Goal: Task Accomplishment & Management: Complete application form

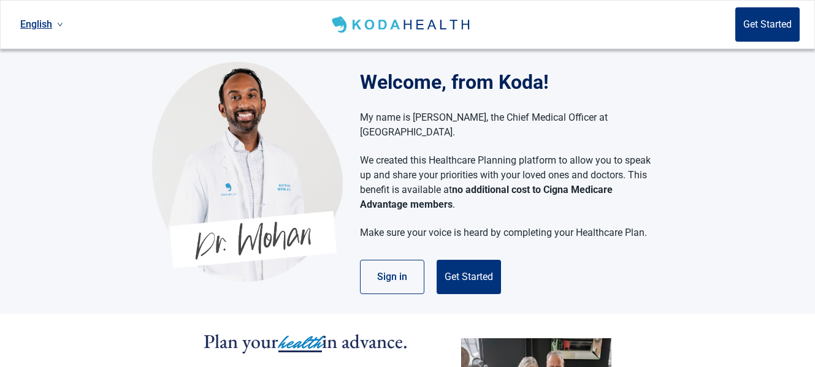
scroll to position [61, 0]
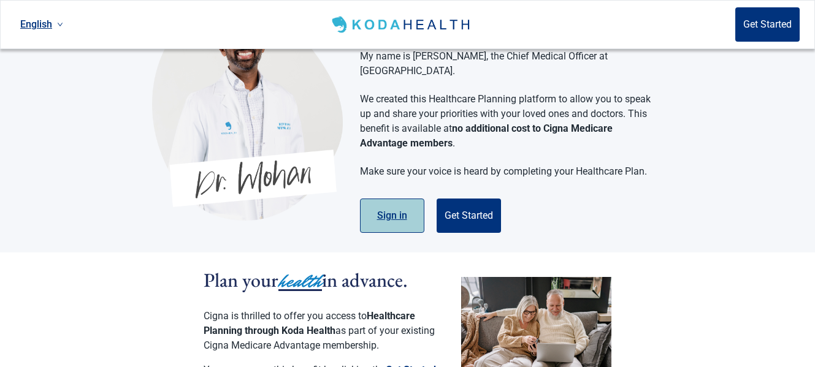
click at [394, 202] on button "Sign in" at bounding box center [392, 216] width 64 height 34
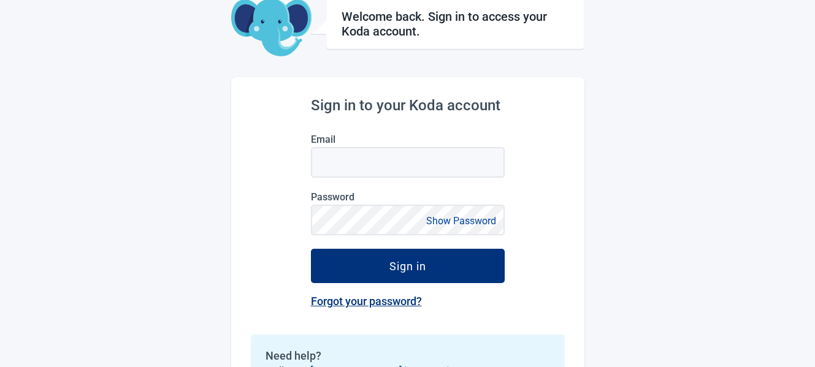
scroll to position [26, 0]
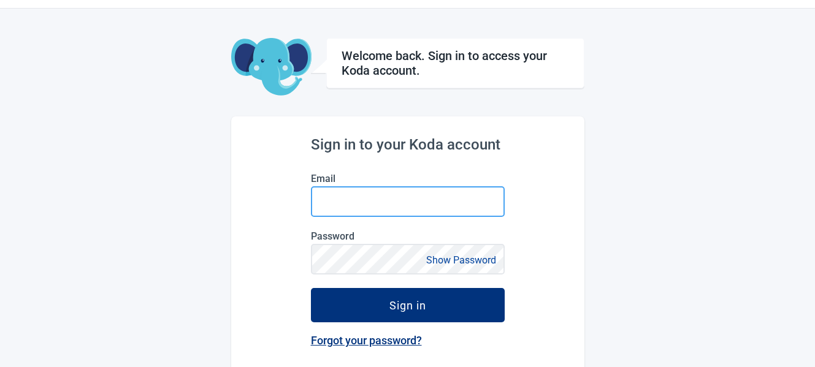
click at [324, 199] on input "Email" at bounding box center [408, 201] width 194 height 31
type input "[EMAIL_ADDRESS][PERSON_NAME][DOMAIN_NAME]"
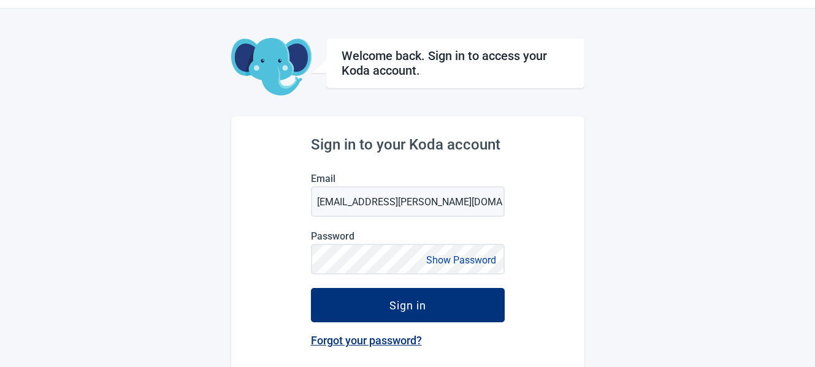
click at [390, 338] on link "Forgot your password?" at bounding box center [366, 340] width 111 height 13
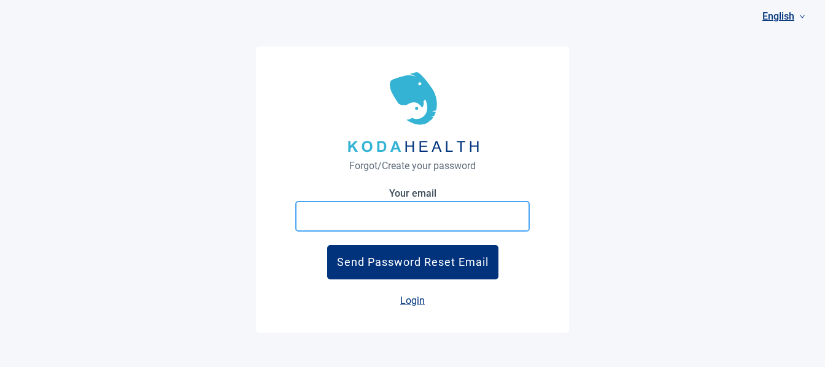
click at [304, 218] on input "Your email" at bounding box center [412, 216] width 234 height 31
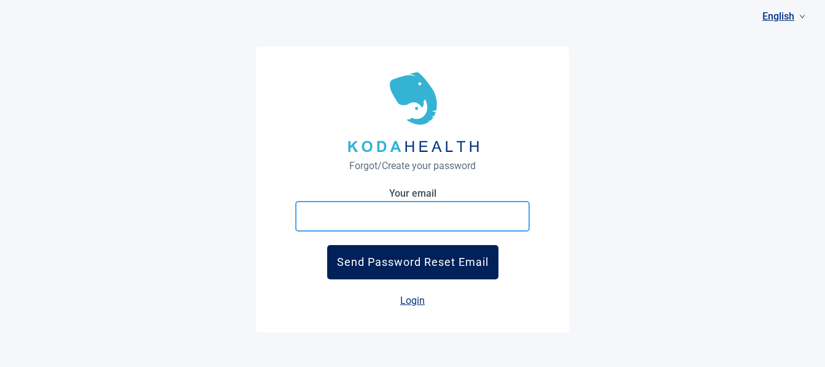
type input "[EMAIL_ADDRESS][PERSON_NAME][DOMAIN_NAME]"
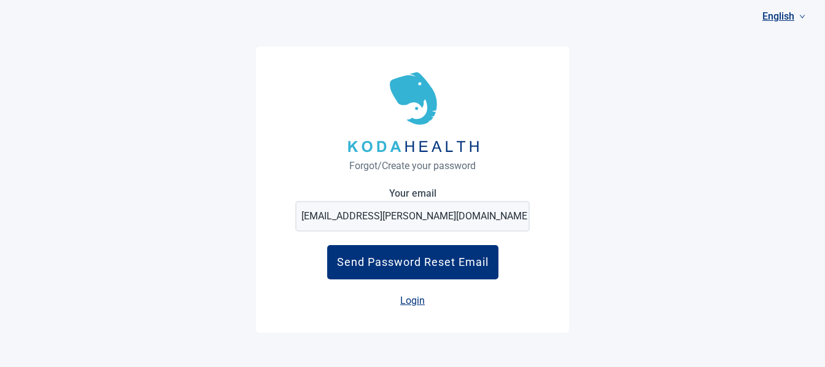
click at [417, 301] on link "Login" at bounding box center [412, 301] width 25 height 12
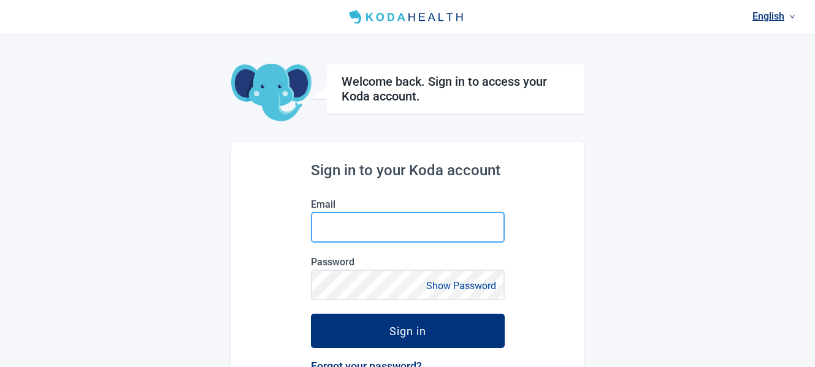
click at [320, 229] on input "Email" at bounding box center [408, 227] width 194 height 31
type input "[EMAIL_ADDRESS][PERSON_NAME][DOMAIN_NAME]"
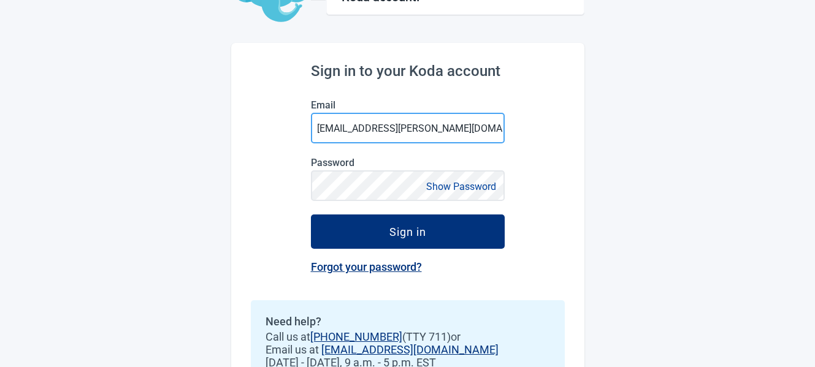
scroll to position [123, 0]
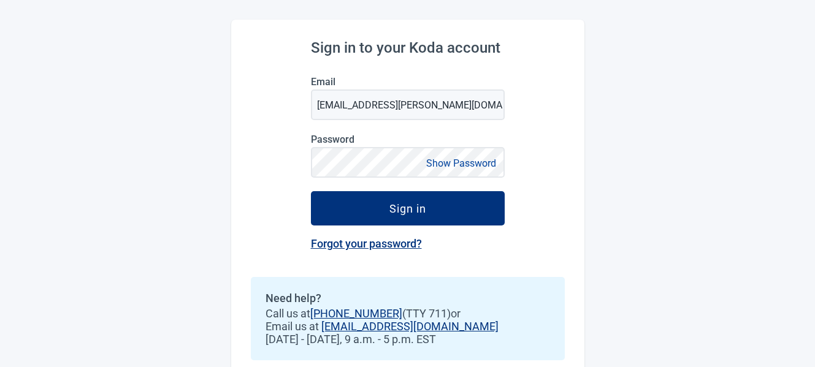
click at [397, 244] on link "Forgot your password?" at bounding box center [366, 243] width 111 height 13
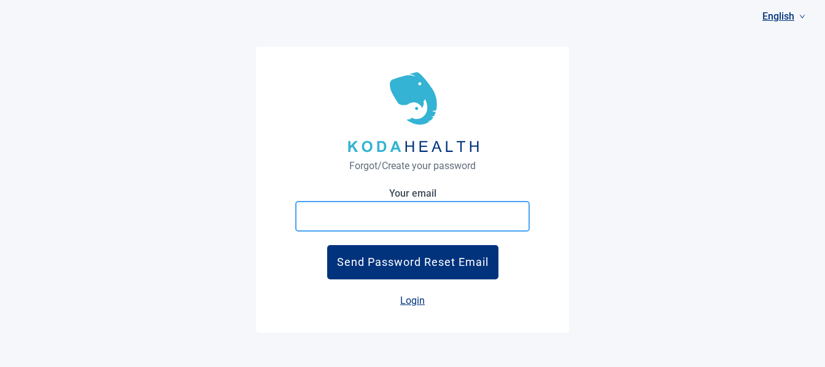
click at [305, 213] on input "Your email" at bounding box center [412, 216] width 234 height 31
type input "[EMAIL_ADDRESS][PERSON_NAME][DOMAIN_NAME]"
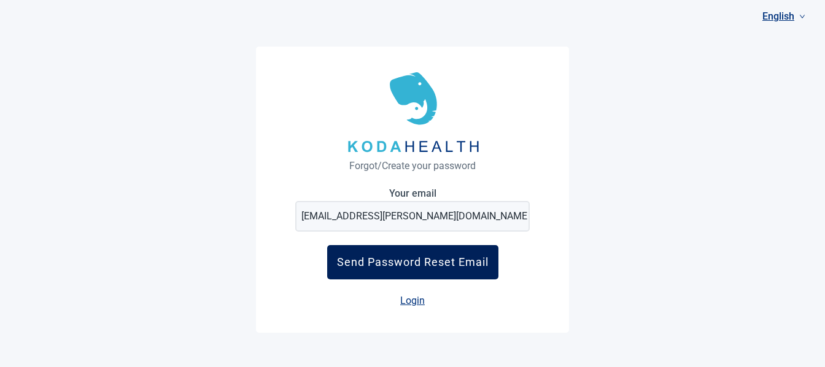
click at [435, 264] on div "Send Password Reset Email" at bounding box center [413, 262] width 152 height 13
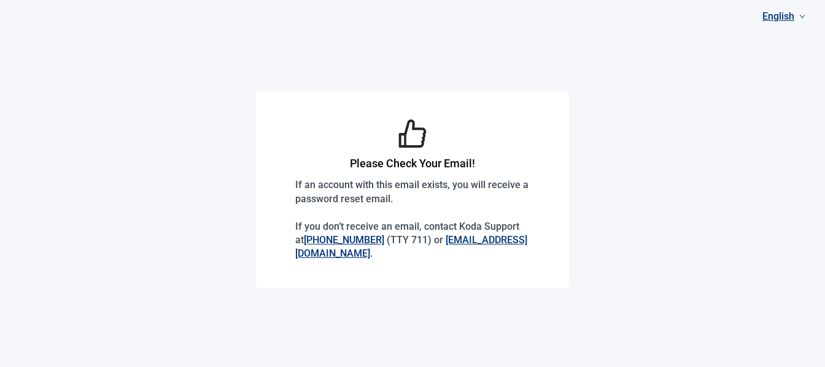
click at [364, 252] on link "[EMAIL_ADDRESS][DOMAIN_NAME]" at bounding box center [411, 246] width 232 height 25
click at [363, 253] on link "[EMAIL_ADDRESS][DOMAIN_NAME]" at bounding box center [411, 246] width 232 height 25
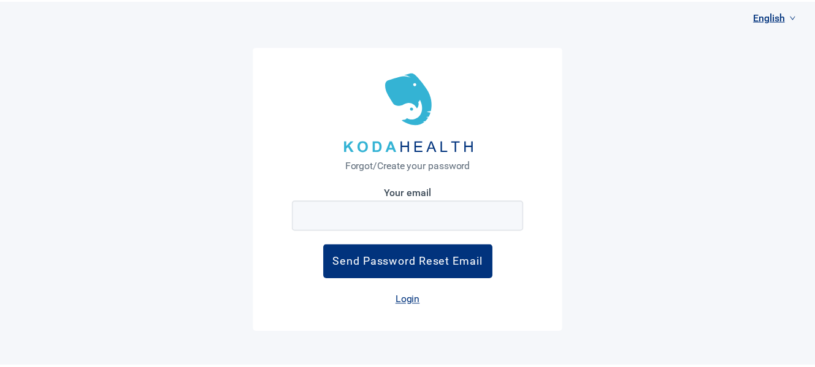
scroll to position [26, 0]
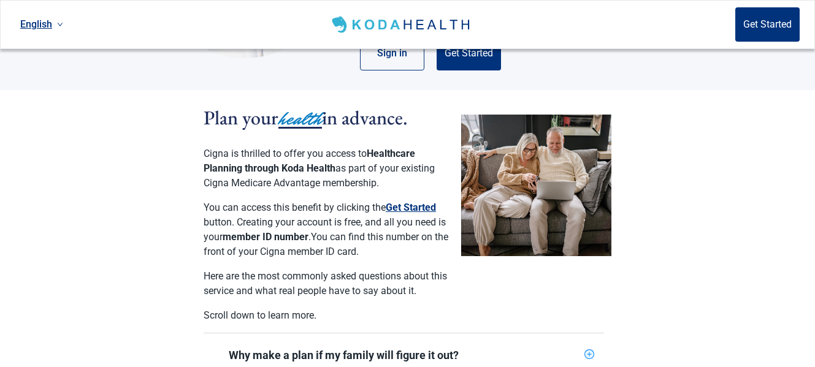
scroll to position [245, 0]
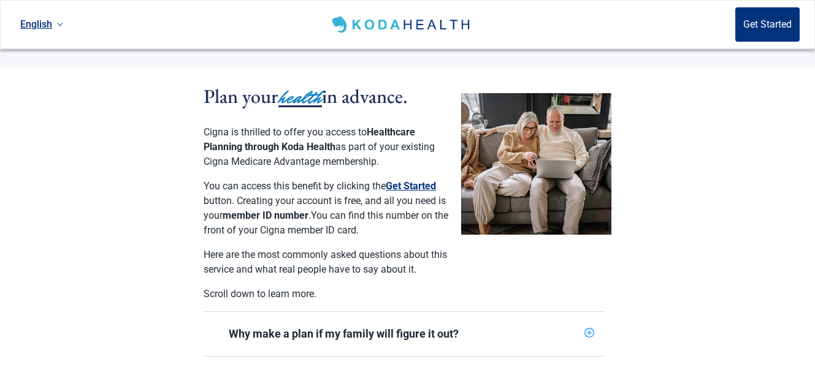
click at [419, 179] on button "Get Started" at bounding box center [411, 186] width 50 height 15
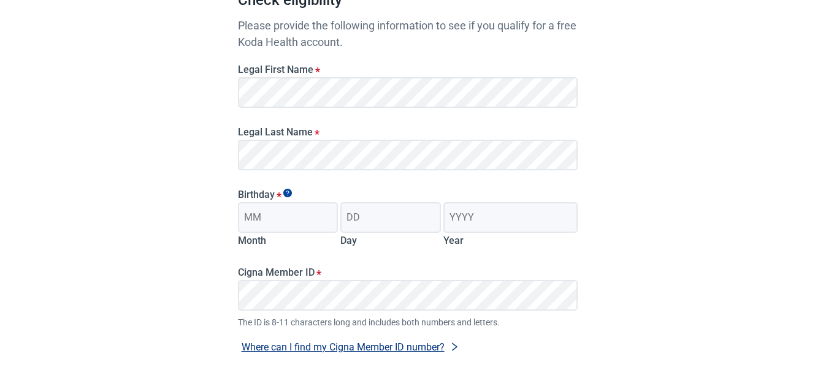
scroll to position [123, 0]
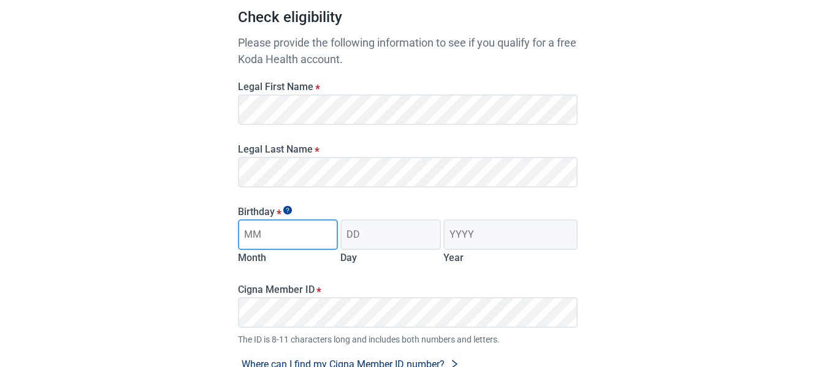
click at [277, 239] on input "Month" at bounding box center [288, 235] width 101 height 31
type input "03"
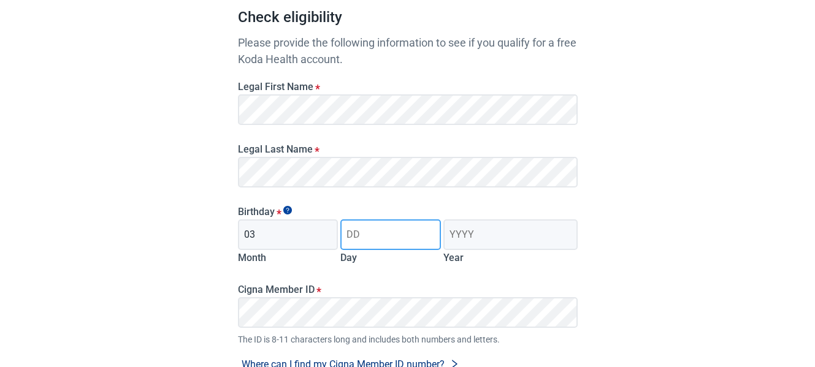
click at [370, 239] on input "Day" at bounding box center [390, 235] width 101 height 31
type input "25"
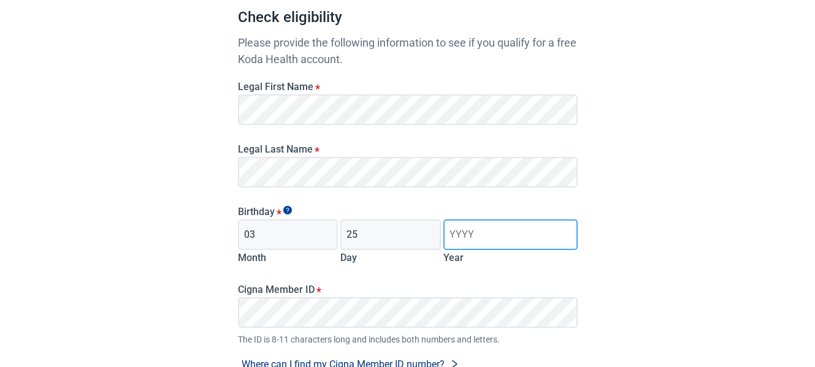
click at [479, 233] on input "Year" at bounding box center [511, 235] width 134 height 31
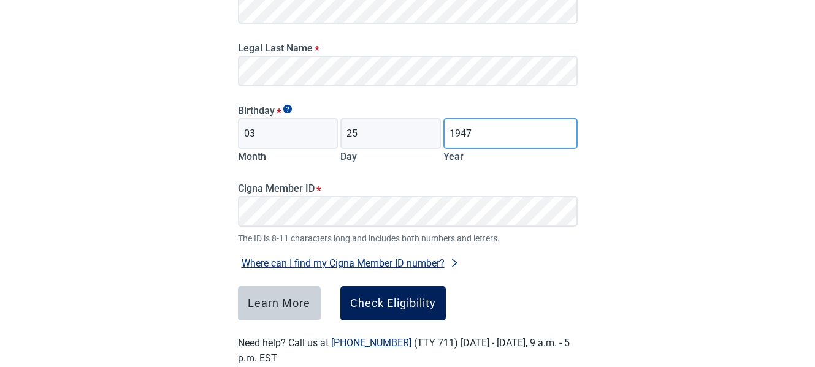
scroll to position [245, 0]
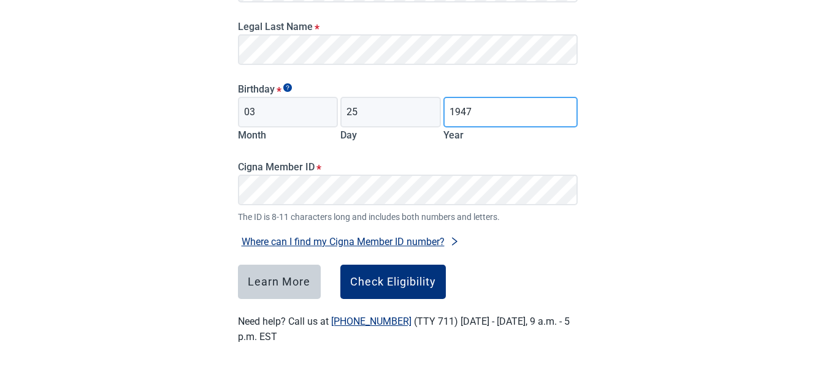
type input "1947"
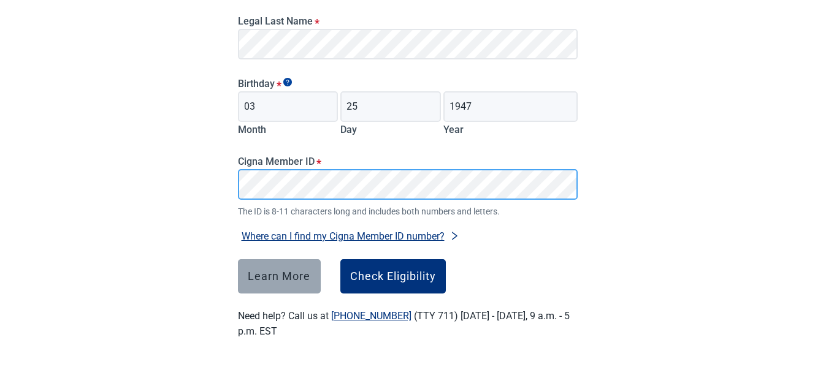
scroll to position [252, 0]
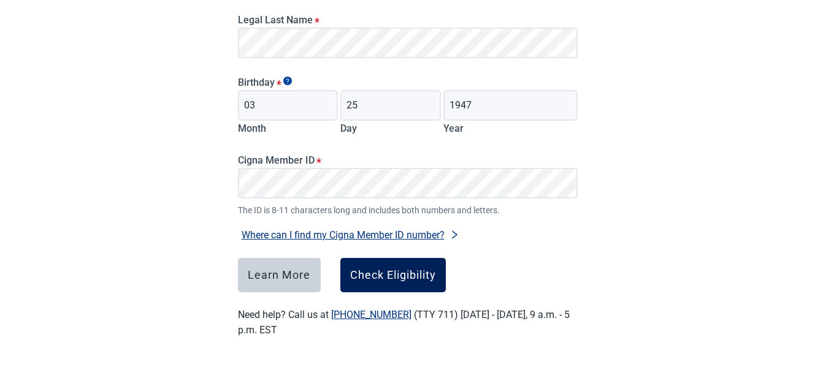
click at [412, 271] on div "Check Eligibility" at bounding box center [393, 275] width 86 height 12
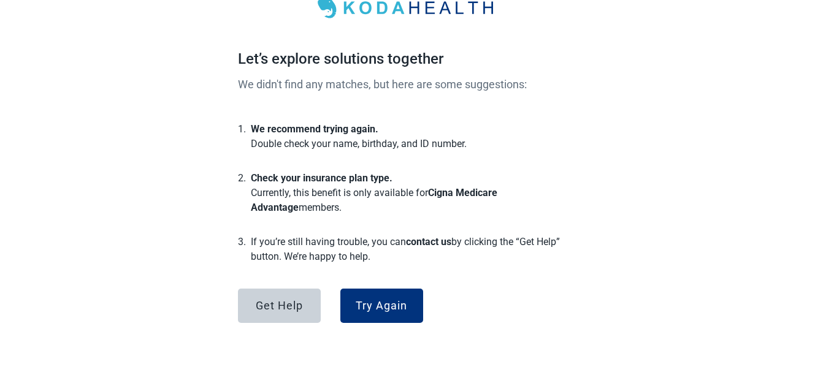
scroll to position [81, 0]
click at [398, 300] on div "Try Again" at bounding box center [382, 306] width 52 height 12
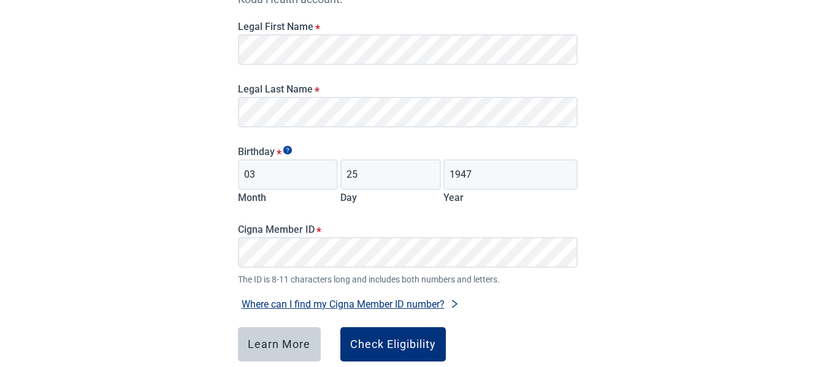
scroll to position [204, 0]
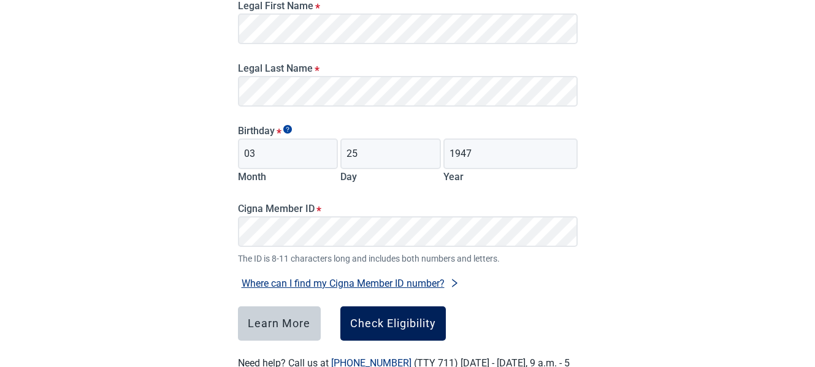
click at [398, 326] on div "Check Eligibility" at bounding box center [393, 324] width 86 height 12
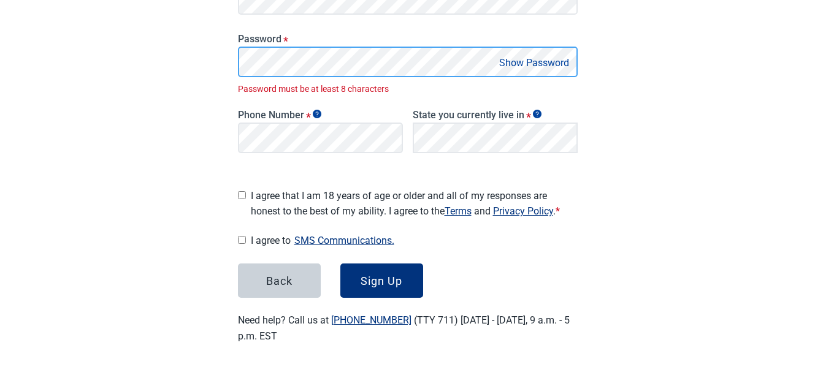
scroll to position [274, 0]
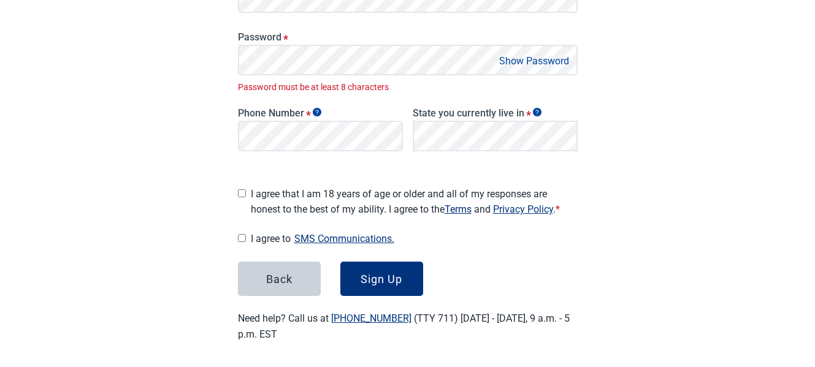
click at [523, 61] on button "Show Password" at bounding box center [534, 61] width 77 height 17
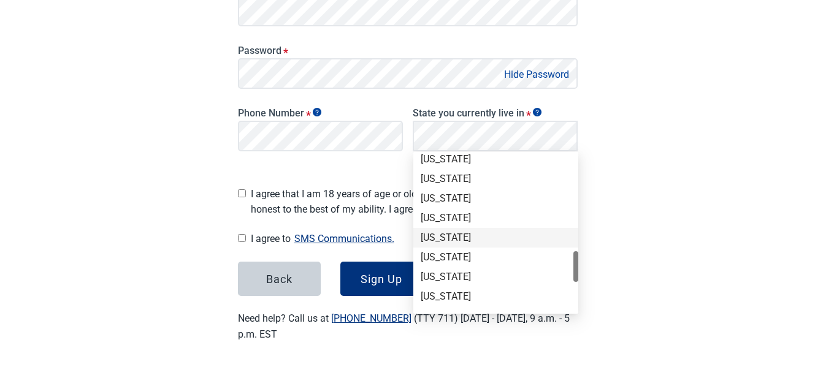
scroll to position [736, 0]
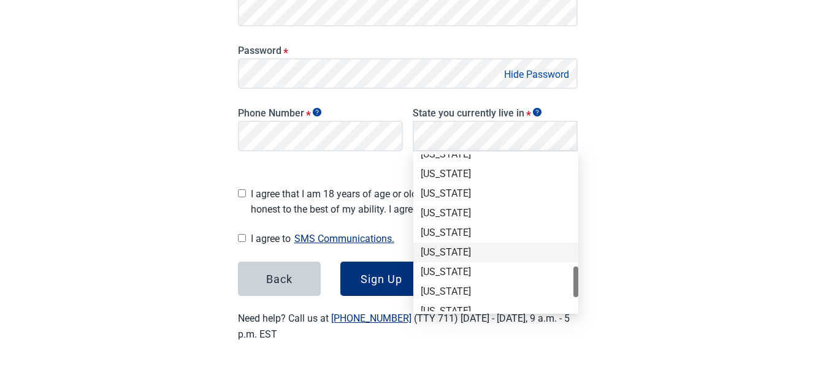
click at [461, 249] on div "[US_STATE]" at bounding box center [496, 252] width 150 height 13
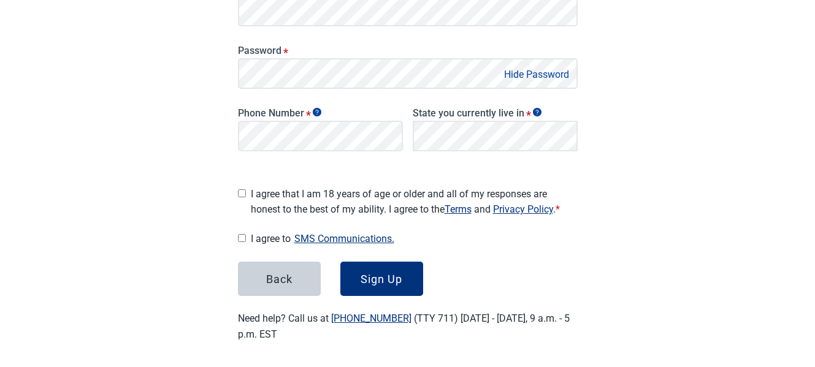
click at [243, 190] on input "I agree that I am 18 years of age or older and all of my responses are honest t…" at bounding box center [242, 194] width 8 height 8
checkbox input "true"
click at [239, 234] on input "I agree to SMS Communications." at bounding box center [242, 238] width 8 height 8
checkbox input "true"
click at [371, 274] on div "Sign Up" at bounding box center [382, 279] width 42 height 12
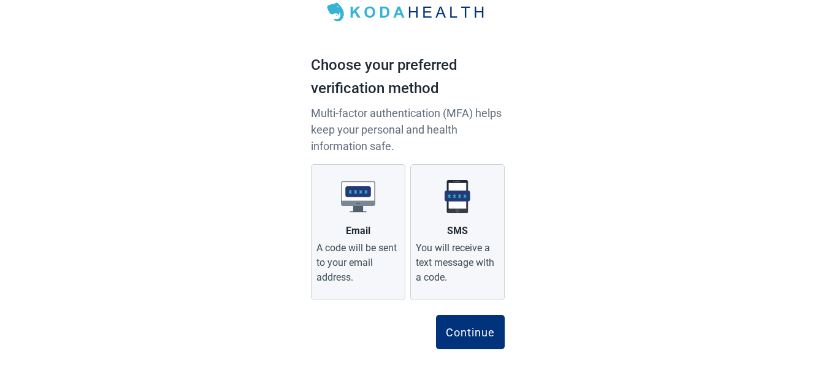
scroll to position [61, 0]
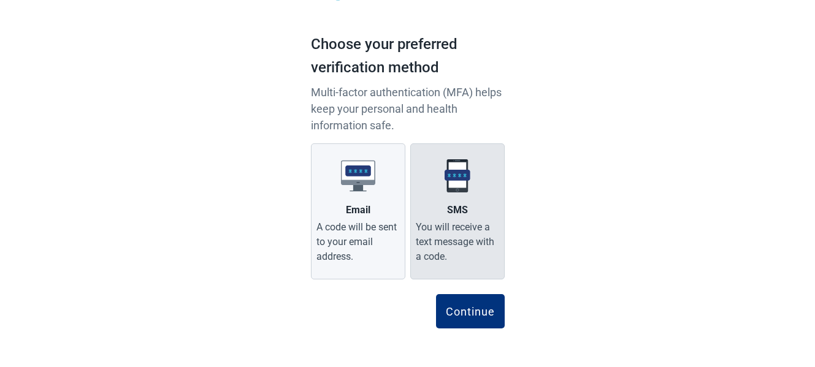
click at [474, 238] on div "You will receive a text message with a code." at bounding box center [457, 242] width 83 height 44
click at [0, 0] on input "SMS You will receive a text message with a code." at bounding box center [0, 0] width 0 height 0
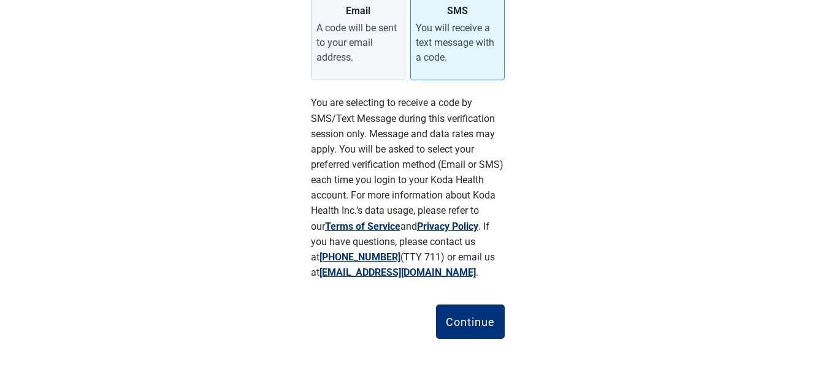
scroll to position [272, 0]
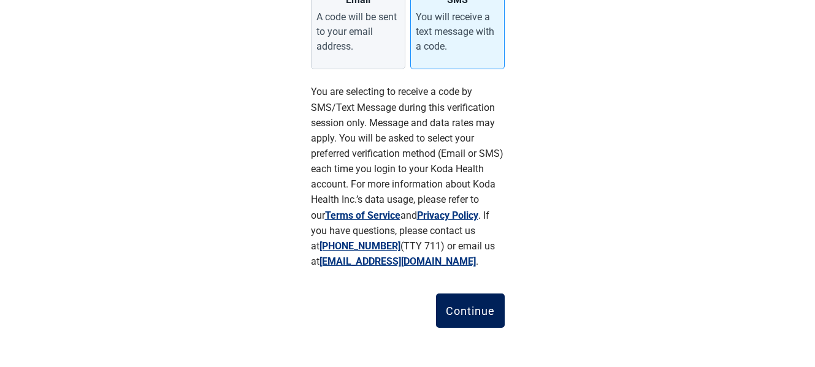
click at [482, 313] on div "Continue" at bounding box center [470, 311] width 49 height 12
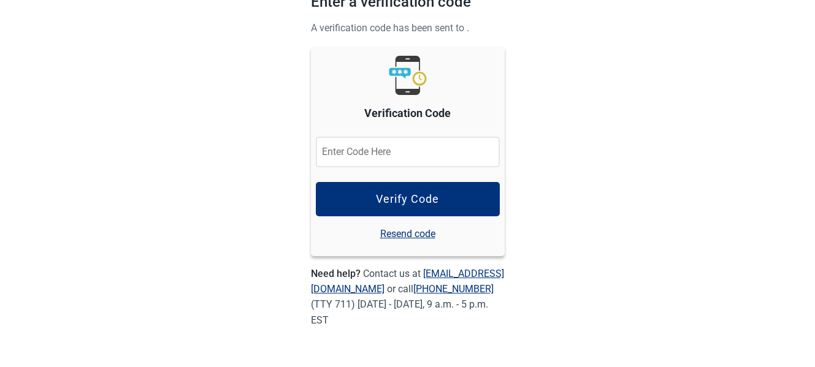
scroll to position [103, 0]
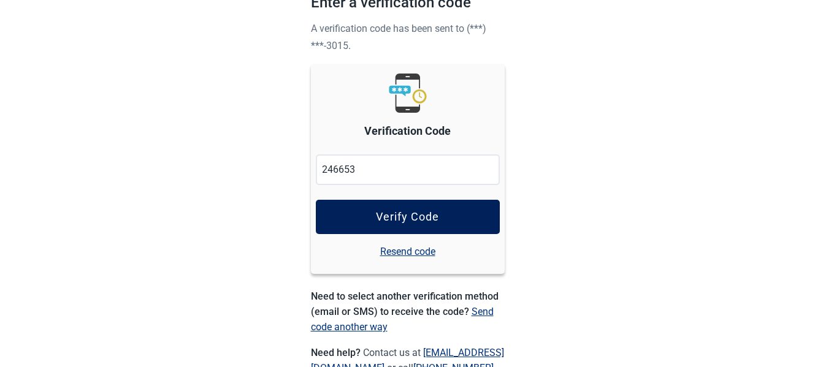
type input "246653"
click at [418, 217] on div "Verify Code" at bounding box center [407, 217] width 63 height 12
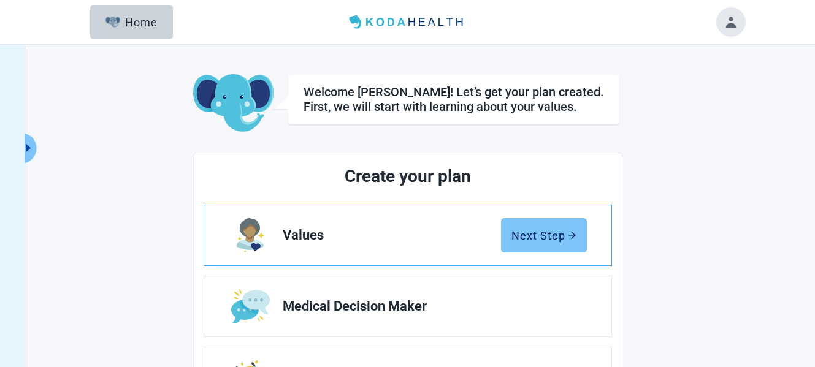
click at [544, 237] on div "Next Step" at bounding box center [544, 235] width 65 height 12
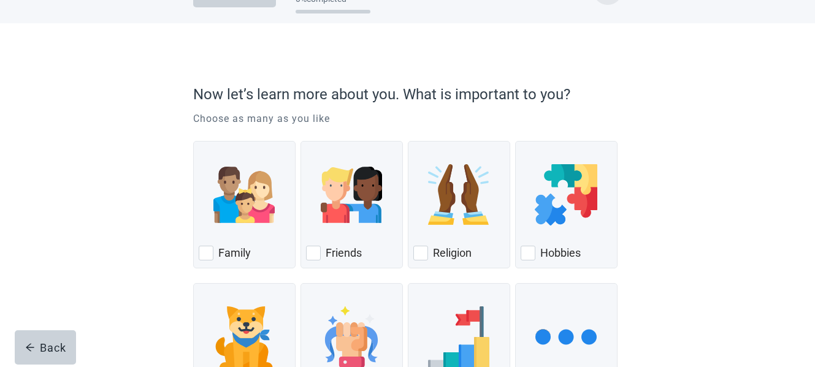
scroll to position [61, 0]
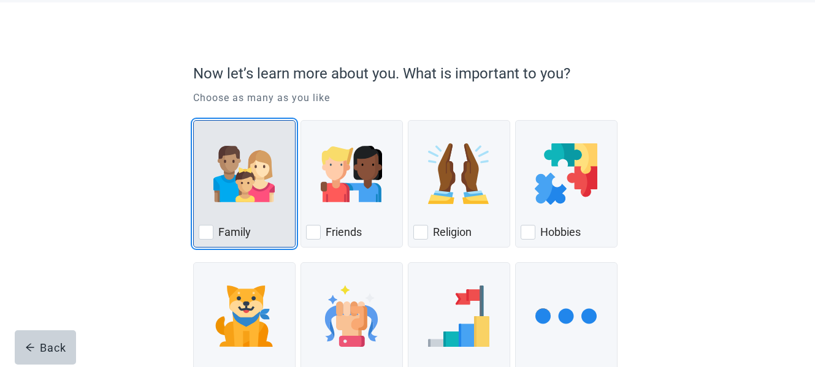
click at [204, 230] on div "Family, checkbox, not checked" at bounding box center [206, 232] width 15 height 15
click at [194, 121] on input "Family" at bounding box center [193, 120] width 1 height 1
checkbox input "true"
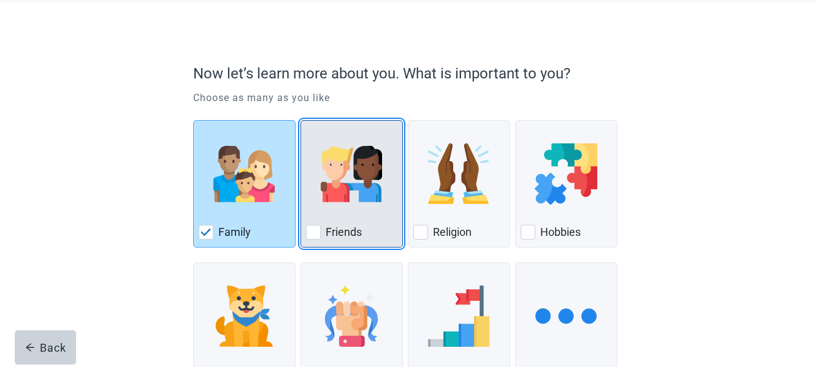
click at [312, 233] on div "Friends, checkbox, not checked" at bounding box center [313, 232] width 15 height 15
click at [301, 121] on input "Friends" at bounding box center [301, 120] width 1 height 1
checkbox input "true"
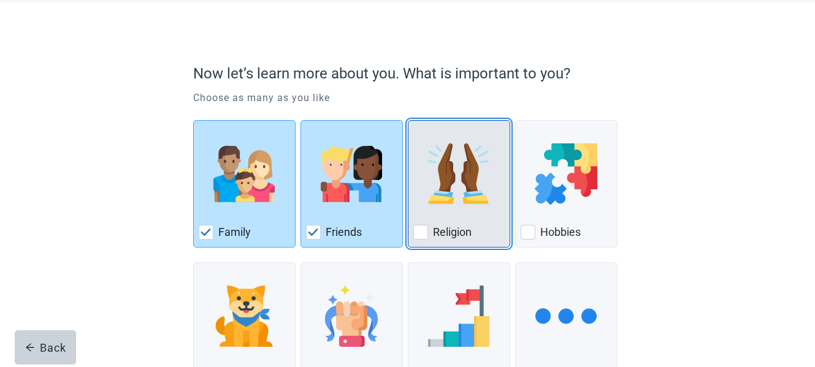
click at [421, 233] on div "Religion, checkbox, not checked" at bounding box center [420, 232] width 15 height 15
click at [409, 121] on input "Religion" at bounding box center [408, 120] width 1 height 1
checkbox input "true"
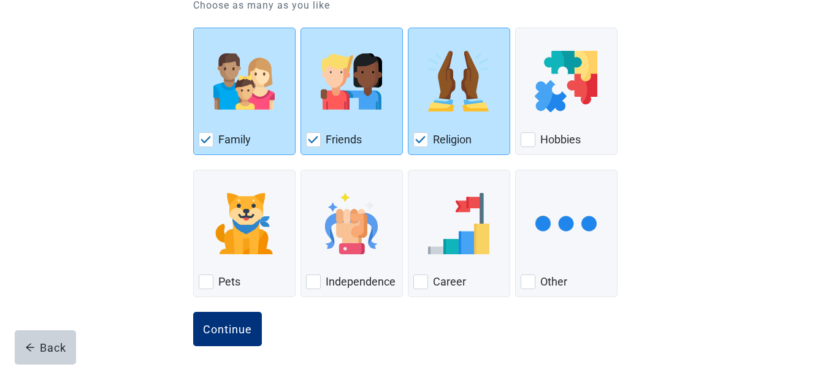
scroll to position [160, 0]
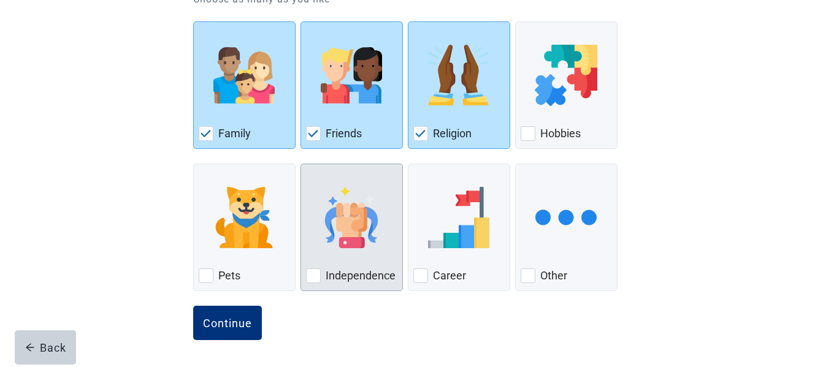
click at [312, 275] on div "Independence, checkbox, not checked" at bounding box center [313, 276] width 15 height 15
click at [301, 164] on input "Independence" at bounding box center [301, 164] width 1 height 1
checkbox input "true"
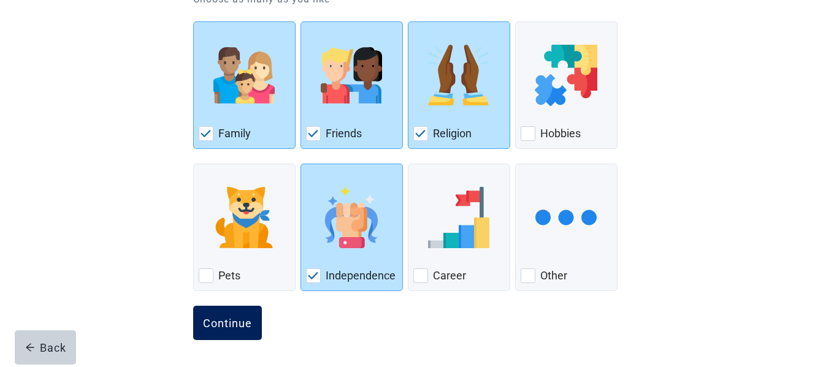
click at [229, 316] on button "Continue" at bounding box center [227, 323] width 69 height 34
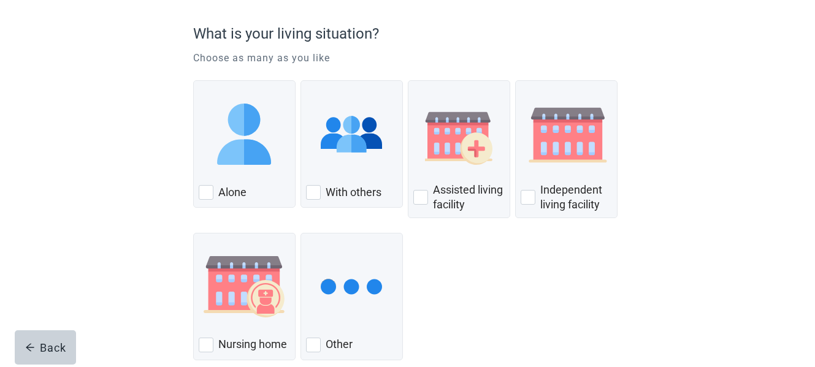
scroll to position [123, 0]
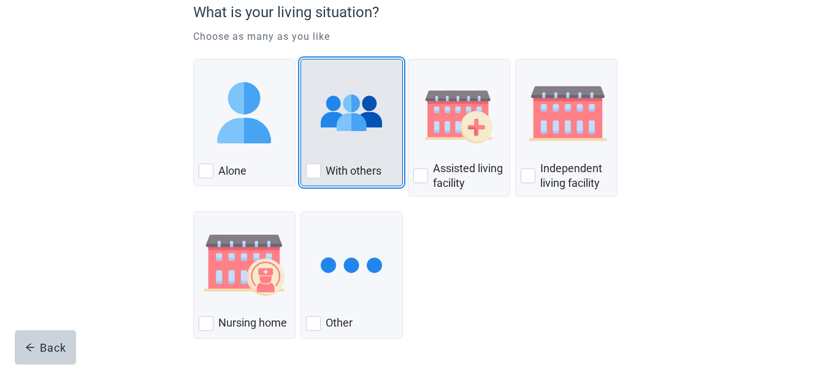
click at [313, 172] on div "With Others, checkbox, not checked" at bounding box center [313, 171] width 15 height 15
click at [301, 60] on input "With others" at bounding box center [301, 59] width 1 height 1
checkbox input "true"
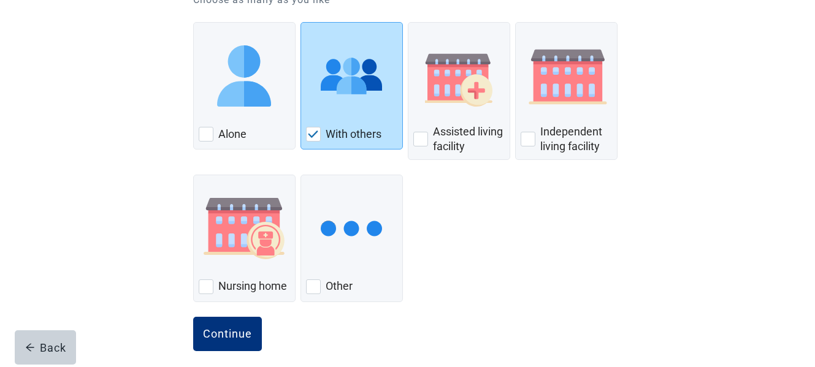
scroll to position [171, 0]
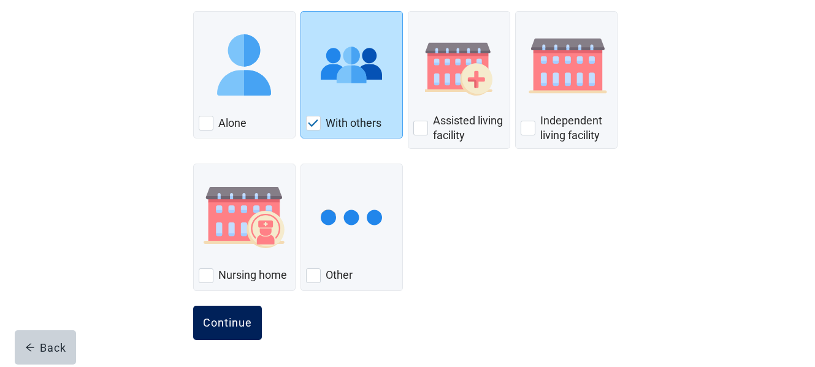
click at [227, 328] on div "Continue" at bounding box center [227, 323] width 49 height 12
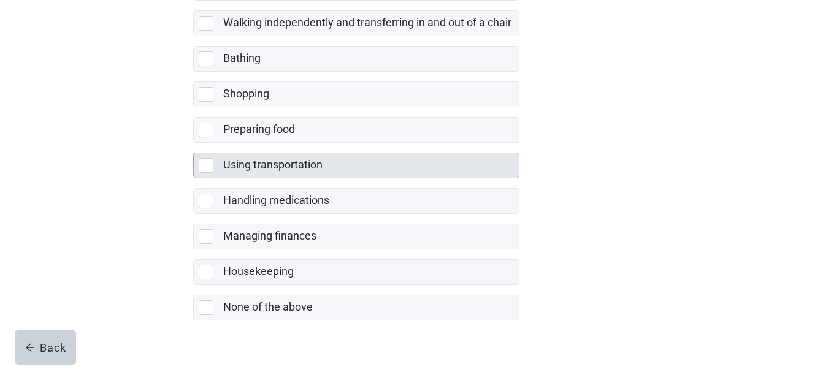
scroll to position [307, 0]
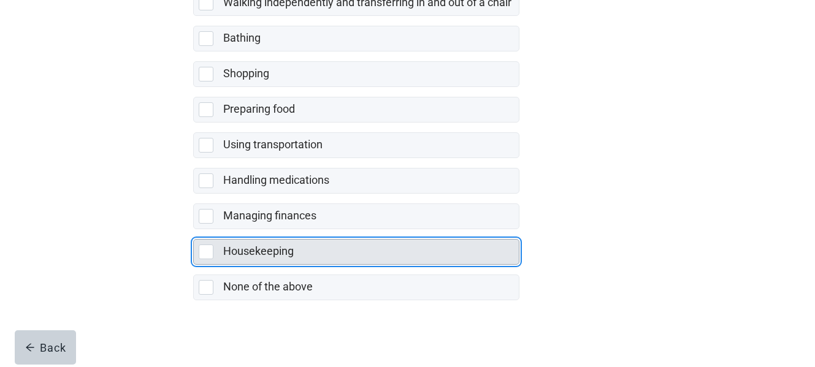
click at [205, 252] on div "Housekeeping, checkbox, not selected" at bounding box center [206, 252] width 15 height 15
click at [194, 230] on input "Housekeeping" at bounding box center [193, 229] width 1 height 1
checkbox input "true"
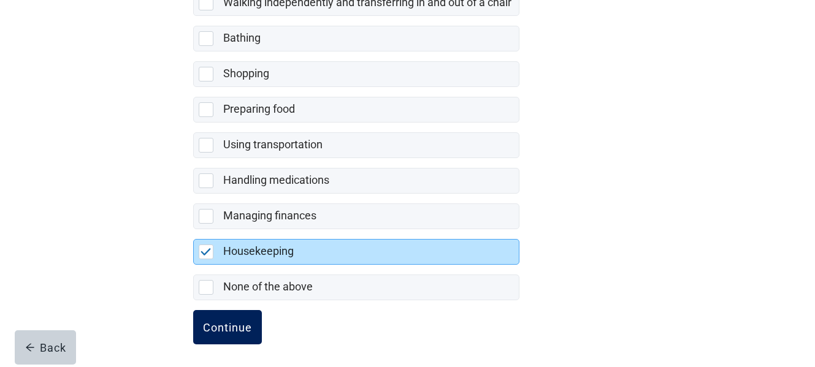
click at [240, 330] on div "Continue" at bounding box center [227, 327] width 49 height 12
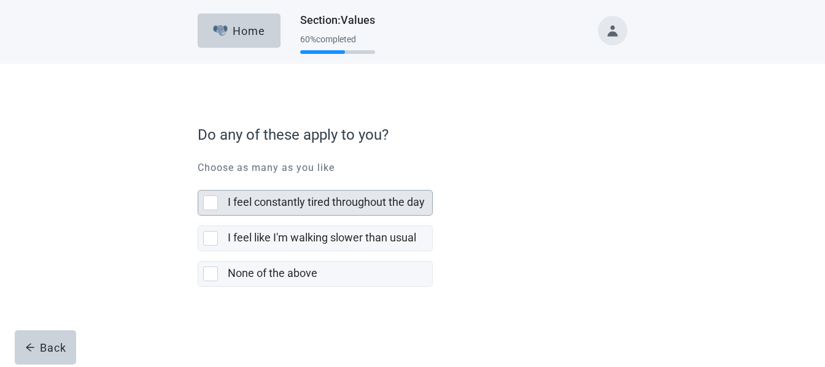
click at [211, 204] on div "I feel constantly tired throughout the day, checkbox, not selected" at bounding box center [210, 203] width 15 height 15
click at [198, 181] on input "I feel constantly tired throughout the day" at bounding box center [198, 180] width 1 height 1
checkbox input "true"
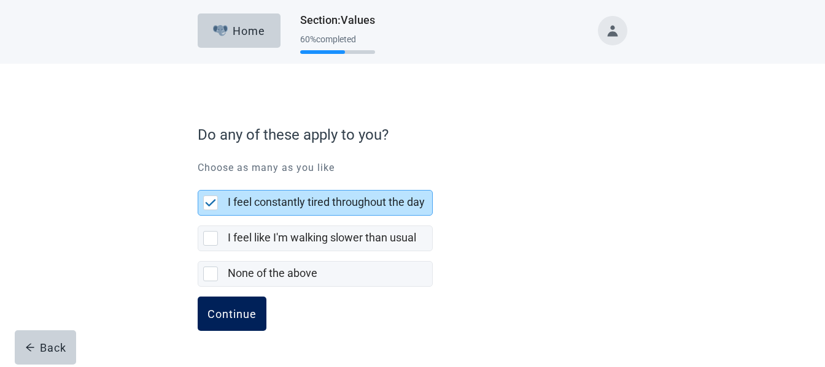
click at [228, 313] on div "Continue" at bounding box center [231, 314] width 49 height 12
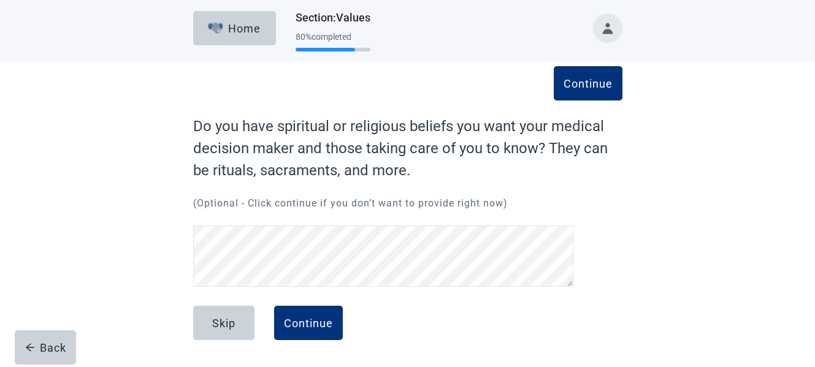
scroll to position [2, 0]
click at [304, 325] on div "Continue" at bounding box center [308, 323] width 49 height 12
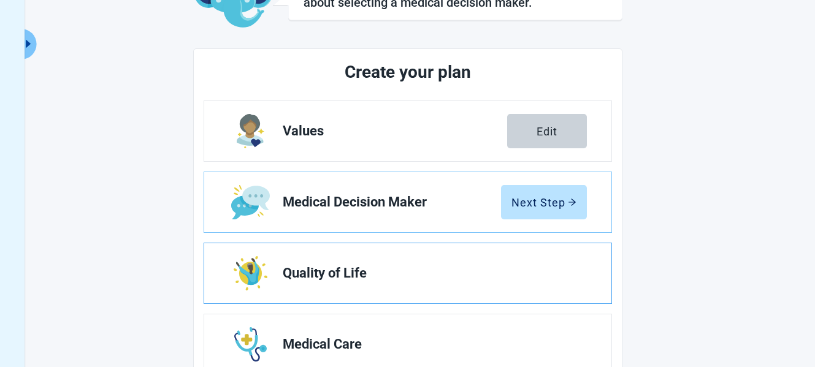
scroll to position [125, 0]
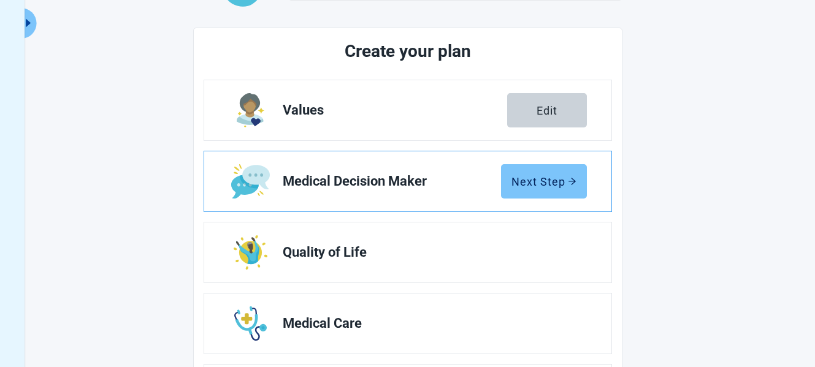
click at [545, 183] on div "Next Step" at bounding box center [544, 181] width 65 height 12
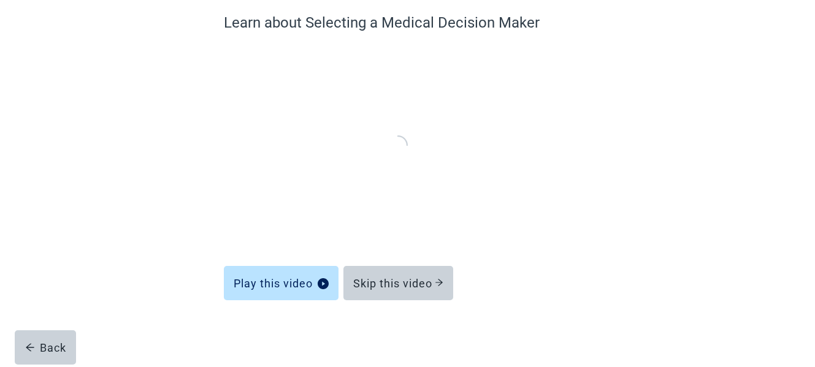
scroll to position [106, 0]
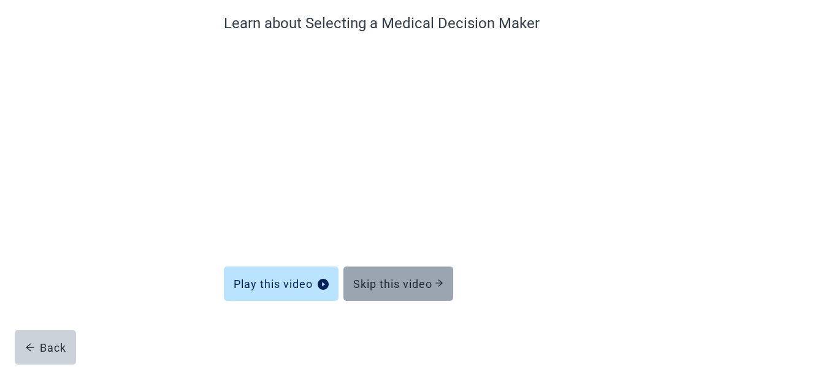
click at [414, 286] on div "Skip this video" at bounding box center [398, 284] width 90 height 12
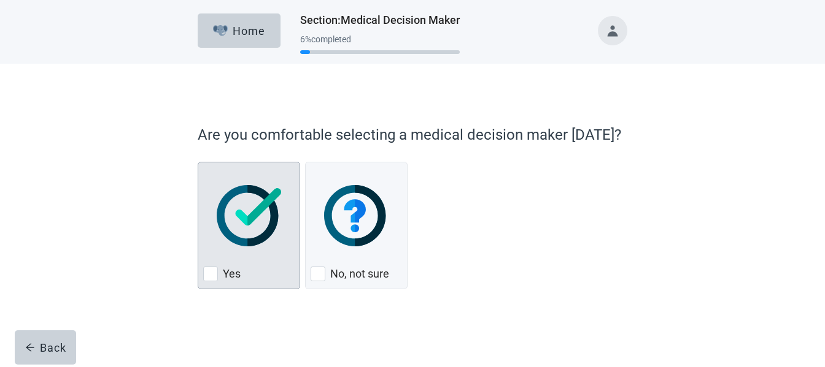
click at [212, 272] on div "Yes, checkbox, not checked" at bounding box center [210, 274] width 15 height 15
click at [198, 163] on input "Yes" at bounding box center [198, 162] width 1 height 1
checkbox input "true"
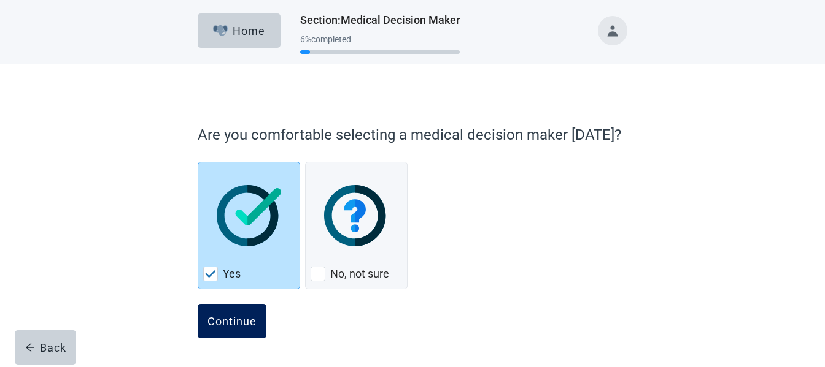
click at [224, 313] on button "Continue" at bounding box center [232, 321] width 69 height 34
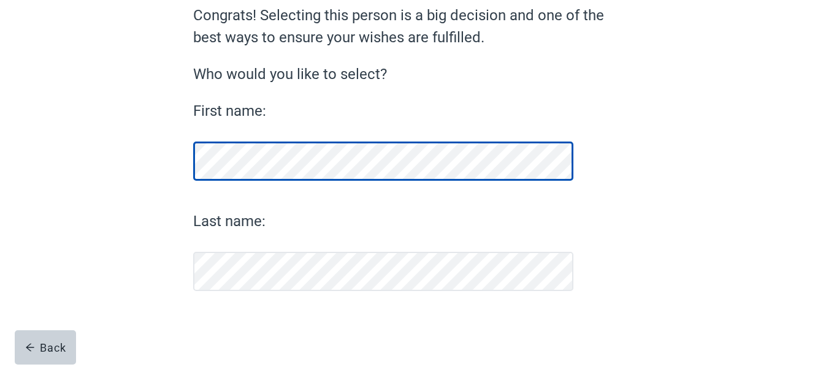
scroll to position [113, 0]
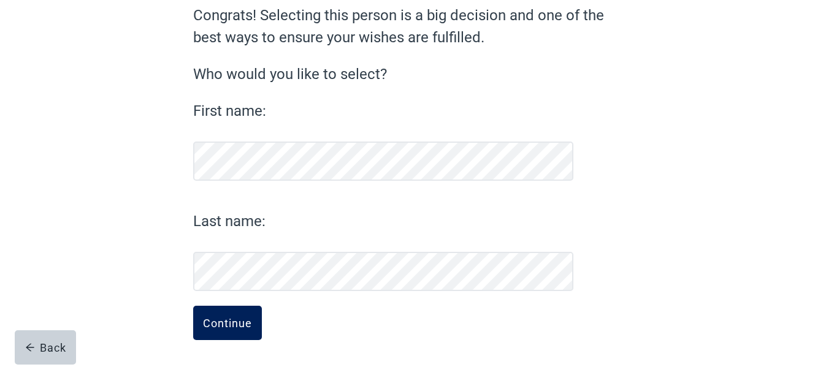
click at [224, 321] on div "Continue" at bounding box center [227, 323] width 49 height 12
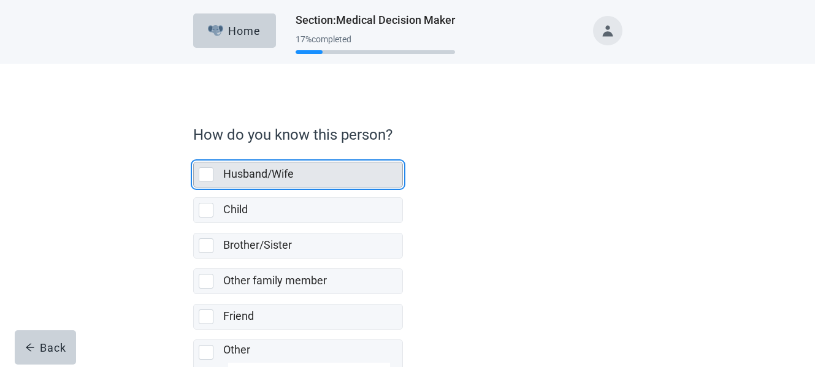
click at [202, 175] on div "Husband/Wife, checkbox, not selected" at bounding box center [206, 174] width 15 height 15
click at [194, 153] on input "Husband/Wife" at bounding box center [193, 152] width 1 height 1
checkbox input "true"
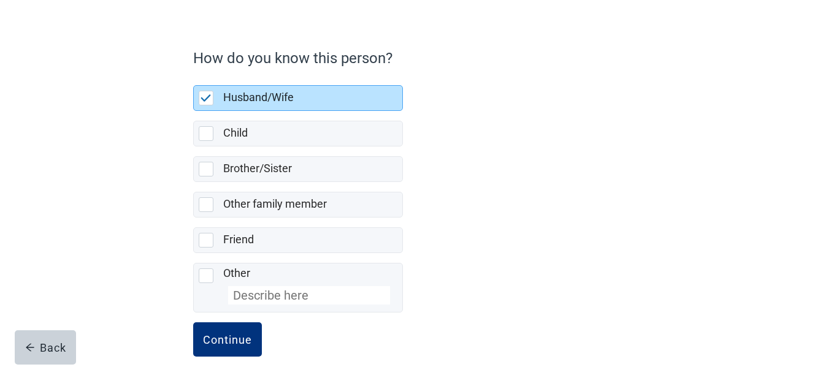
scroll to position [93, 0]
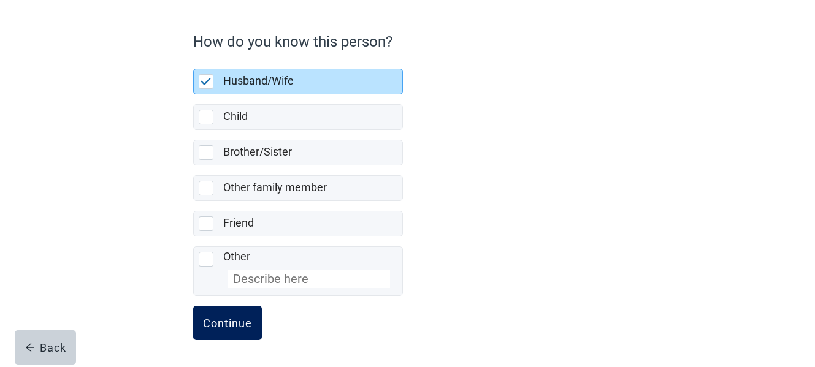
click at [243, 326] on div "Continue" at bounding box center [227, 323] width 49 height 12
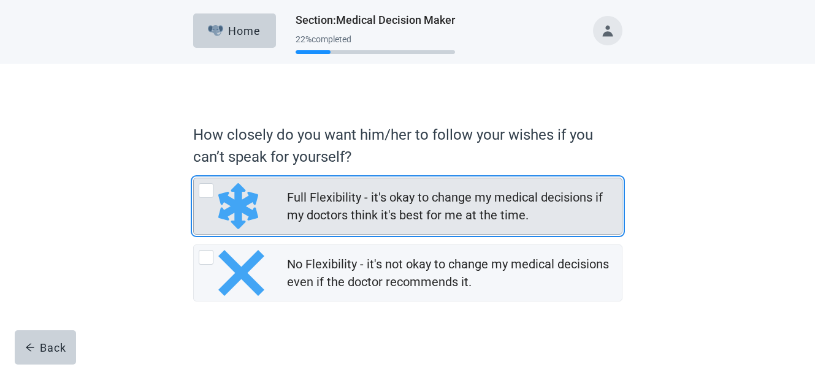
click at [206, 190] on div "Full Flexibility - it's okay to change my medical decisions if my doctors think…" at bounding box center [206, 190] width 15 height 15
click at [194, 179] on input "Full Flexibility - it's okay to change my medical decisions if my doctors think…" at bounding box center [193, 178] width 1 height 1
radio input "true"
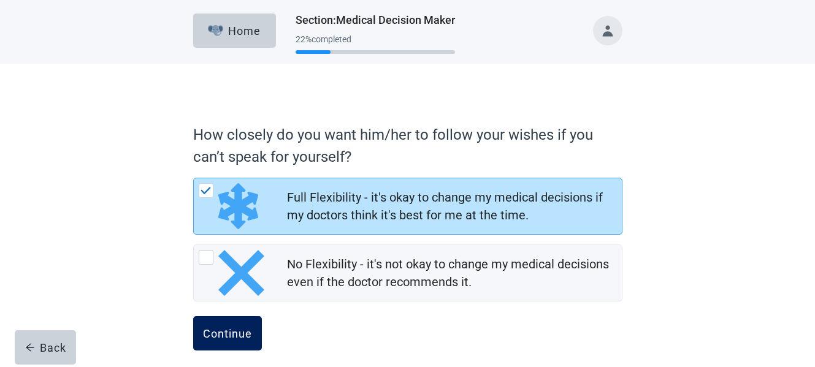
click at [231, 332] on div "Continue" at bounding box center [227, 334] width 49 height 12
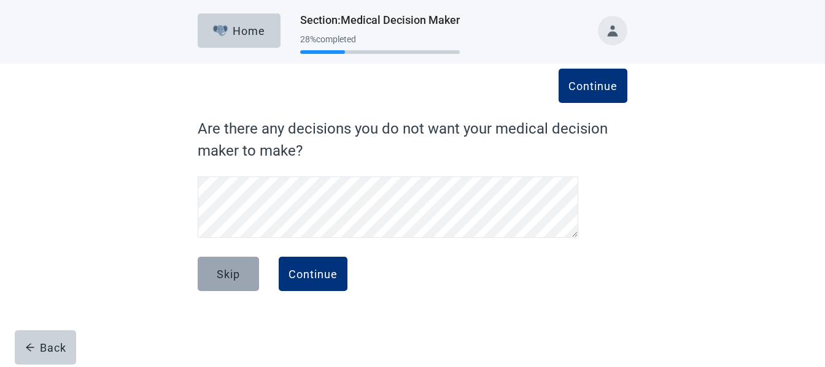
click at [237, 278] on div "Skip" at bounding box center [228, 274] width 23 height 12
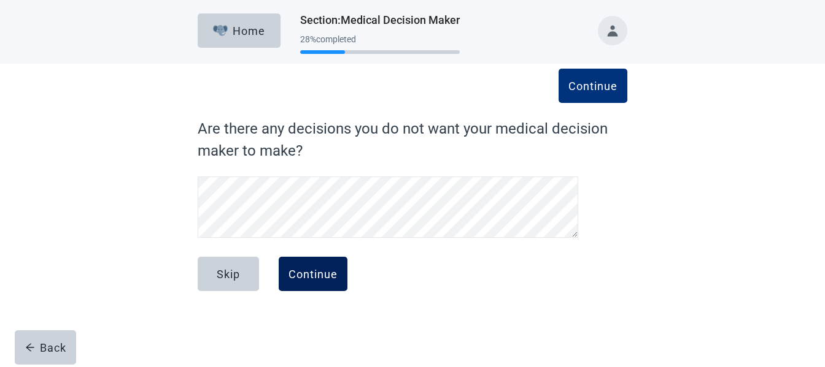
click at [320, 274] on div "Continue" at bounding box center [312, 274] width 49 height 12
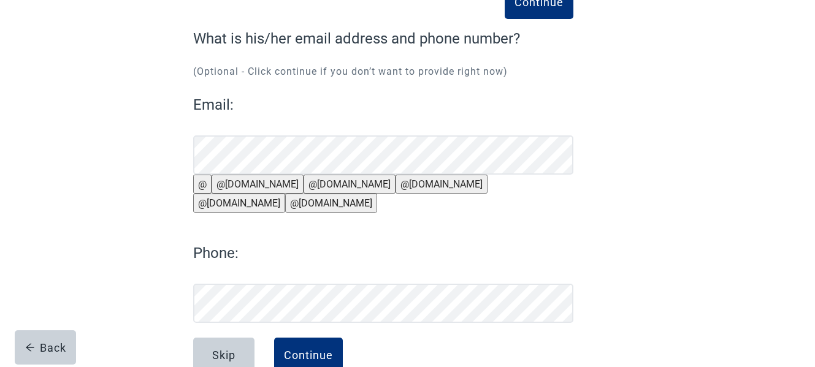
scroll to position [152, 0]
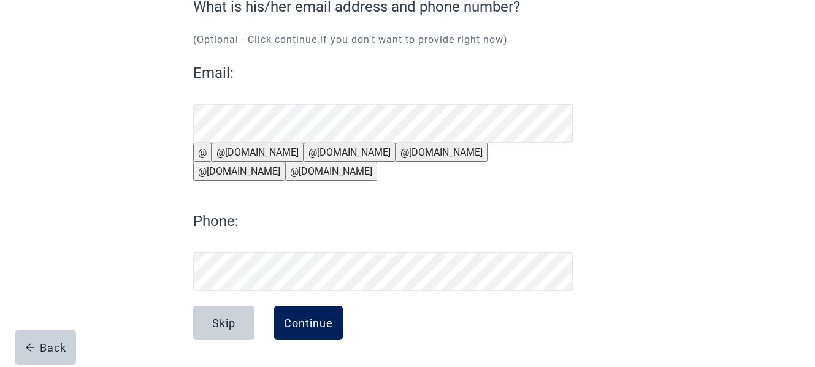
click at [299, 317] on div "Continue" at bounding box center [308, 323] width 49 height 12
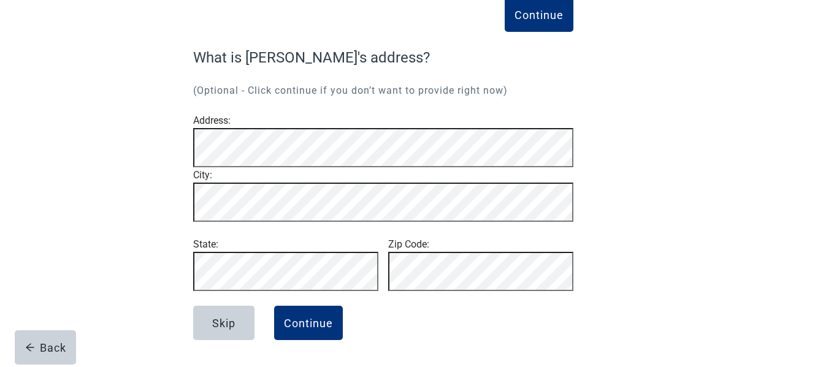
scroll to position [110, 0]
click at [312, 323] on div "Continue" at bounding box center [308, 323] width 49 height 12
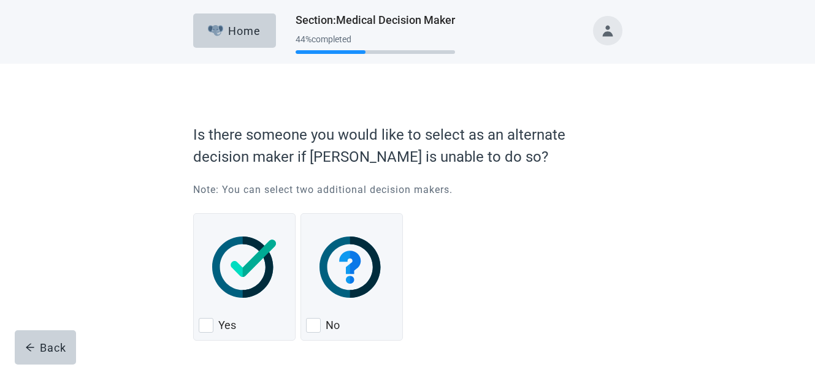
scroll to position [50, 0]
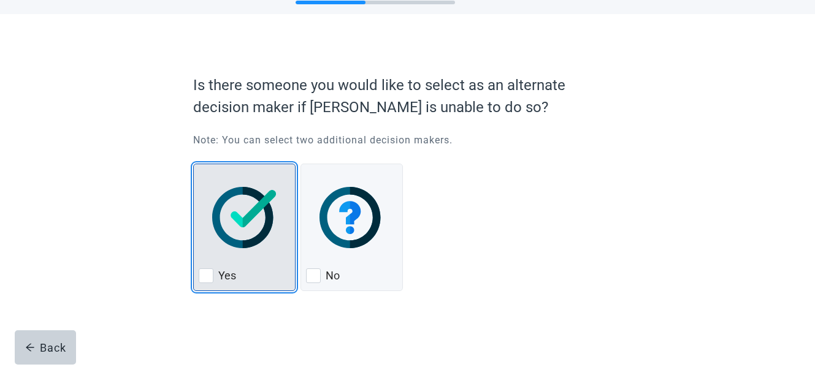
click at [205, 276] on div "Yes, checkbox, not checked" at bounding box center [206, 276] width 15 height 15
click at [194, 164] on input "Yes" at bounding box center [193, 164] width 1 height 1
checkbox input "true"
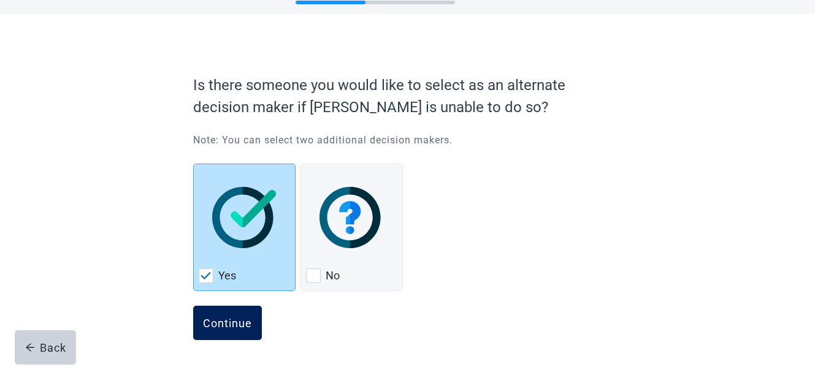
click at [244, 317] on div "Continue" at bounding box center [227, 323] width 49 height 12
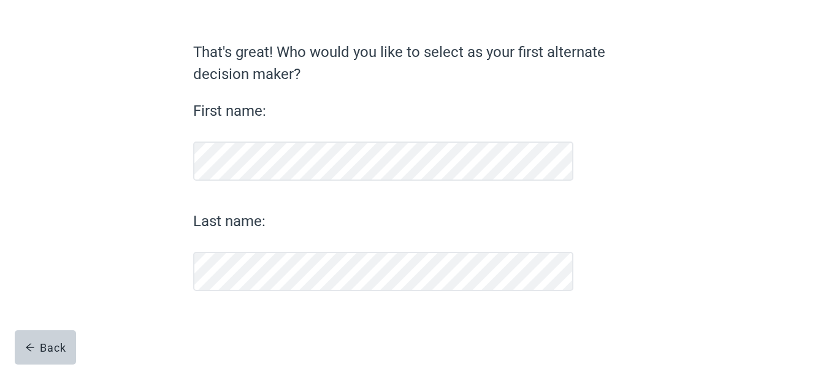
scroll to position [77, 0]
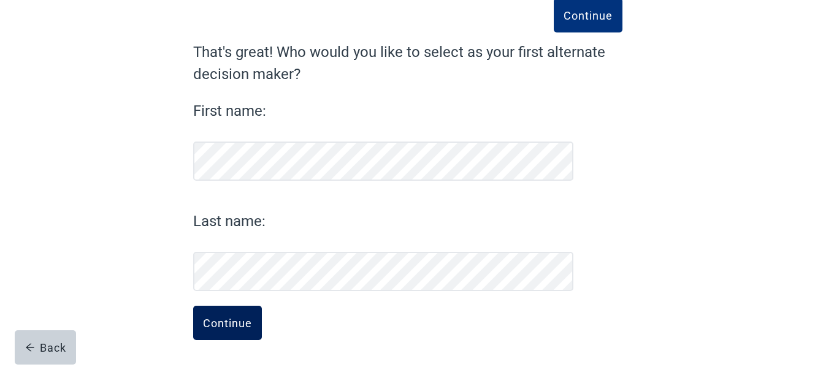
click at [217, 314] on button "Continue" at bounding box center [227, 323] width 69 height 34
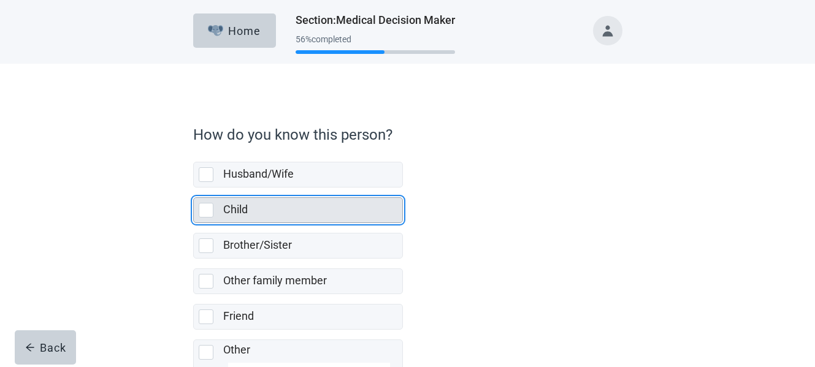
click at [207, 210] on div "Child, checkbox, not selected" at bounding box center [206, 210] width 15 height 15
click at [194, 188] on input "Child" at bounding box center [193, 188] width 1 height 1
checkbox input "true"
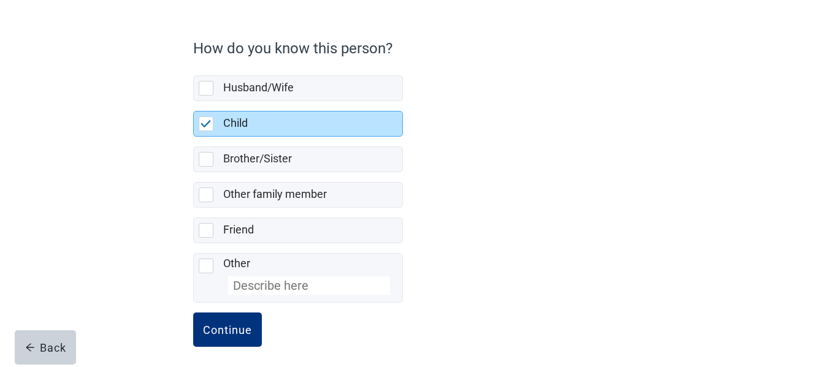
scroll to position [93, 0]
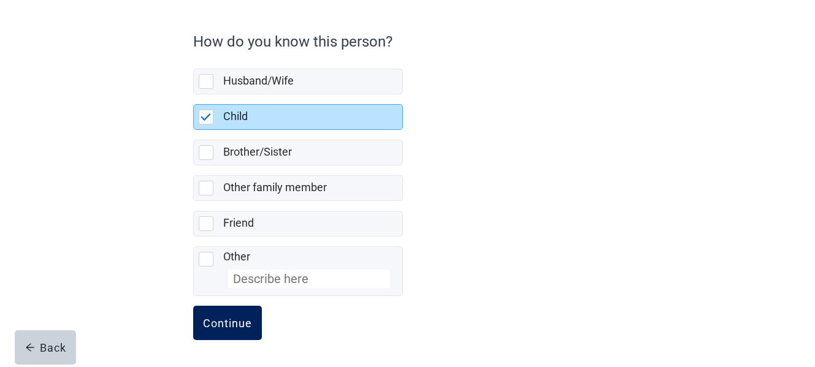
click at [229, 321] on div "Continue" at bounding box center [227, 323] width 49 height 12
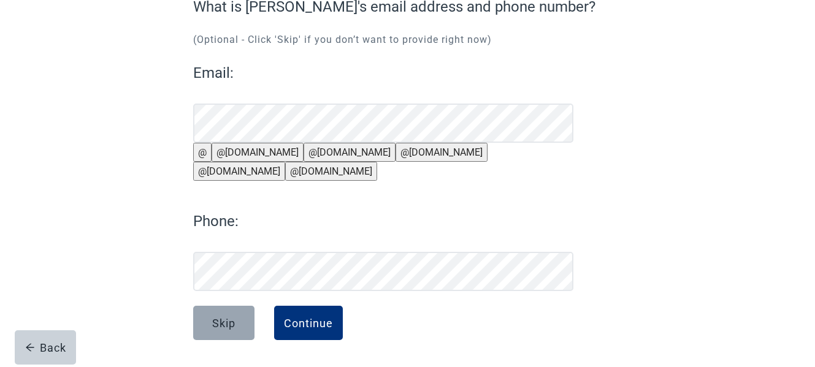
scroll to position [152, 0]
click at [254, 143] on button "@[DOMAIN_NAME]" at bounding box center [258, 152] width 92 height 19
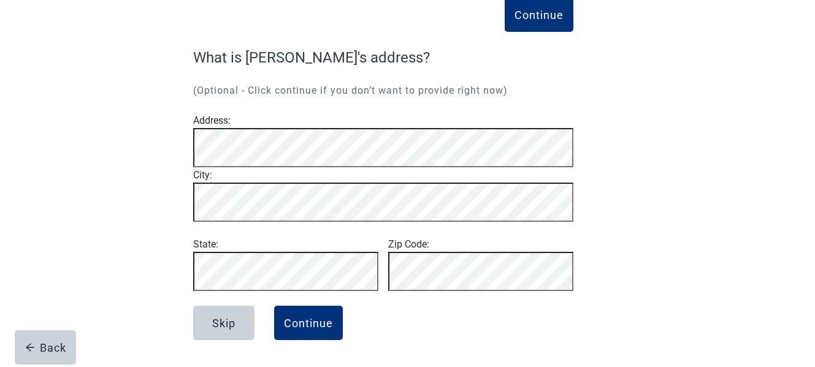
scroll to position [110, 0]
click at [314, 325] on div "Continue" at bounding box center [308, 323] width 49 height 12
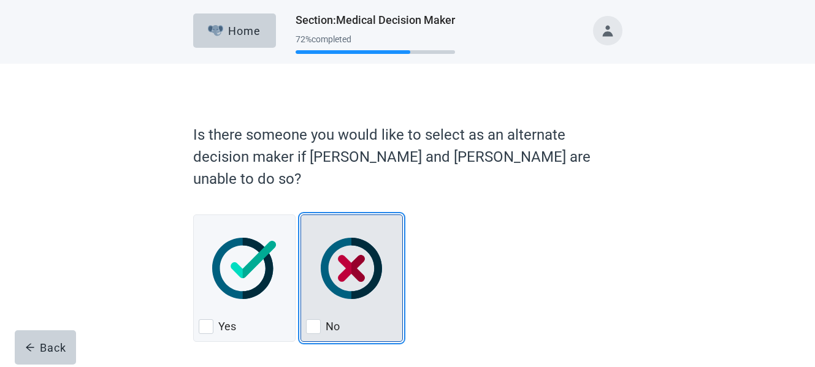
click at [316, 320] on div "No, checkbox, not checked" at bounding box center [313, 327] width 15 height 15
click at [301, 215] on input "No" at bounding box center [301, 215] width 1 height 1
checkbox input "true"
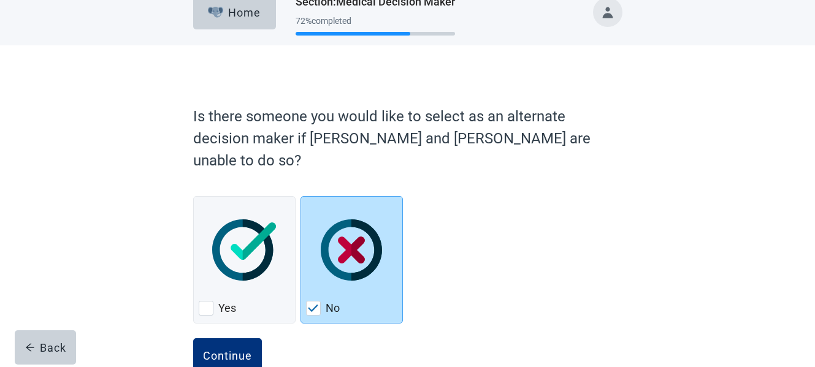
scroll to position [29, 0]
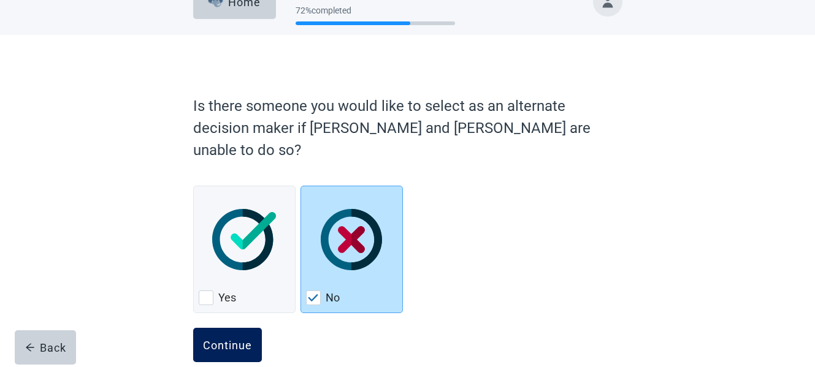
click at [235, 339] on div "Continue" at bounding box center [227, 345] width 49 height 12
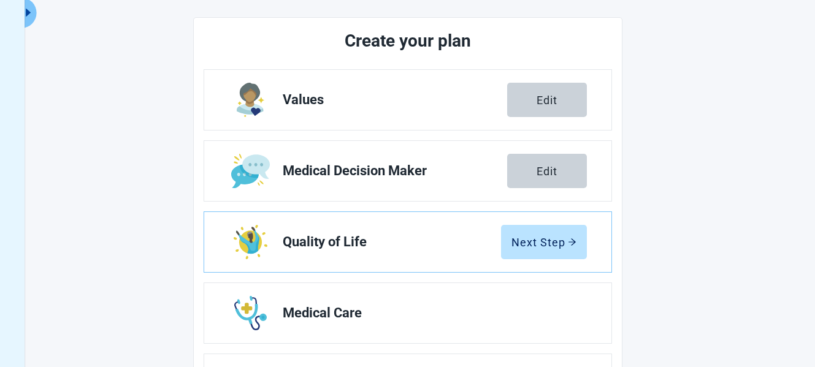
scroll to position [152, 0]
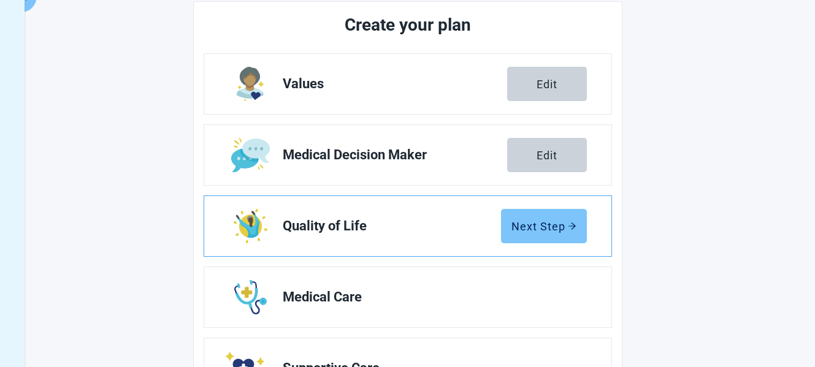
click at [532, 222] on div "Next Step" at bounding box center [544, 226] width 65 height 12
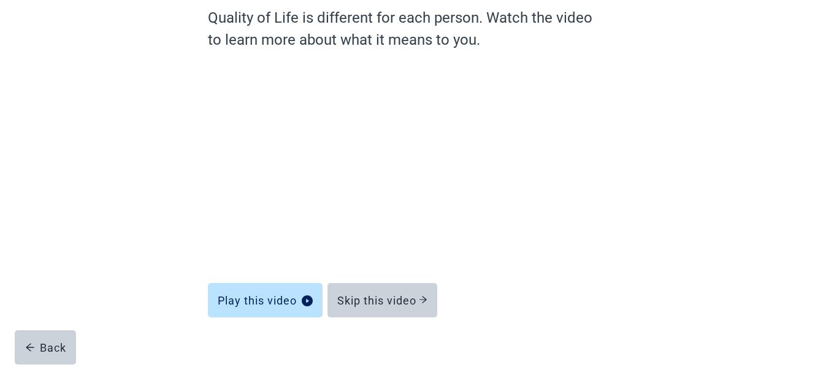
scroll to position [128, 0]
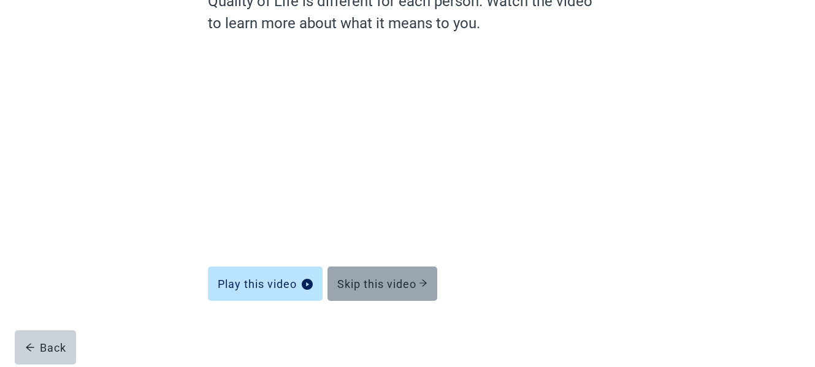
click at [417, 283] on div "Skip this video" at bounding box center [382, 284] width 90 height 12
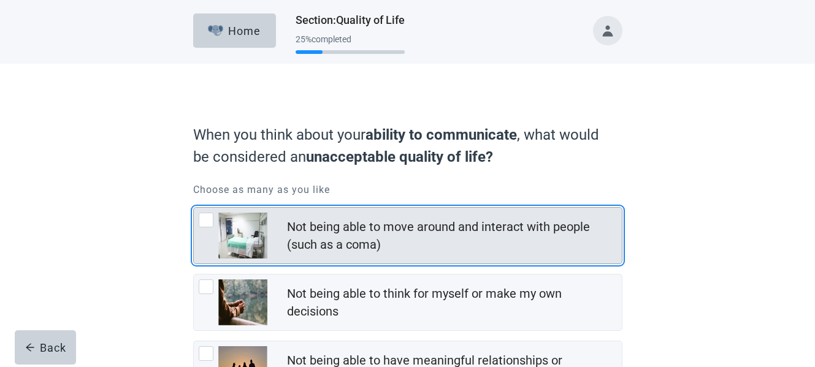
click at [206, 217] on div "Not being able to move around and interact with people (such as a coma), checkb…" at bounding box center [206, 220] width 15 height 15
click at [194, 208] on input "Not being able to move around and interact with people (such as a coma)" at bounding box center [193, 207] width 1 height 1
checkbox input "true"
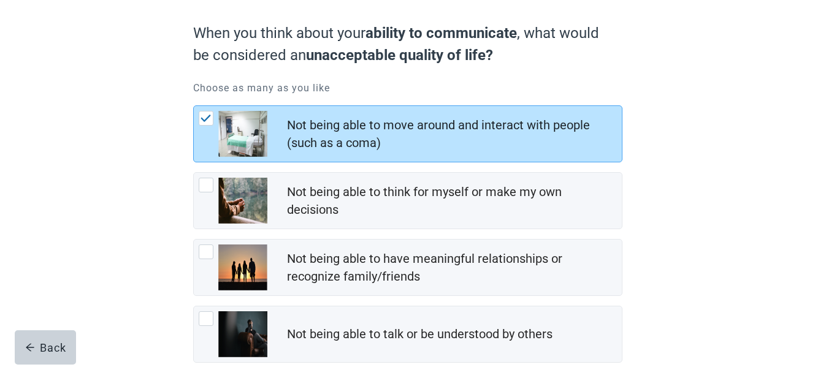
scroll to position [123, 0]
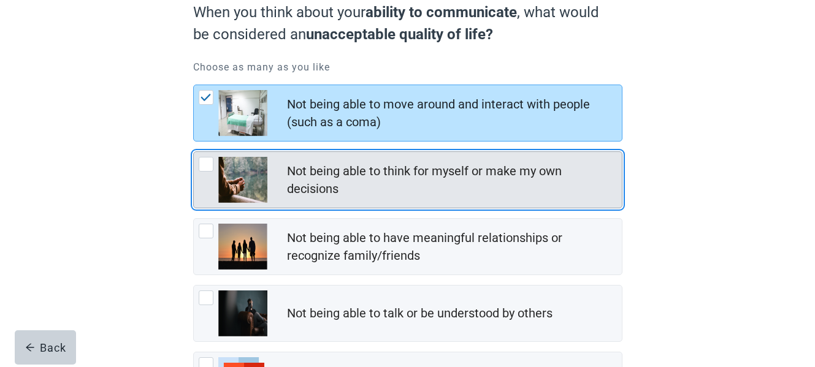
click at [202, 164] on div "Not being able to think for myself or make my own decisions, checkbox, not chec…" at bounding box center [206, 164] width 15 height 15
click at [194, 152] on input "Not being able to think for myself or make my own decisions" at bounding box center [193, 152] width 1 height 1
checkbox input "true"
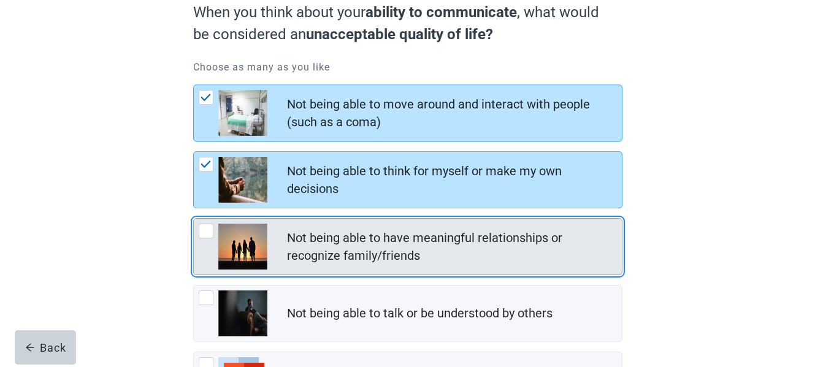
click at [206, 229] on div "Not being able to have meaningful relationships or recognize family/friends, ch…" at bounding box center [206, 231] width 15 height 15
click at [194, 219] on input "Not being able to have meaningful relationships or recognize family/friends" at bounding box center [193, 218] width 1 height 1
checkbox input "true"
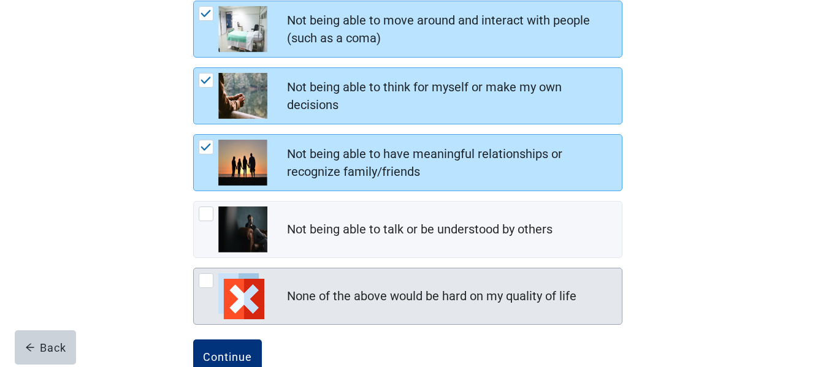
scroll to position [240, 0]
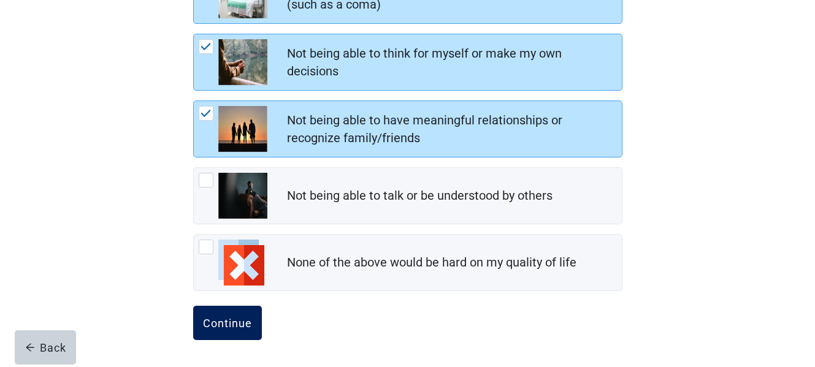
click at [241, 322] on div "Continue" at bounding box center [227, 323] width 49 height 12
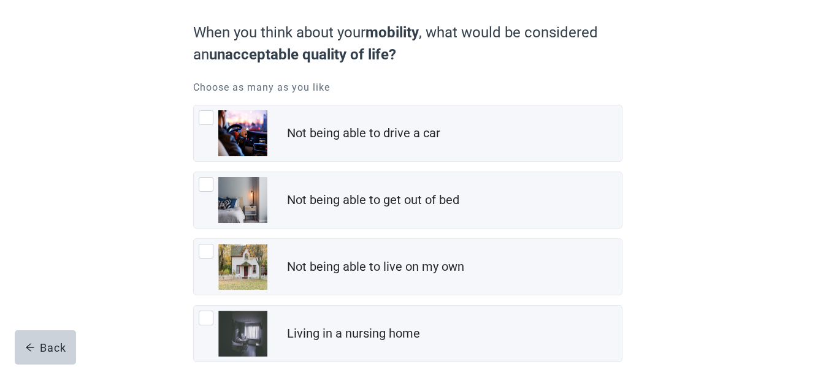
scroll to position [123, 0]
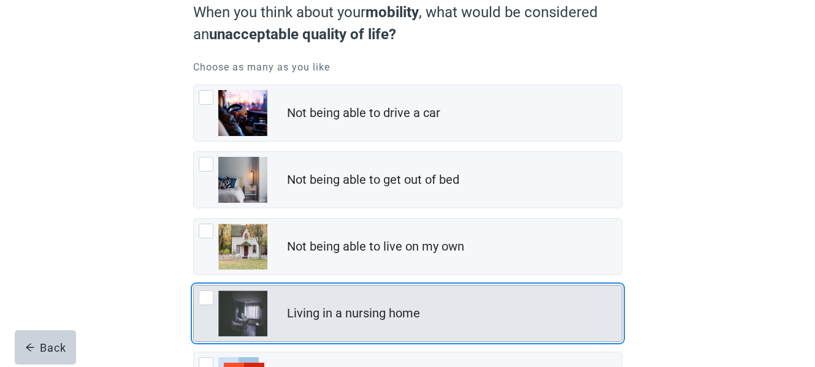
click at [207, 296] on div "Living in a nursing home, checkbox, not checked" at bounding box center [206, 298] width 15 height 15
click at [194, 286] on input "Living in a nursing home" at bounding box center [193, 285] width 1 height 1
checkbox input "true"
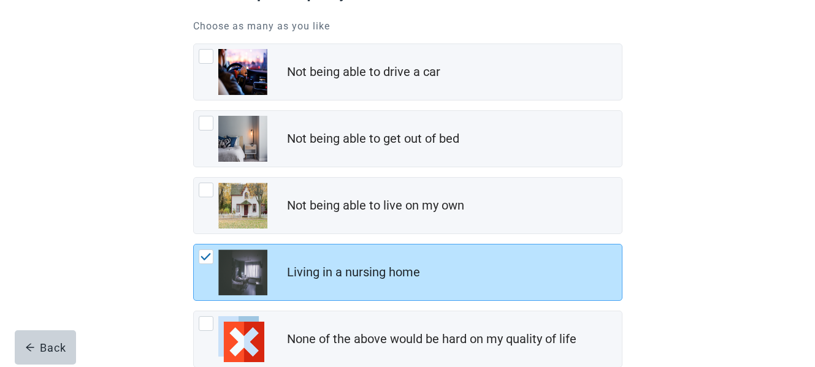
scroll to position [240, 0]
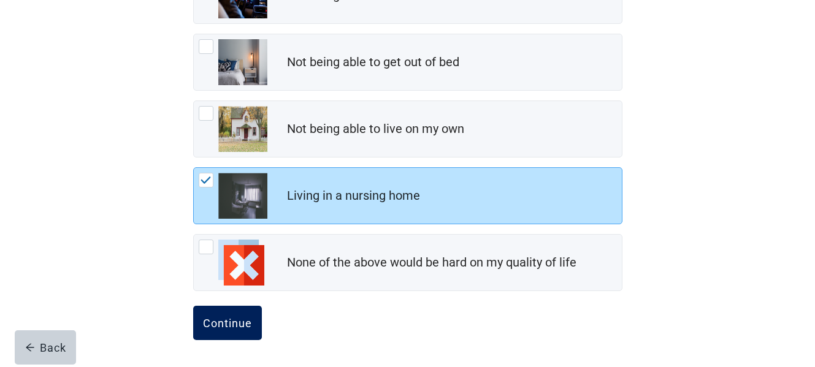
click at [233, 319] on div "Continue" at bounding box center [227, 323] width 49 height 12
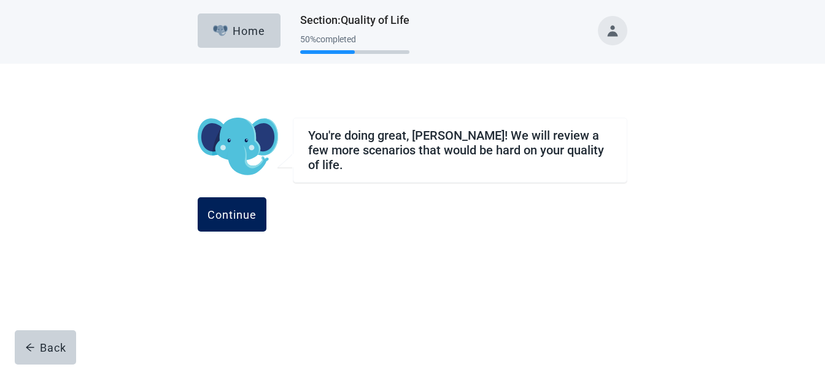
click at [256, 209] on div "Continue" at bounding box center [231, 215] width 49 height 12
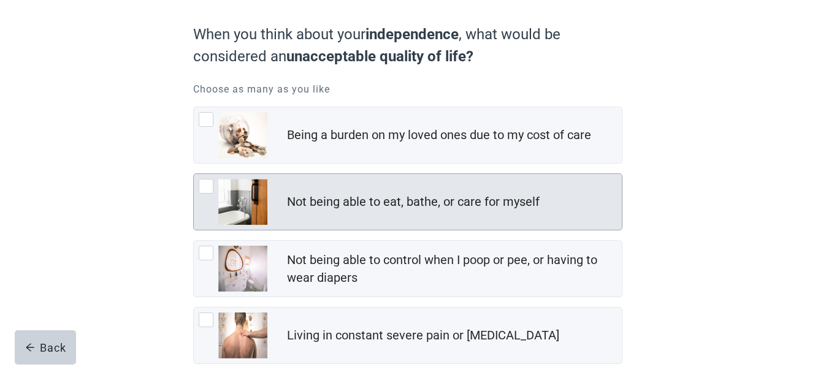
scroll to position [123, 0]
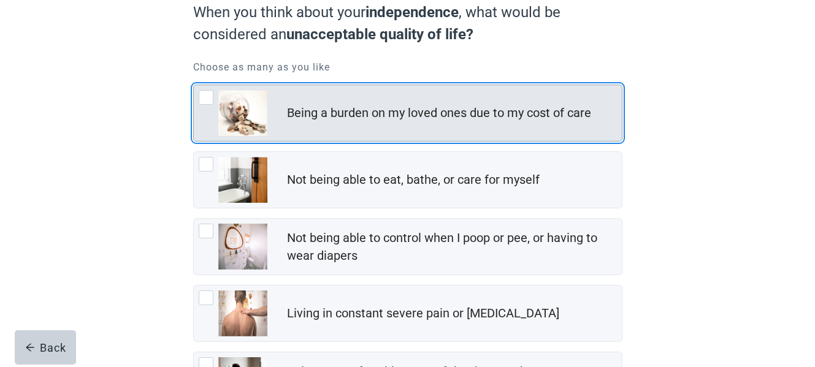
click at [206, 98] on div "Being a burden on my loved ones due to my cost of care, checkbox, not checked" at bounding box center [206, 97] width 15 height 15
click at [194, 85] on input "Being a burden on my loved ones due to my cost of care" at bounding box center [193, 85] width 1 height 1
checkbox input "true"
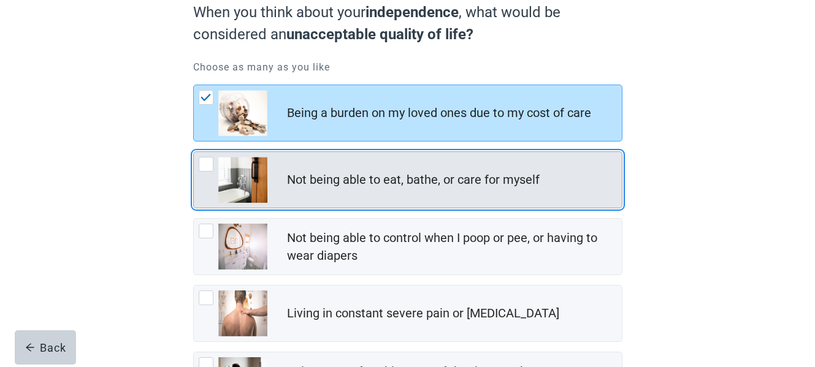
click at [206, 163] on div "Not being able to eat, bathe, or care for myself, checkbox, not checked" at bounding box center [206, 164] width 15 height 15
click at [194, 152] on input "Not being able to eat, bathe, or care for myself" at bounding box center [193, 152] width 1 height 1
checkbox input "true"
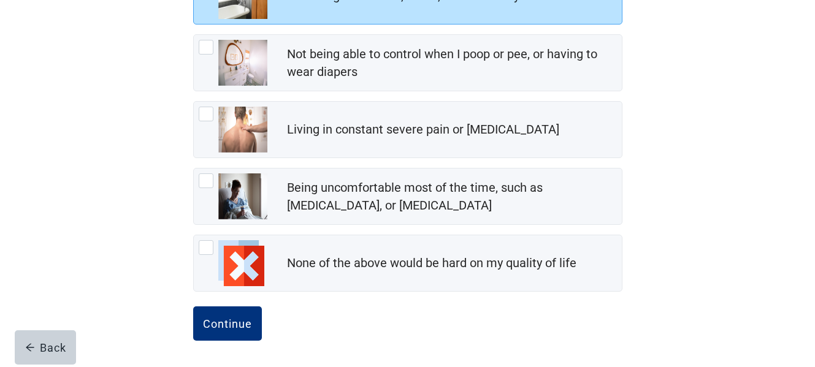
scroll to position [307, 0]
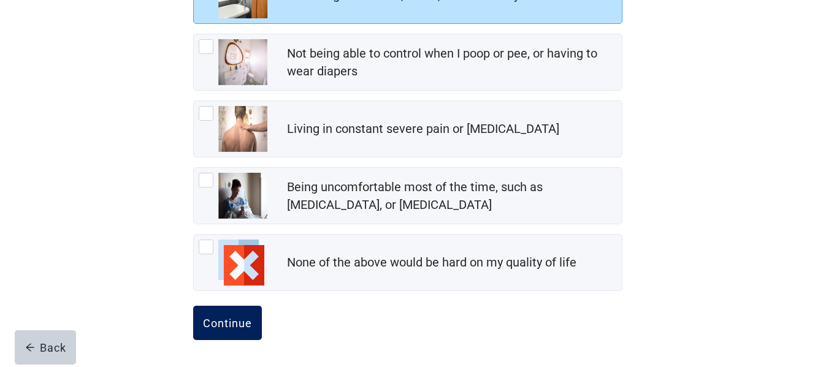
click at [209, 318] on div "Continue" at bounding box center [227, 323] width 49 height 12
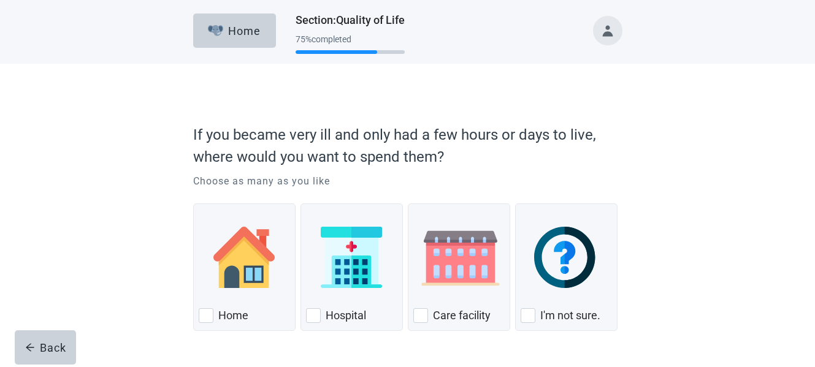
scroll to position [40, 0]
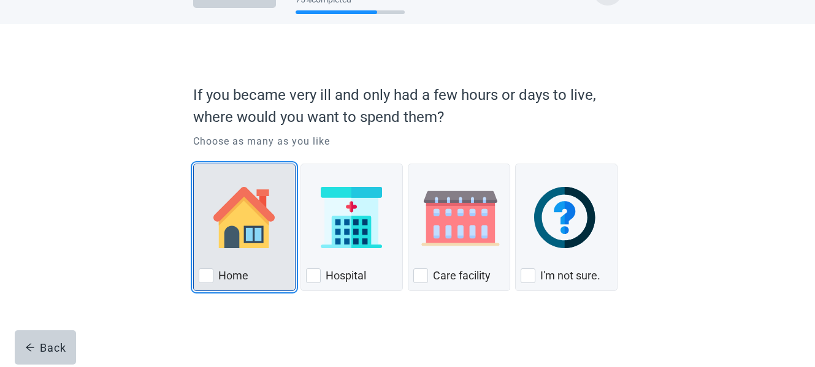
click at [207, 274] on div "Home, checkbox, not checked" at bounding box center [206, 276] width 15 height 15
click at [194, 164] on input "Home" at bounding box center [193, 164] width 1 height 1
checkbox input "true"
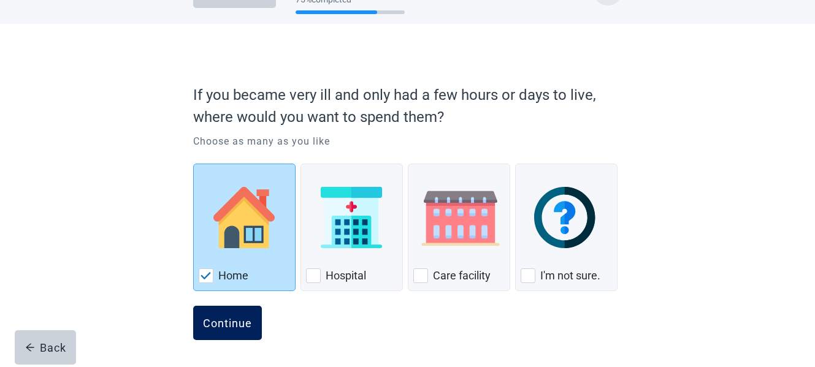
click at [234, 323] on div "Continue" at bounding box center [227, 323] width 49 height 12
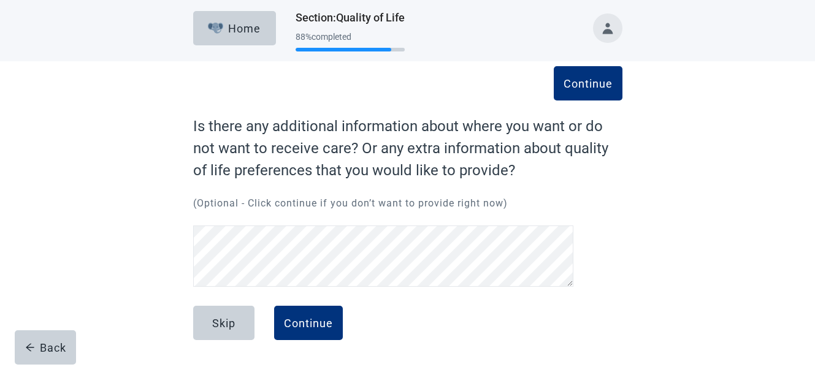
scroll to position [2, 0]
click at [302, 321] on div "Continue" at bounding box center [308, 323] width 49 height 12
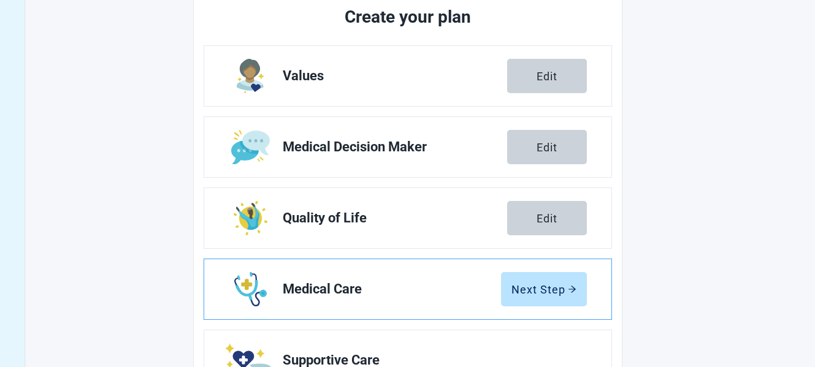
scroll to position [186, 0]
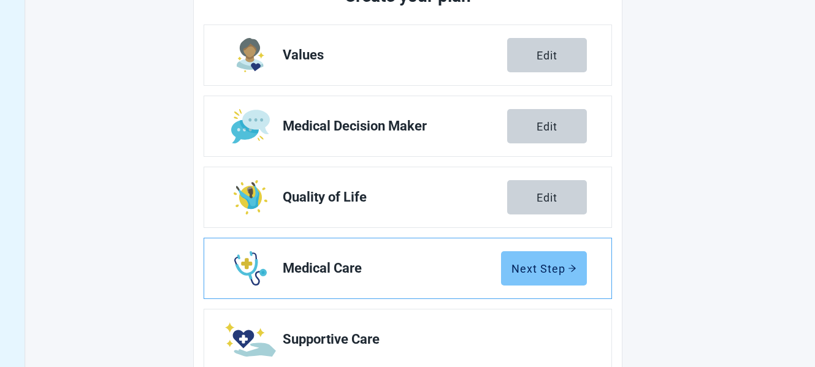
click at [536, 269] on div "Next Step" at bounding box center [544, 269] width 65 height 12
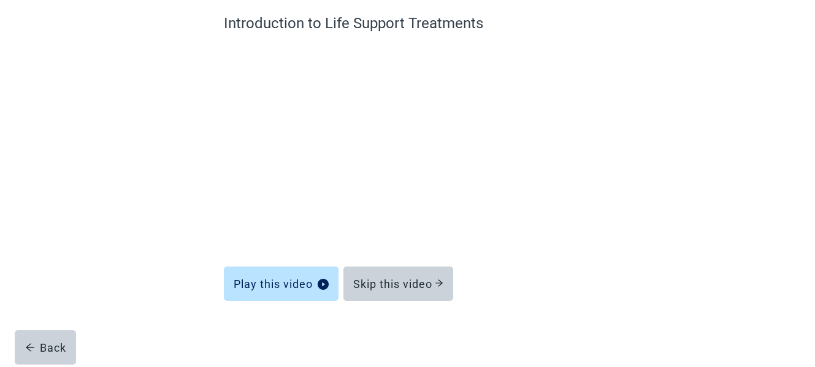
scroll to position [106, 0]
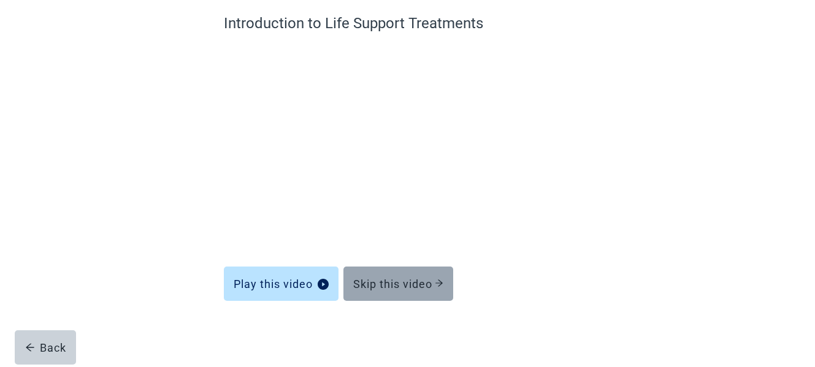
click at [429, 285] on div "Skip this video" at bounding box center [398, 284] width 90 height 12
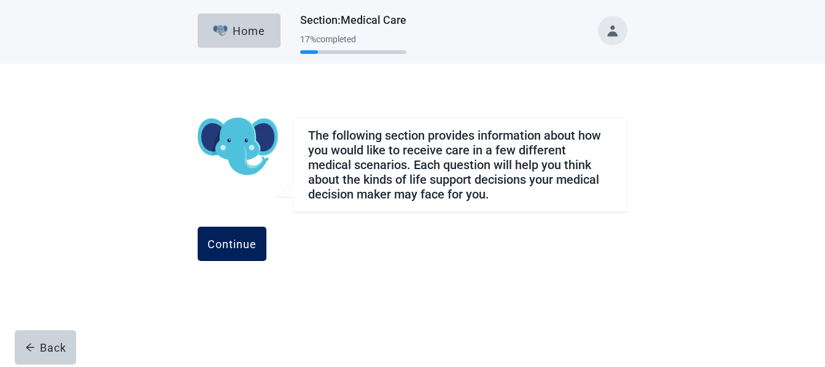
click at [256, 248] on div "Continue" at bounding box center [231, 244] width 49 height 12
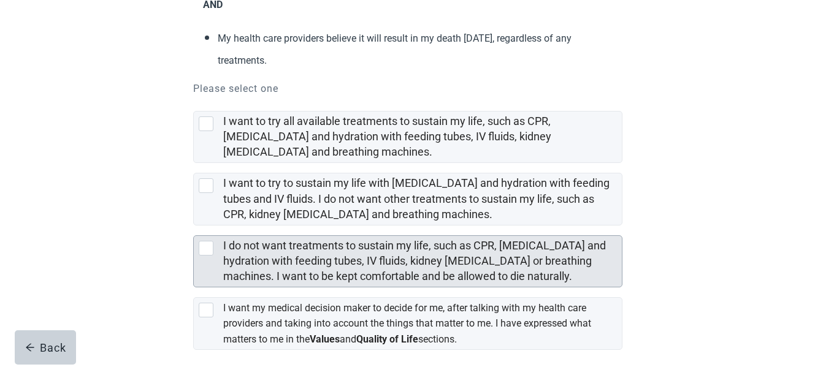
scroll to position [245, 0]
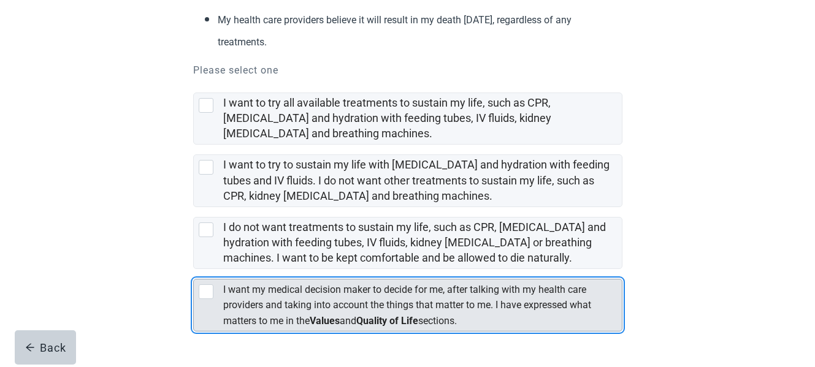
click at [206, 291] on div "[object Object], checkbox, not selected" at bounding box center [206, 292] width 15 height 15
click at [194, 270] on input "I want my medical decision maker to decide for me, after talking with my health…" at bounding box center [193, 269] width 1 height 1
checkbox input "true"
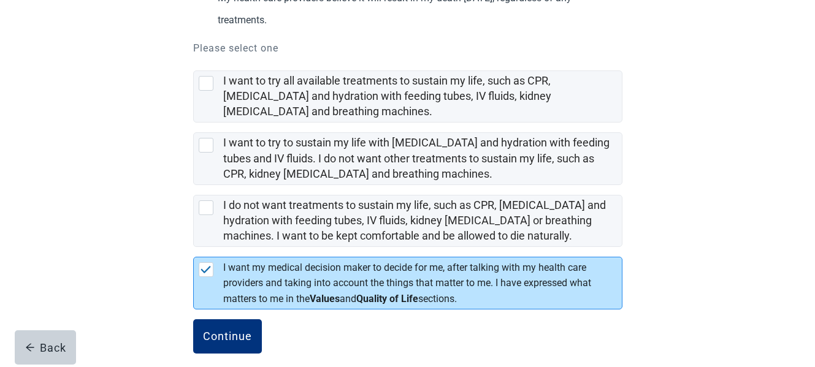
scroll to position [280, 0]
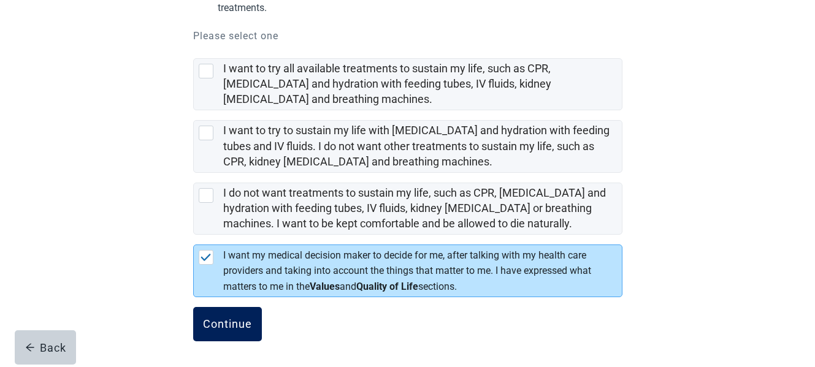
click at [229, 318] on div "Continue" at bounding box center [227, 324] width 49 height 12
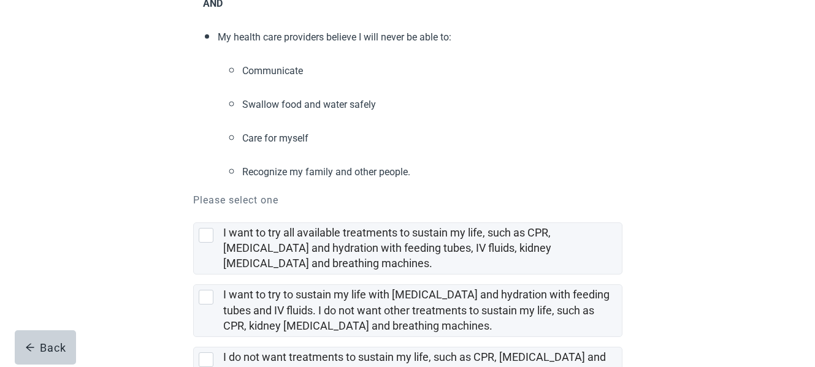
scroll to position [368, 0]
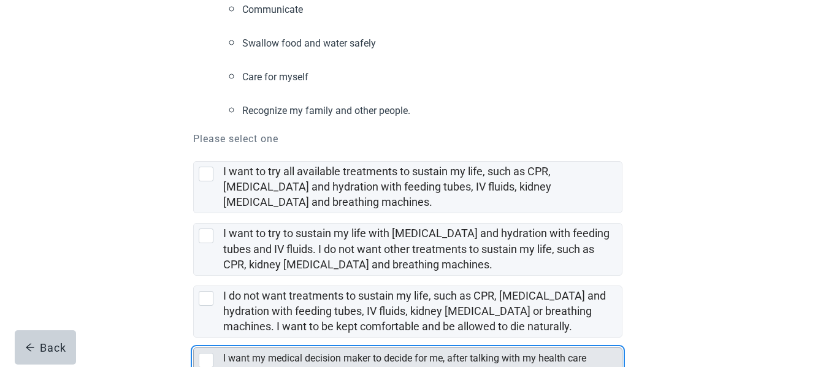
click at [207, 353] on div "[object Object], checkbox, not selected" at bounding box center [206, 360] width 15 height 15
click at [194, 338] on input "I want my medical decision maker to decide for me, after talking with my health…" at bounding box center [193, 338] width 1 height 1
checkbox input "true"
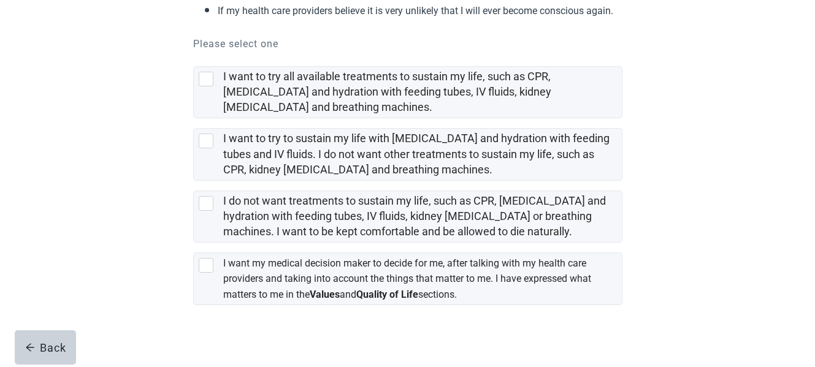
scroll to position [261, 0]
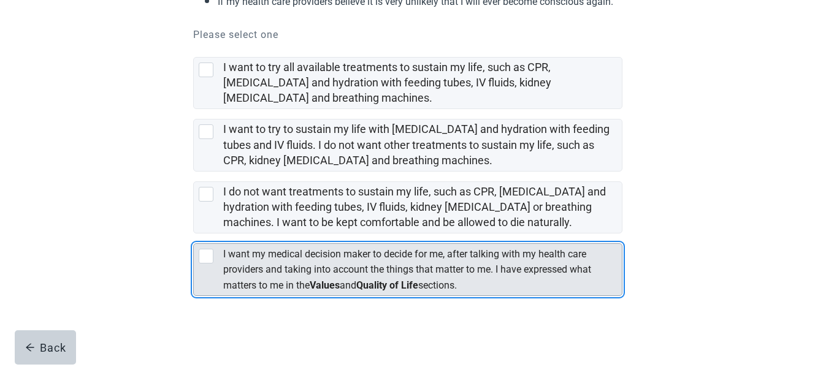
click at [206, 253] on div "[object Object], checkbox, not selected" at bounding box center [206, 256] width 15 height 15
click at [194, 234] on input "I want my medical decision maker to decide for me, after talking with my health…" at bounding box center [193, 234] width 1 height 1
checkbox input "true"
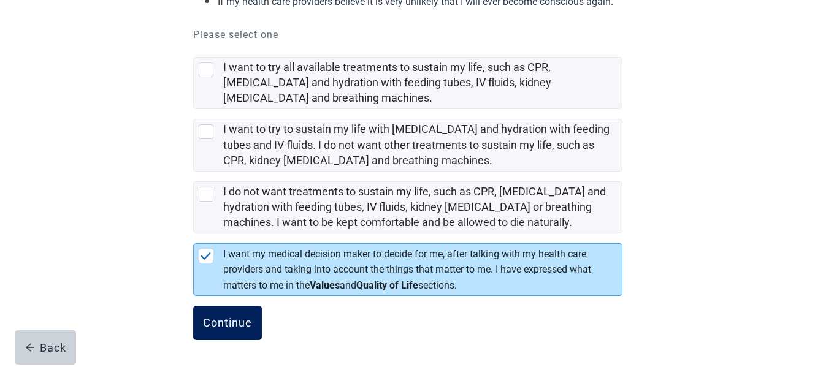
click at [218, 317] on div "Continue" at bounding box center [227, 323] width 49 height 12
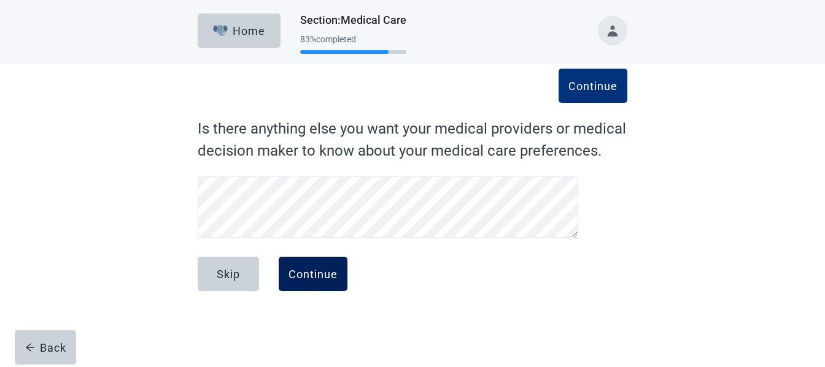
click at [325, 275] on div "Continue" at bounding box center [312, 274] width 49 height 12
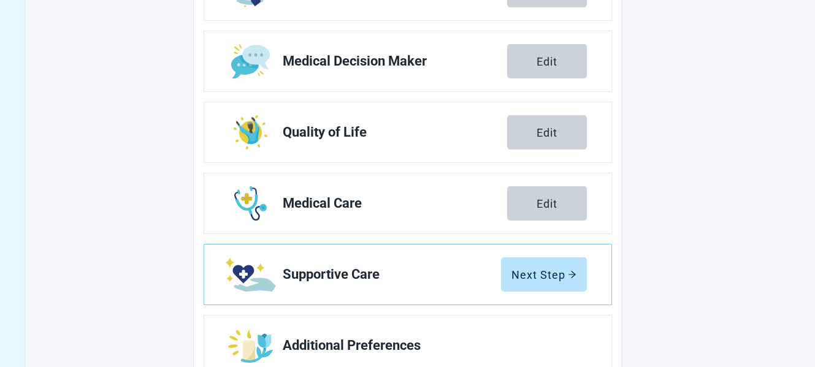
scroll to position [285, 0]
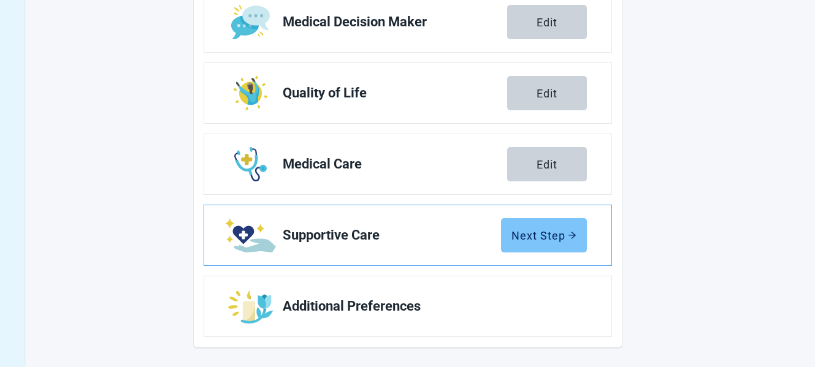
click at [539, 237] on div "Next Step" at bounding box center [544, 235] width 65 height 12
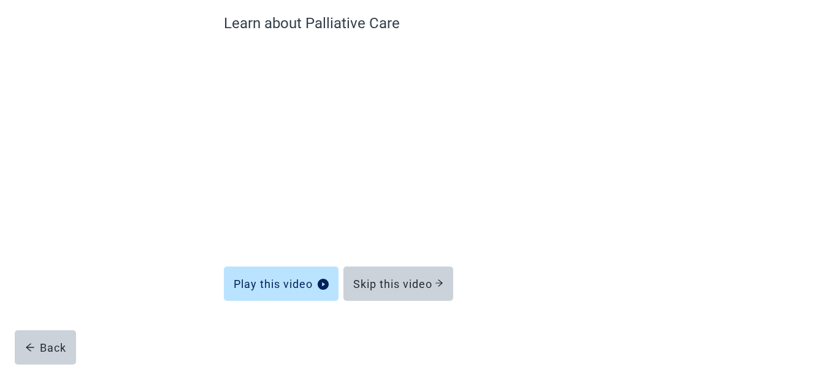
scroll to position [106, 0]
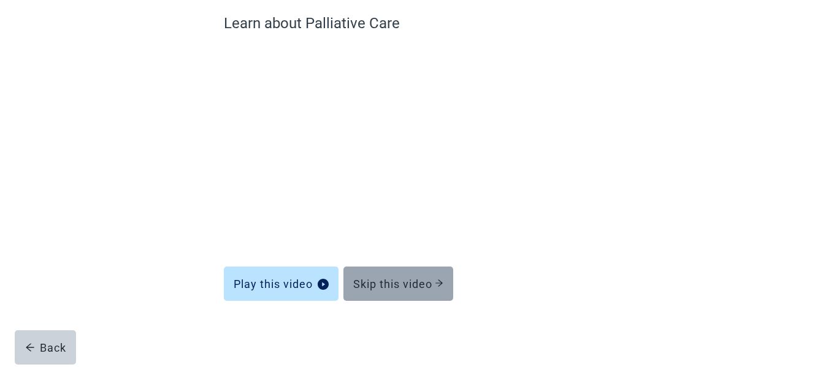
click at [422, 285] on div "Skip this video" at bounding box center [398, 284] width 90 height 12
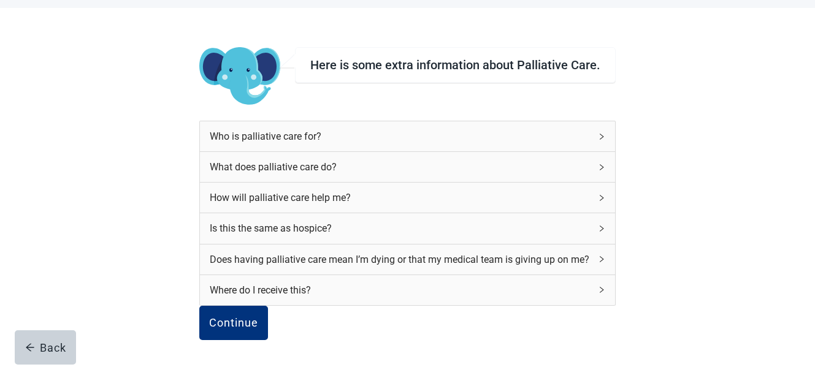
click at [600, 133] on icon "right" at bounding box center [602, 136] width 4 height 6
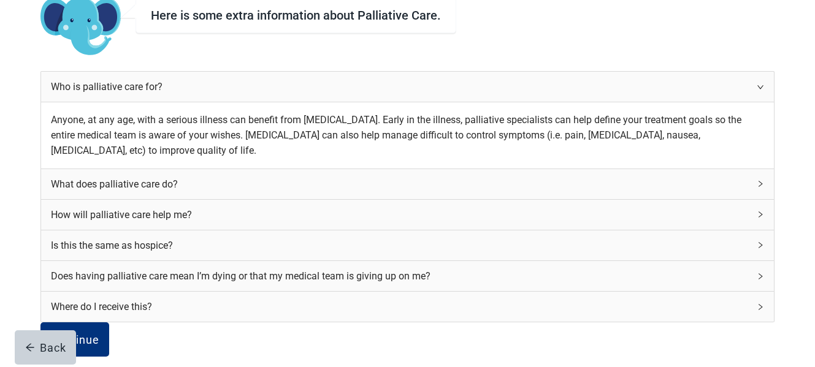
click at [757, 188] on icon "right" at bounding box center [760, 183] width 7 height 7
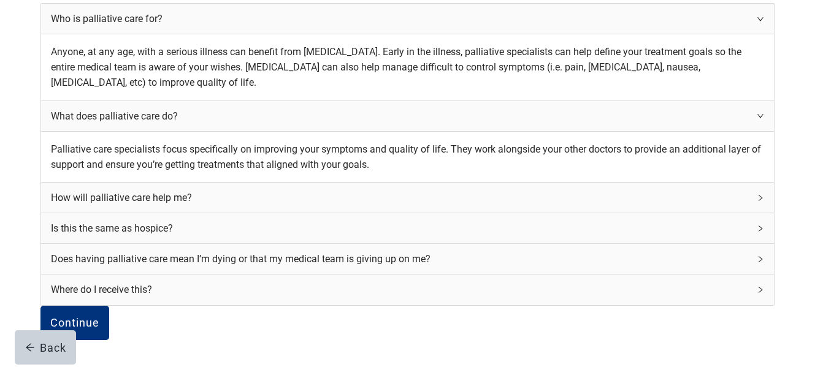
scroll to position [290, 0]
click at [577, 213] on div "Is this the same as hospice?" at bounding box center [407, 228] width 732 height 30
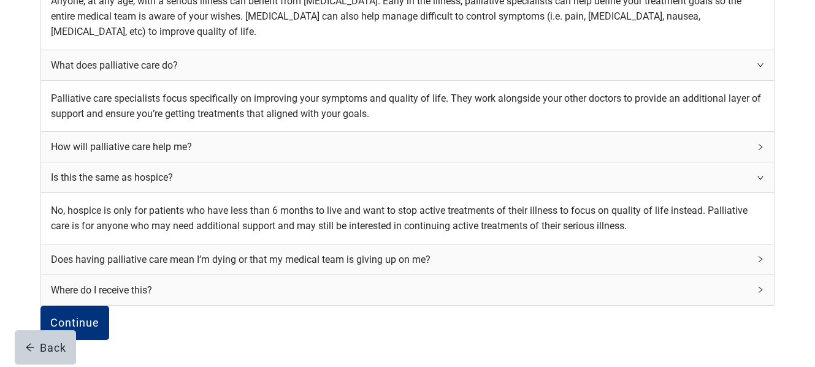
scroll to position [412, 0]
click at [573, 245] on div "Does having palliative care mean I’m dying or that my medical team is giving up…" at bounding box center [407, 260] width 732 height 30
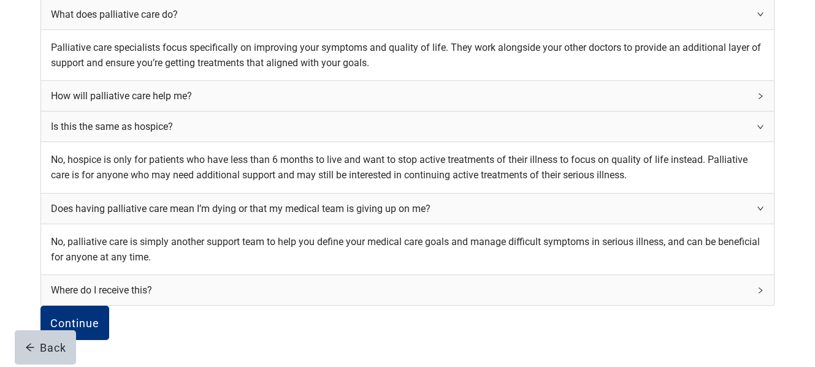
scroll to position [535, 0]
click at [757, 287] on icon "right" at bounding box center [760, 290] width 7 height 7
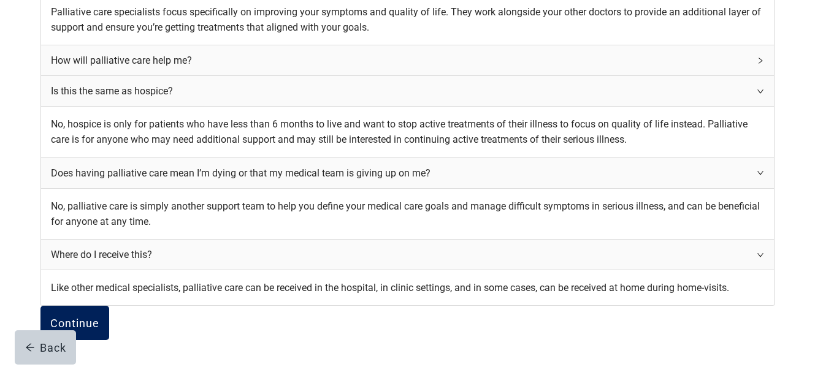
click at [99, 318] on div "Continue" at bounding box center [74, 323] width 49 height 12
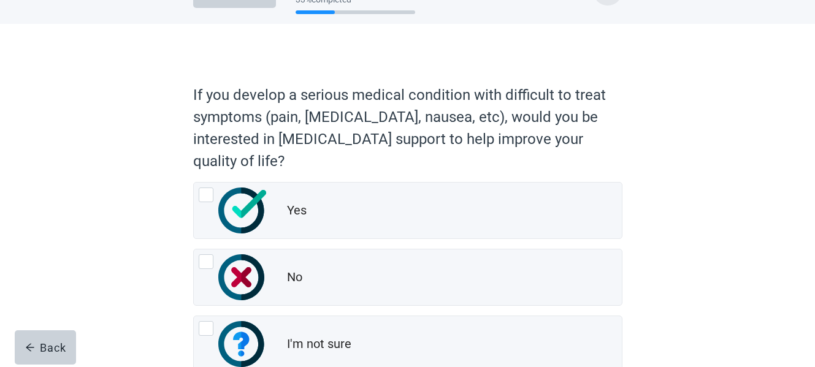
scroll to position [61, 0]
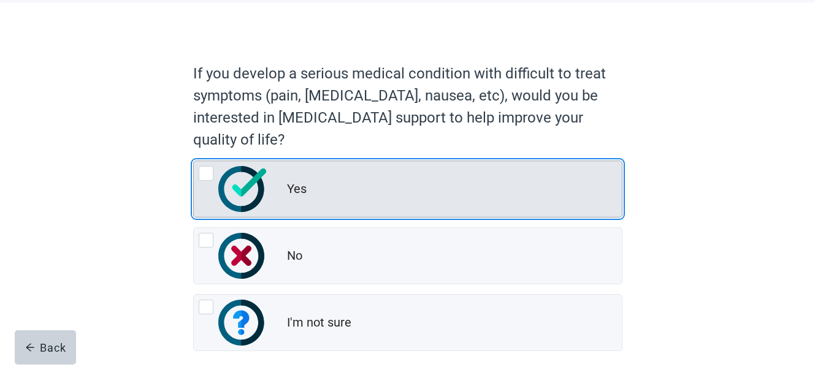
click at [208, 170] on div "Yes, radio button, not checked" at bounding box center [206, 173] width 15 height 15
click at [194, 161] on input "Yes" at bounding box center [193, 161] width 1 height 1
radio input "true"
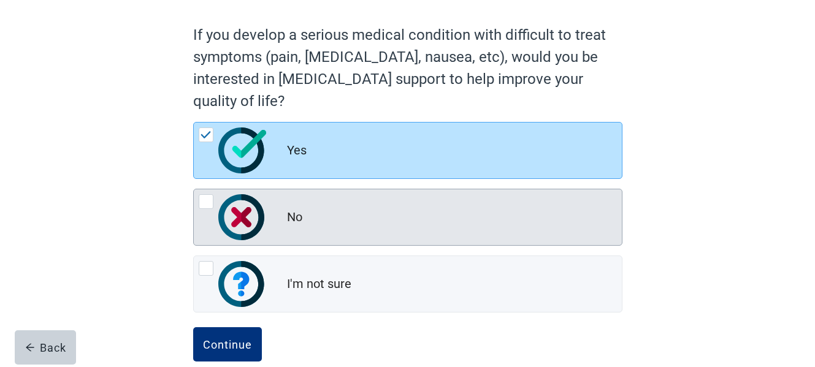
scroll to position [121, 0]
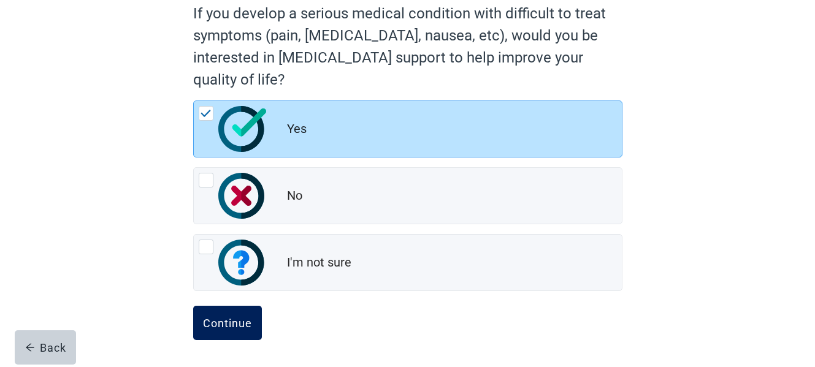
click at [225, 323] on div "Continue" at bounding box center [227, 323] width 49 height 12
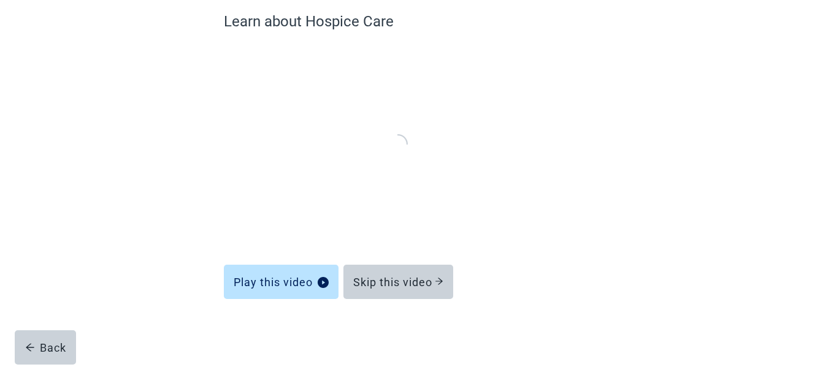
scroll to position [106, 0]
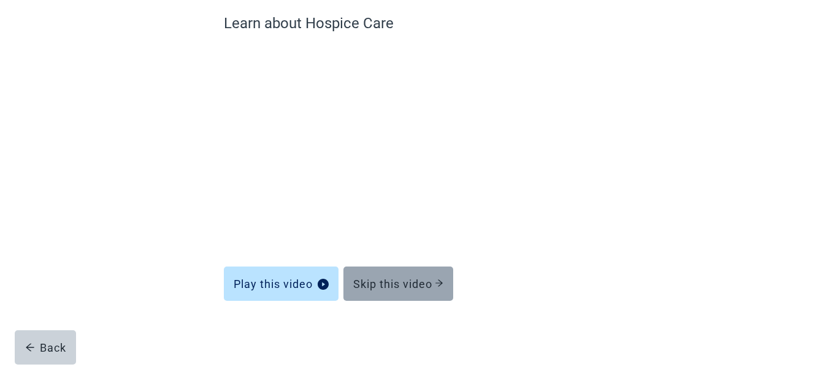
click at [426, 279] on div "Skip this video" at bounding box center [398, 284] width 90 height 12
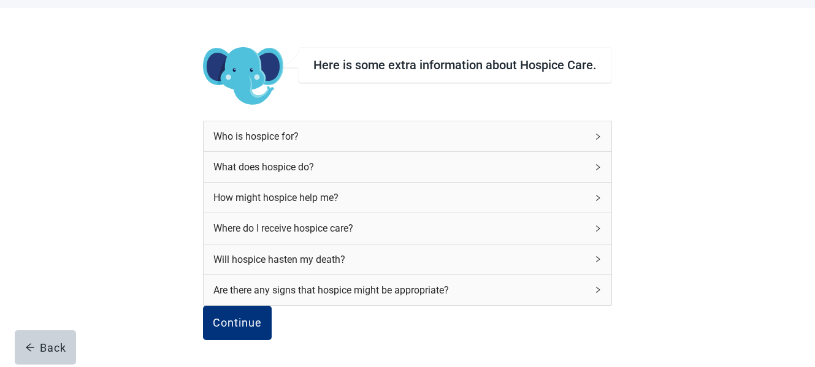
click at [581, 275] on div "Are there any signs that hospice might be appropriate?" at bounding box center [408, 290] width 408 height 30
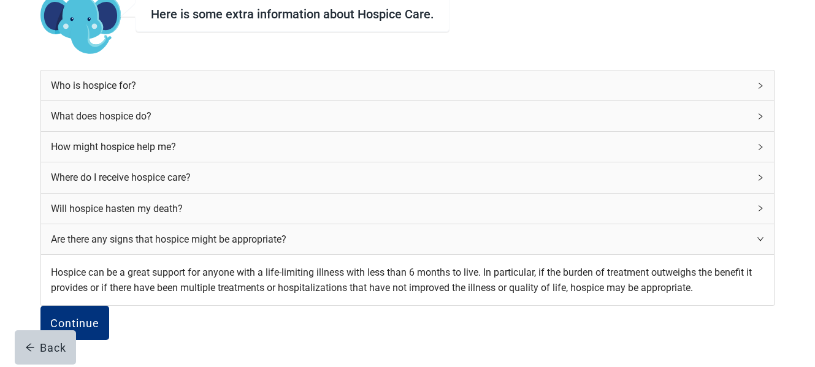
scroll to position [228, 0]
click at [99, 317] on div "Continue" at bounding box center [74, 323] width 49 height 12
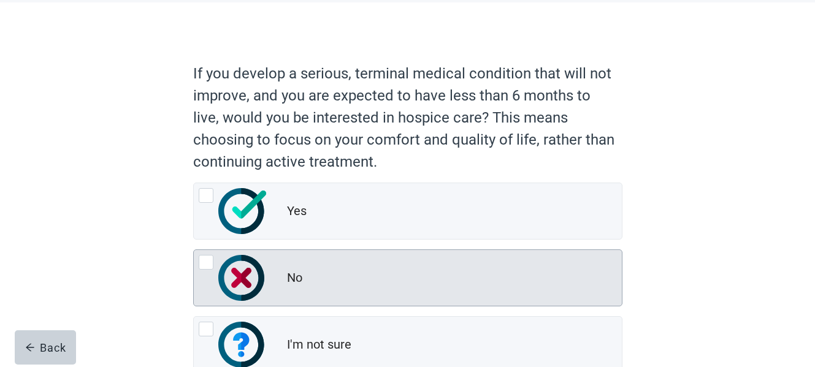
scroll to position [123, 0]
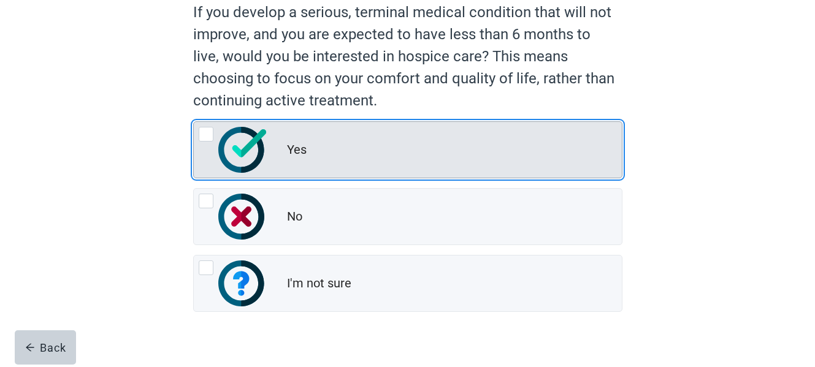
click at [207, 133] on div "Yes, radio button, not checked" at bounding box center [206, 134] width 15 height 15
click at [194, 122] on input "Yes" at bounding box center [193, 121] width 1 height 1
radio input "true"
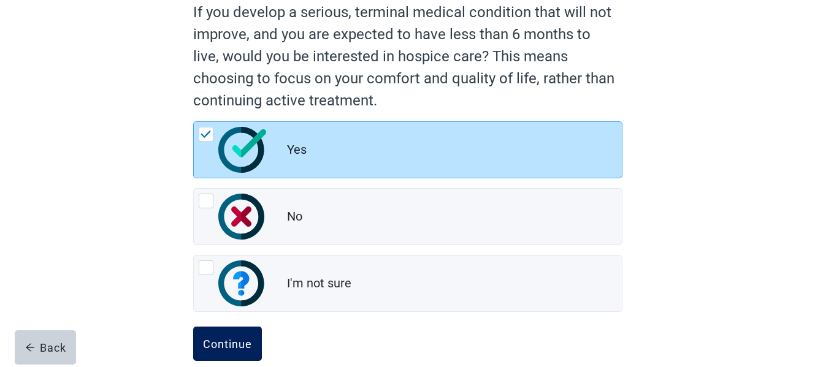
click at [223, 343] on div "Continue" at bounding box center [227, 344] width 49 height 12
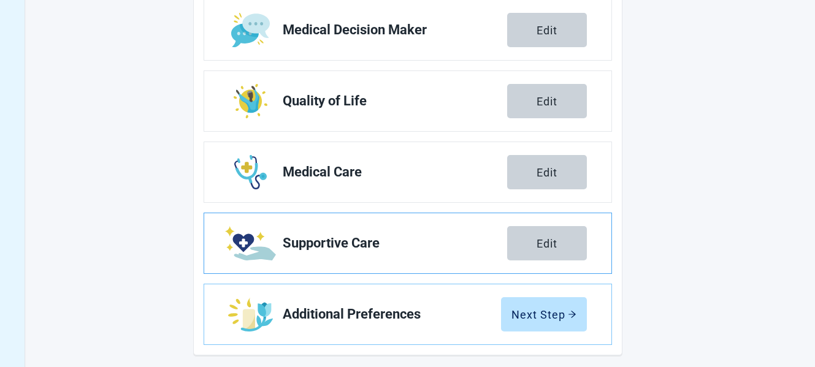
scroll to position [285, 0]
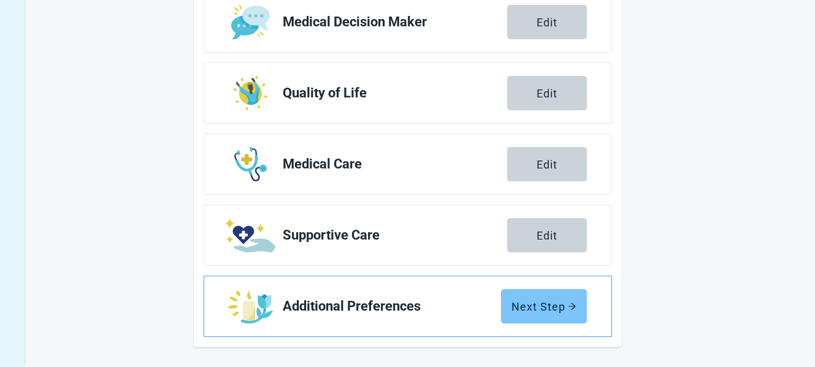
click at [560, 309] on div "Next Step" at bounding box center [544, 307] width 65 height 12
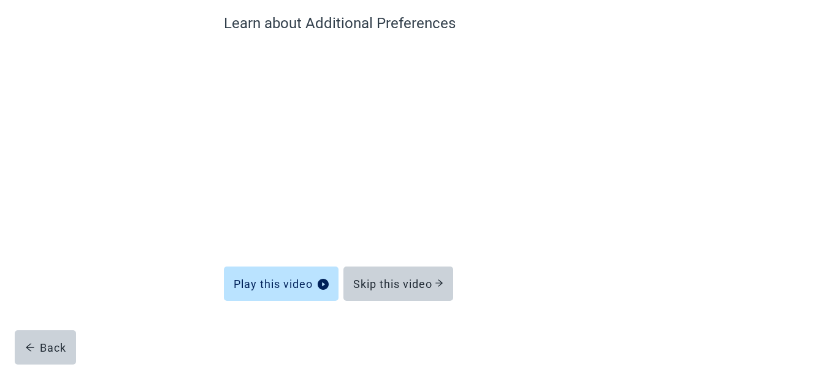
scroll to position [106, 0]
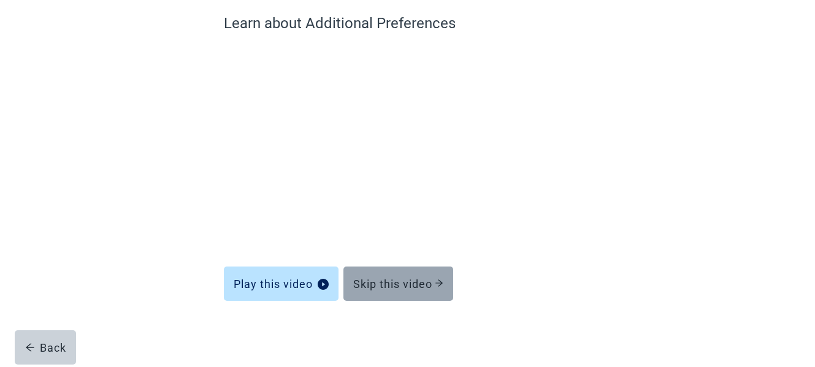
click at [419, 293] on button "Skip this video" at bounding box center [399, 284] width 110 height 34
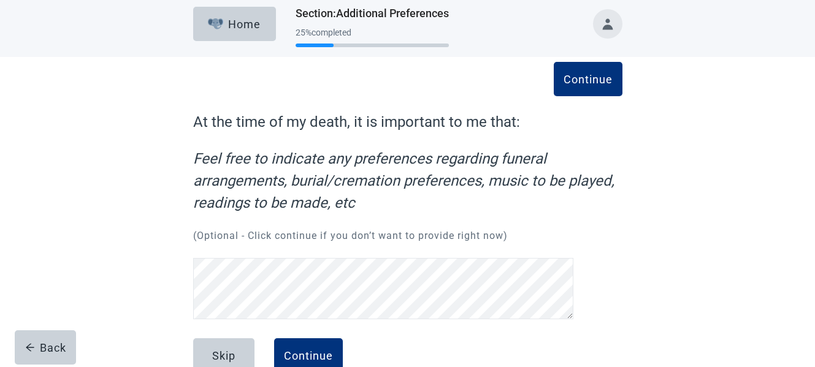
scroll to position [6, 0]
click at [312, 350] on div "Continue" at bounding box center [308, 356] width 49 height 12
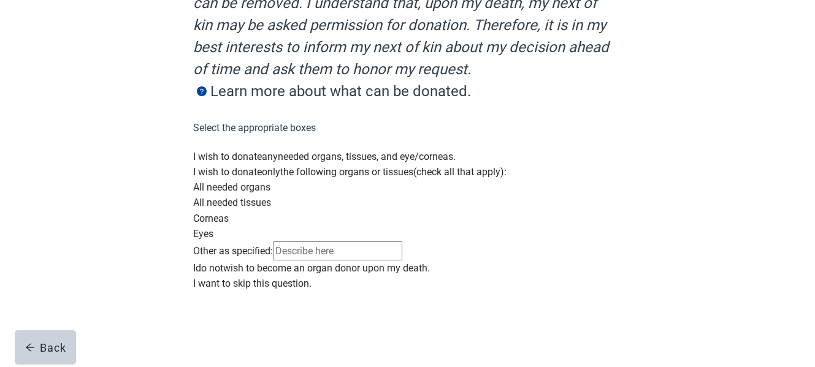
scroll to position [245, 0]
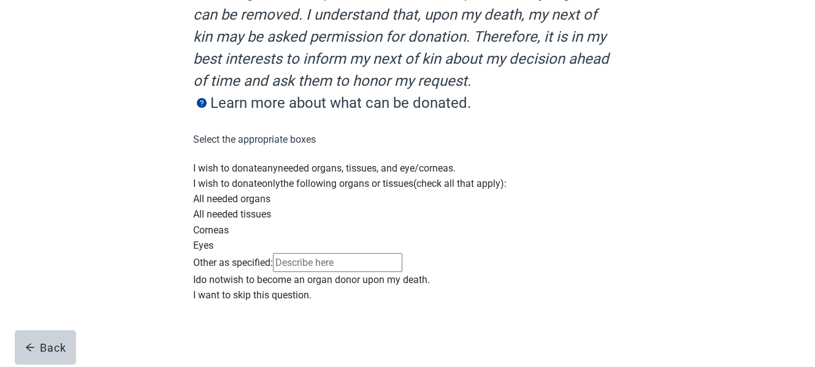
click at [206, 161] on div "Main content" at bounding box center [407, 161] width 429 height 0
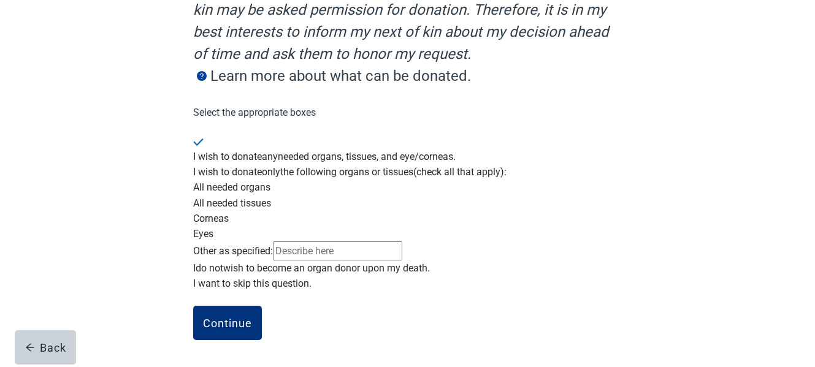
scroll to position [389, 0]
click at [227, 326] on div "Continue" at bounding box center [227, 323] width 49 height 12
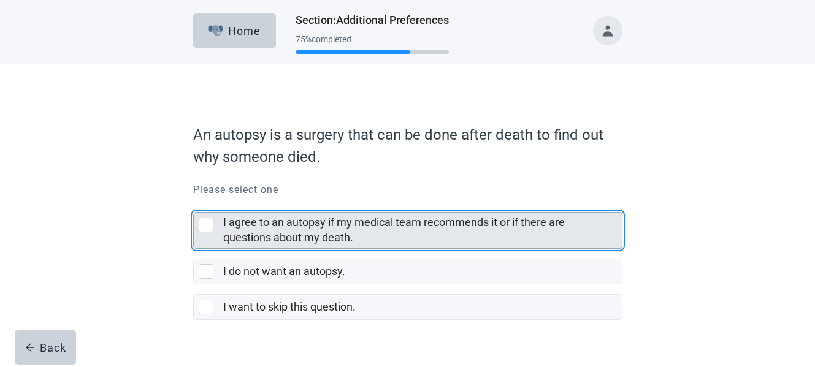
click at [209, 224] on div "I agree to an autopsy if my medical team recommends it or if there are question…" at bounding box center [206, 225] width 15 height 15
click at [194, 203] on input "I agree to an autopsy if my medical team recommends it or if there are question…" at bounding box center [193, 202] width 1 height 1
checkbox input "true"
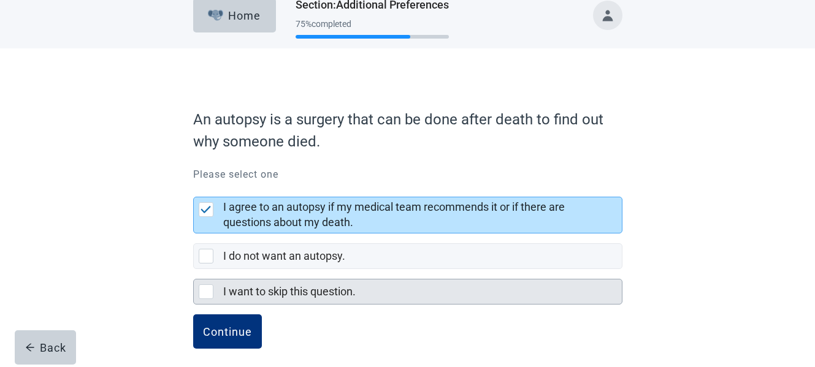
scroll to position [24, 0]
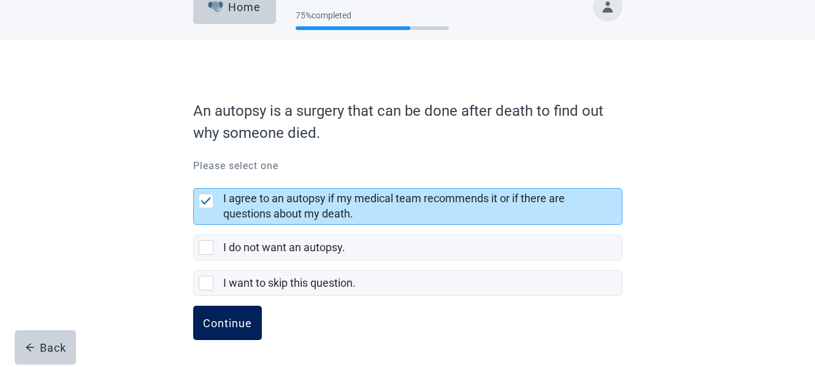
click at [234, 318] on div "Continue" at bounding box center [227, 323] width 49 height 12
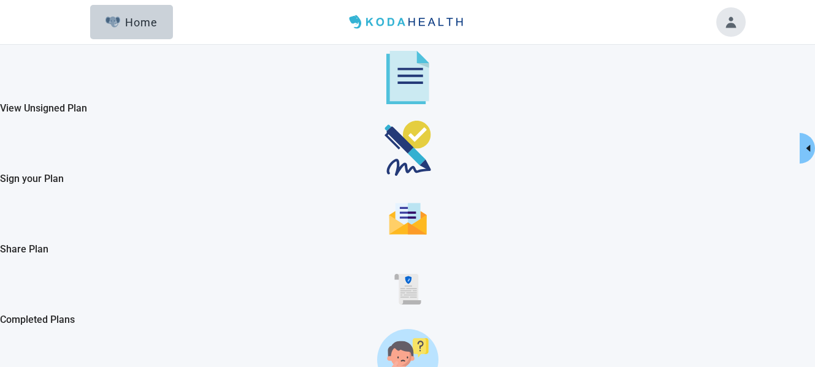
checkbox input "true"
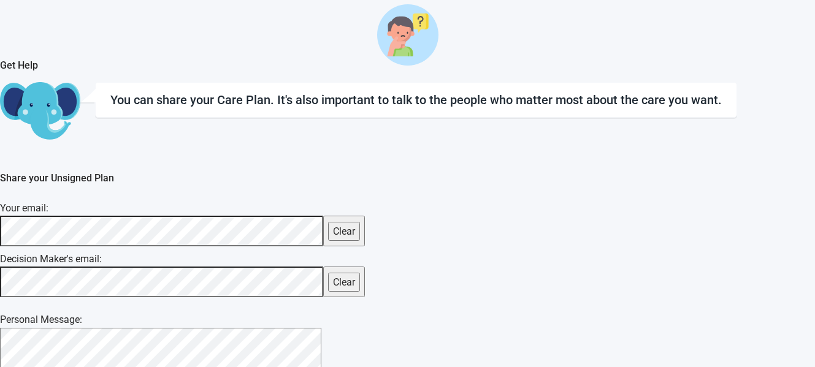
scroll to position [386, 0]
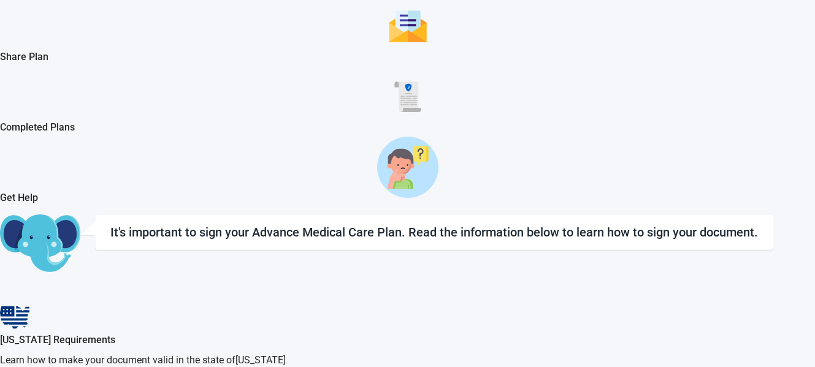
scroll to position [245, 0]
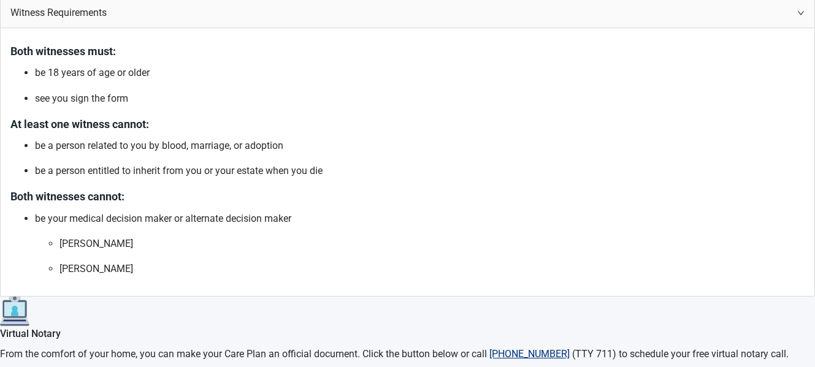
scroll to position [736, 0]
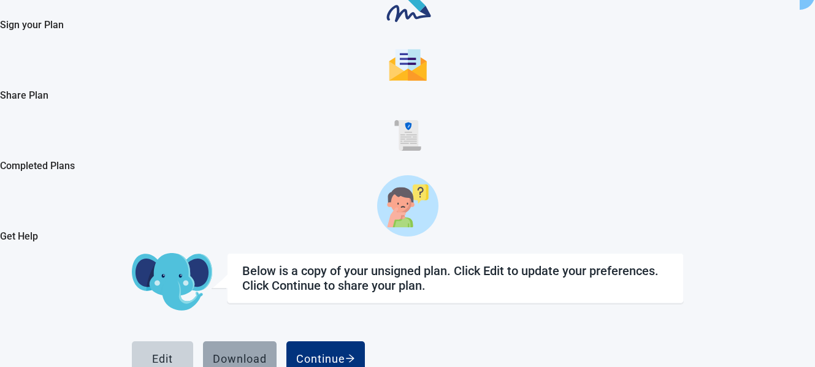
click at [267, 353] on div "Download" at bounding box center [240, 359] width 54 height 12
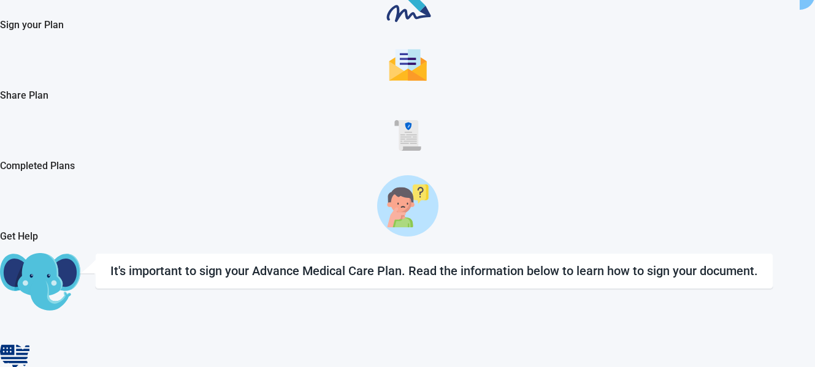
click at [389, 82] on img "Share Plan" at bounding box center [408, 65] width 38 height 34
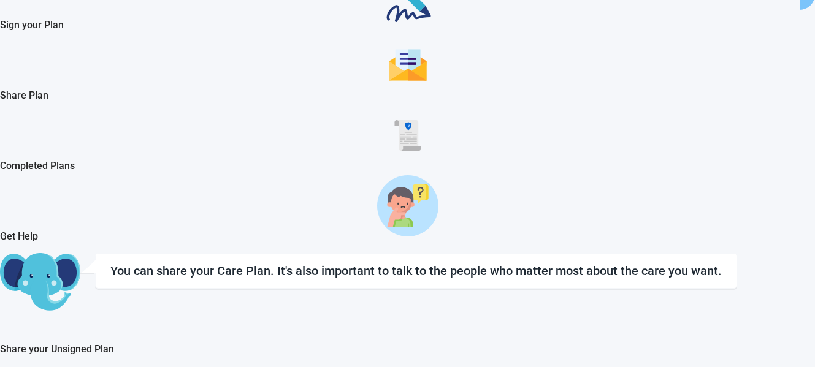
click at [393, 151] on img "Completed Plans" at bounding box center [408, 135] width 31 height 31
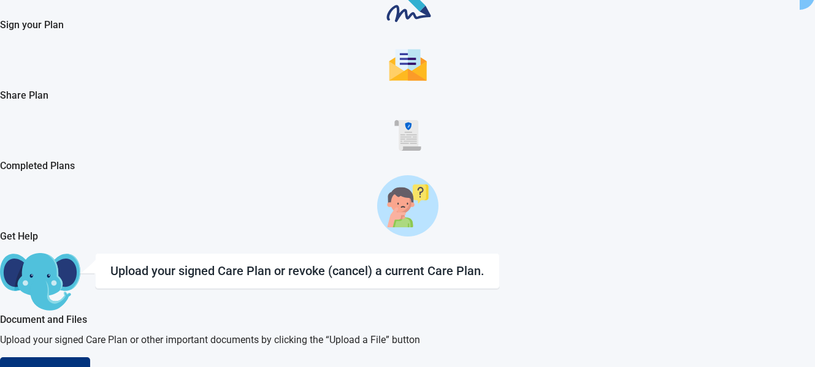
scroll to position [45, 0]
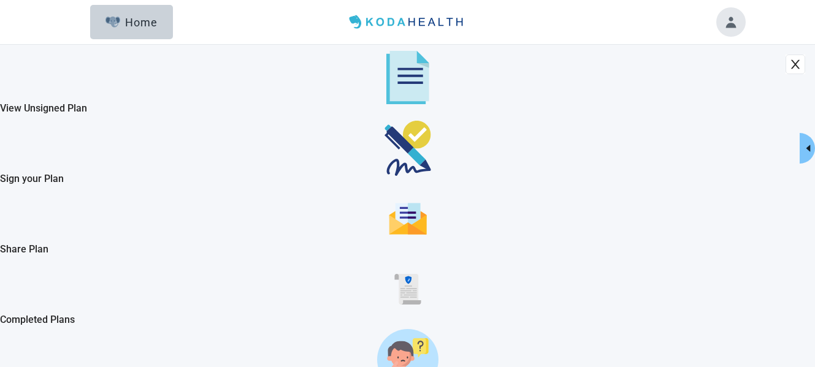
scroll to position [45, 0]
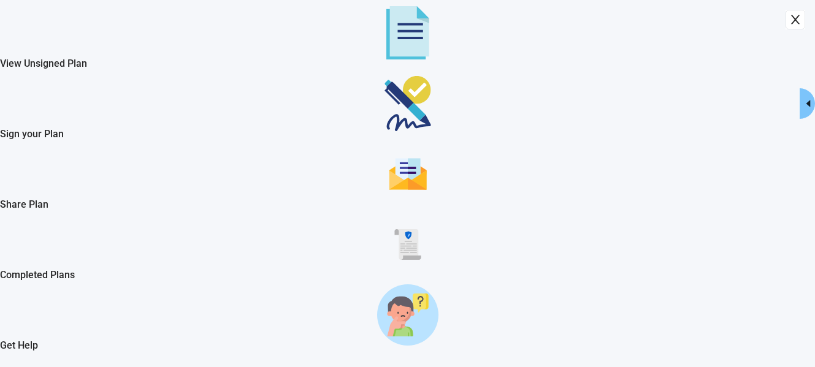
drag, startPoint x: 63, startPoint y: 325, endPoint x: 163, endPoint y: 269, distance: 114.8
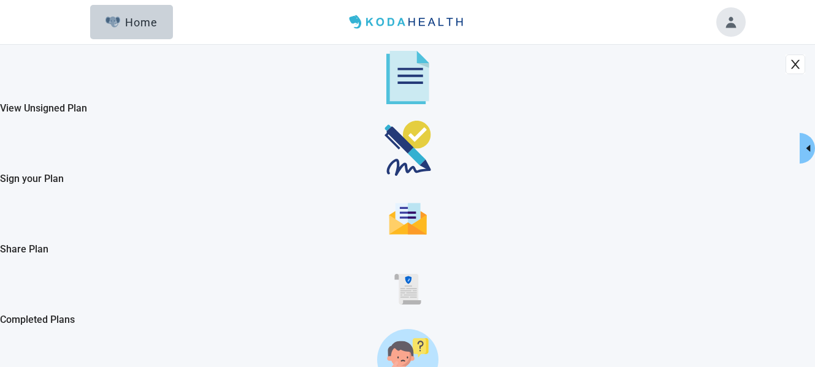
click at [790, 58] on icon "close" at bounding box center [796, 64] width 12 height 12
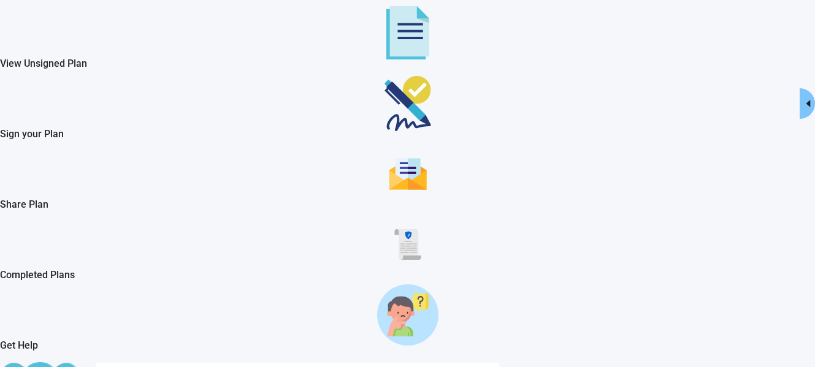
scroll to position [134, 0]
drag, startPoint x: 45, startPoint y: 198, endPoint x: 503, endPoint y: 112, distance: 465.5
click at [790, 26] on icon "close" at bounding box center [796, 19] width 12 height 12
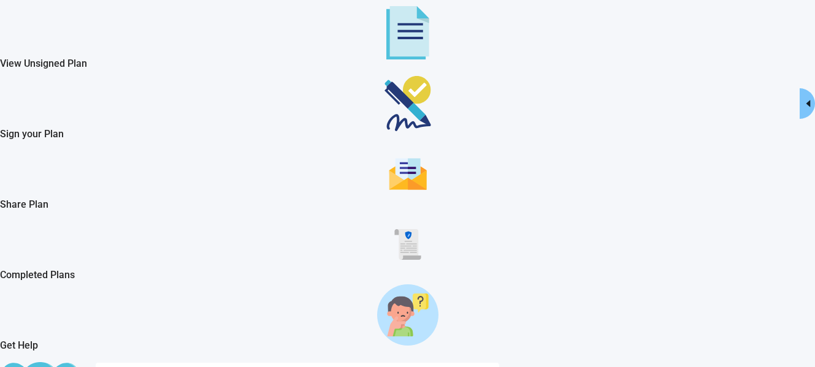
click at [56, 221] on div "Completed Plans" at bounding box center [407, 244] width 815 height 46
click at [55, 221] on div "Completed Plans" at bounding box center [407, 244] width 815 height 46
click at [82, 221] on div "Completed Plans" at bounding box center [407, 244] width 815 height 46
click at [80, 221] on div "Completed Plans" at bounding box center [407, 244] width 815 height 46
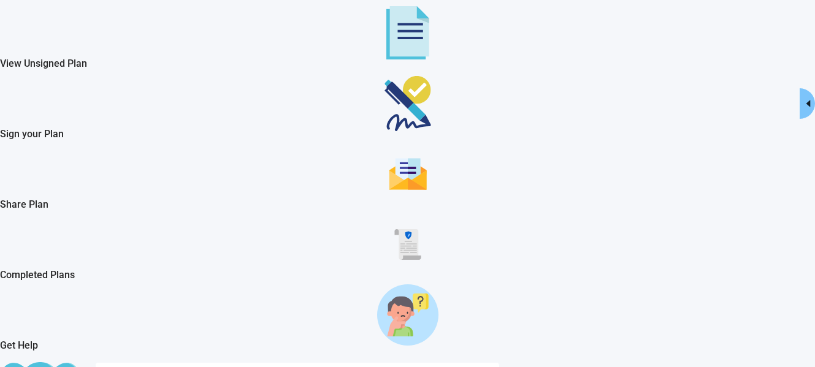
click at [807, 102] on icon "caret-left" at bounding box center [809, 103] width 4 height 7
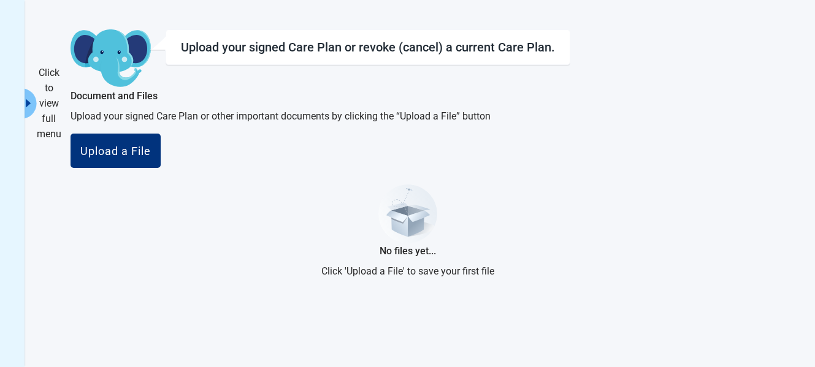
click at [61, 106] on div "Click to view full menu" at bounding box center [49, 103] width 25 height 77
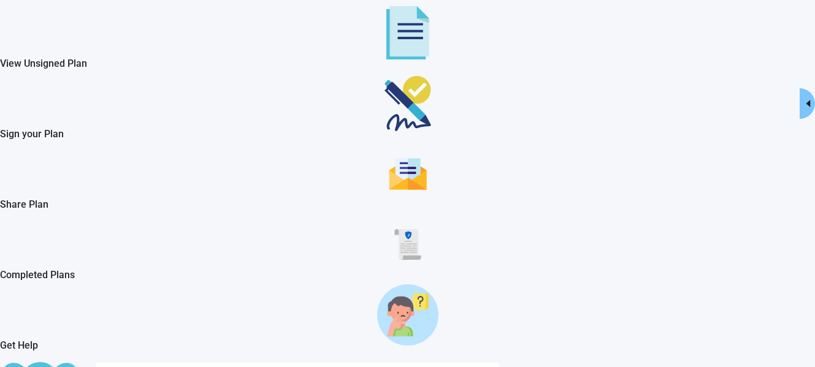
click at [386, 52] on img "View Unsigned Plan" at bounding box center [407, 32] width 43 height 53
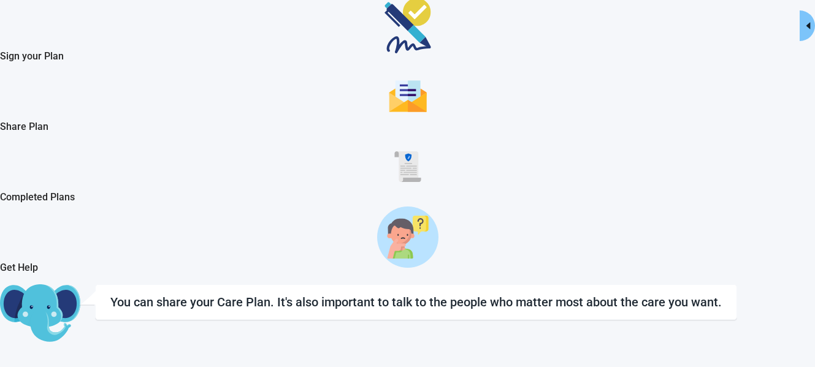
scroll to position [184, 0]
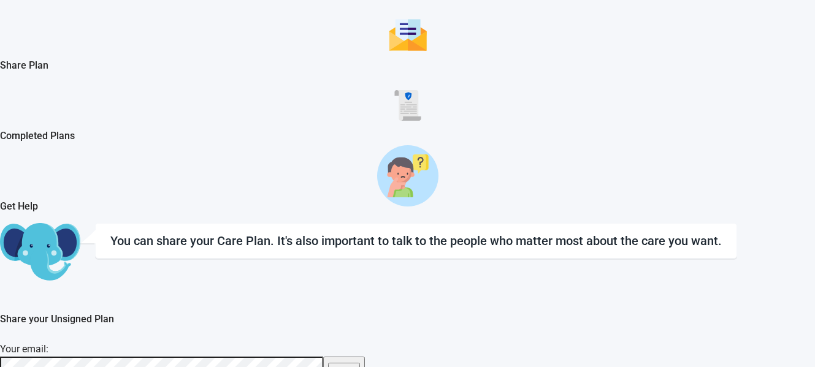
click at [393, 121] on img "Completed Plans" at bounding box center [408, 105] width 31 height 31
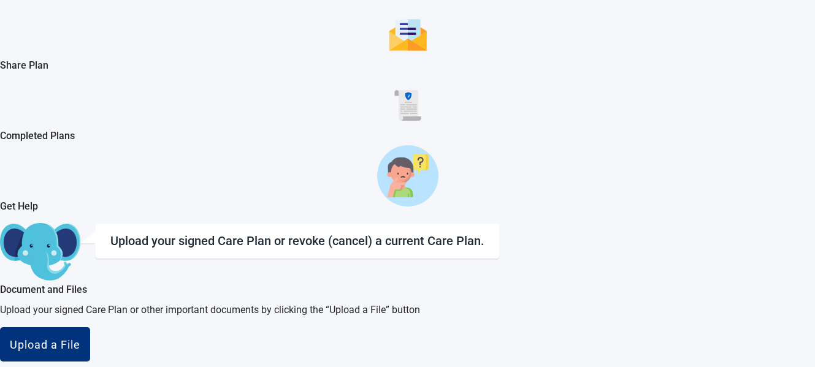
scroll to position [45, 0]
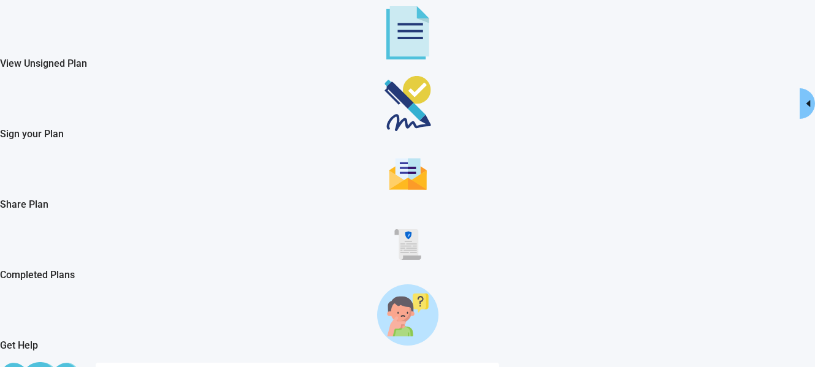
drag, startPoint x: 38, startPoint y: 231, endPoint x: 221, endPoint y: 134, distance: 207.5
drag, startPoint x: 221, startPoint y: 134, endPoint x: 180, endPoint y: 53, distance: 90.5
drag, startPoint x: 180, startPoint y: 53, endPoint x: 681, endPoint y: 106, distance: 503.9
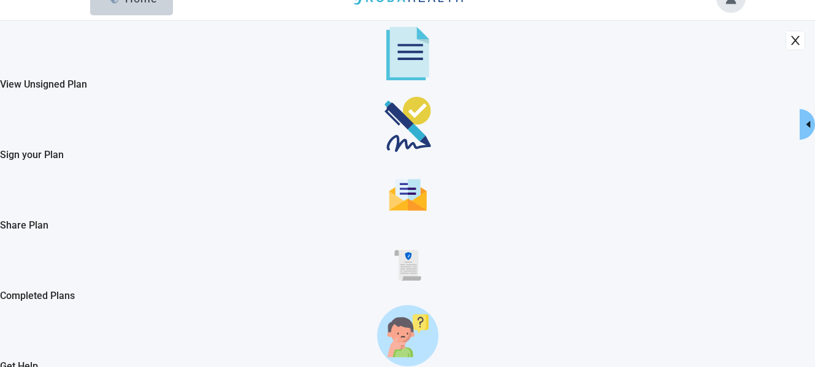
scroll to position [45, 0]
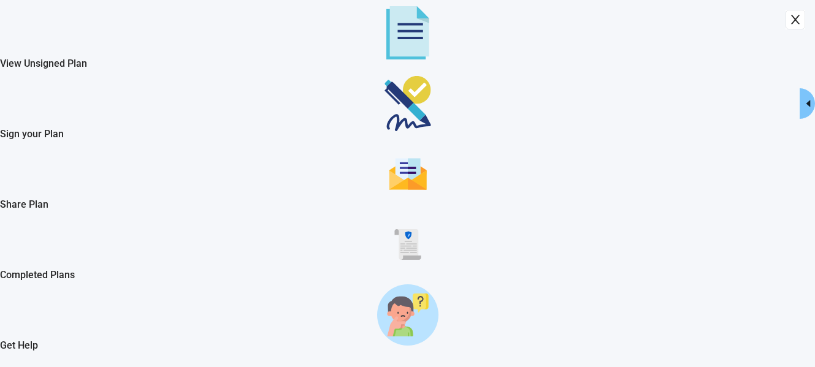
drag, startPoint x: 44, startPoint y: 40, endPoint x: 201, endPoint y: 94, distance: 166.1
type input "[PERSON_NAME];s Living Will"
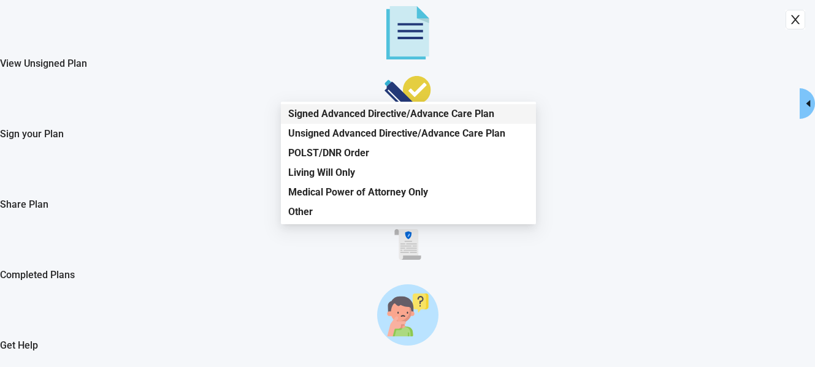
click at [365, 132] on div "Unsigned Advanced Directive/Advance Care Plan" at bounding box center [408, 133] width 240 height 13
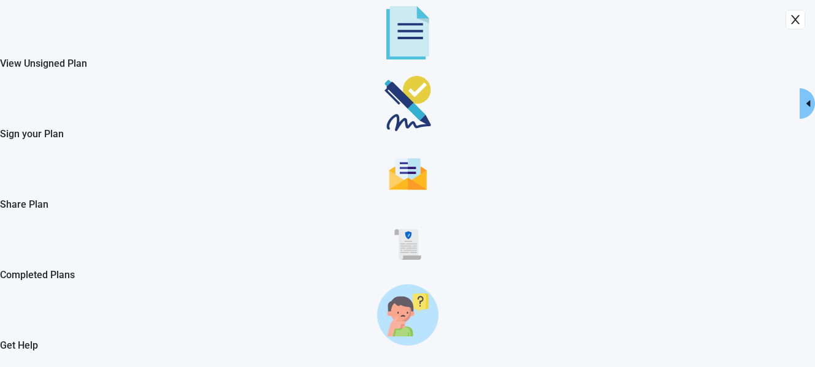
drag, startPoint x: 59, startPoint y: 55, endPoint x: 445, endPoint y: 137, distance: 395.0
drag, startPoint x: 39, startPoint y: 44, endPoint x: 304, endPoint y: 111, distance: 272.9
drag, startPoint x: 304, startPoint y: 111, endPoint x: 659, endPoint y: 113, distance: 355.2
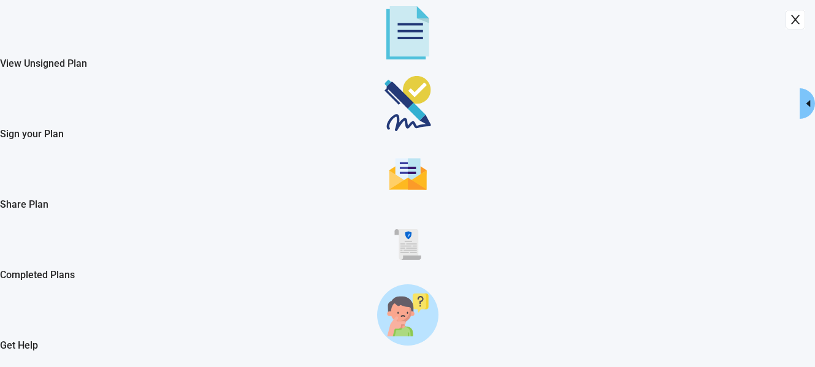
drag, startPoint x: 121, startPoint y: 59, endPoint x: 126, endPoint y: 44, distance: 15.7
drag, startPoint x: 114, startPoint y: 222, endPoint x: 113, endPoint y: 315, distance: 92.6
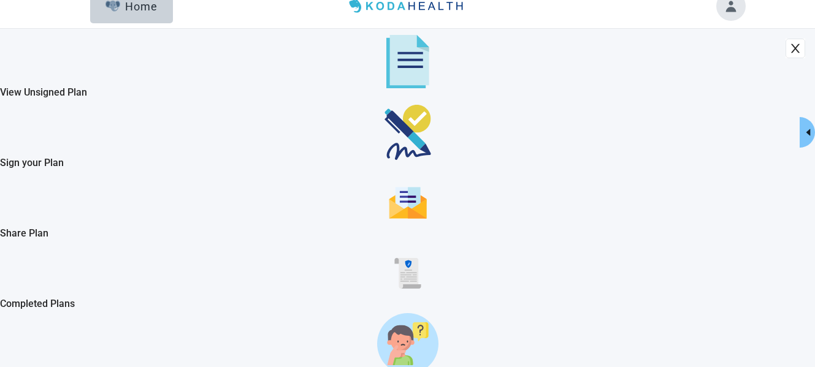
scroll to position [0, 0]
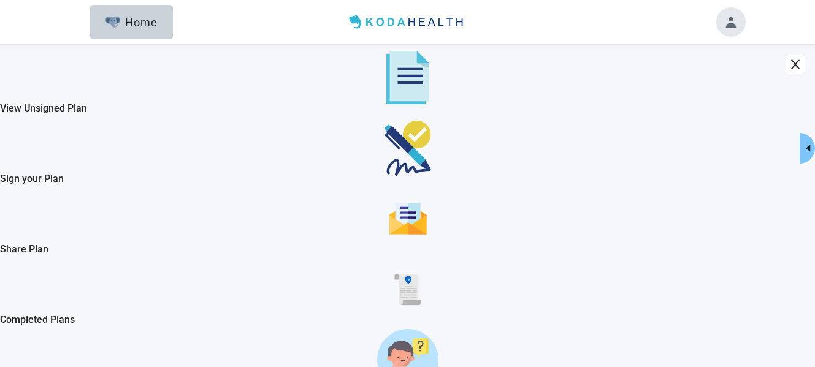
click at [790, 58] on icon "close" at bounding box center [796, 64] width 12 height 12
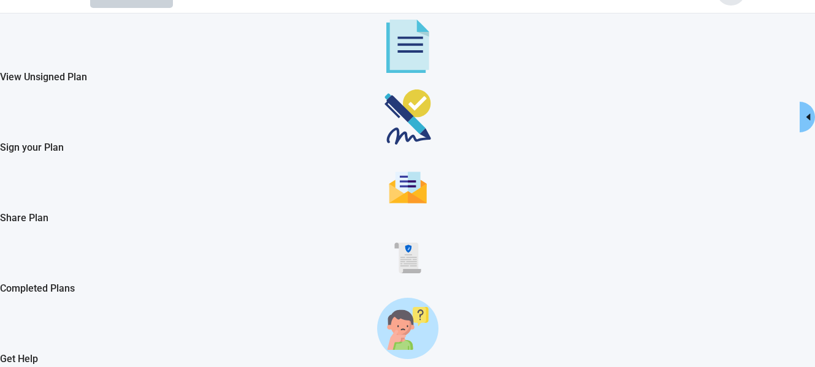
scroll to position [45, 0]
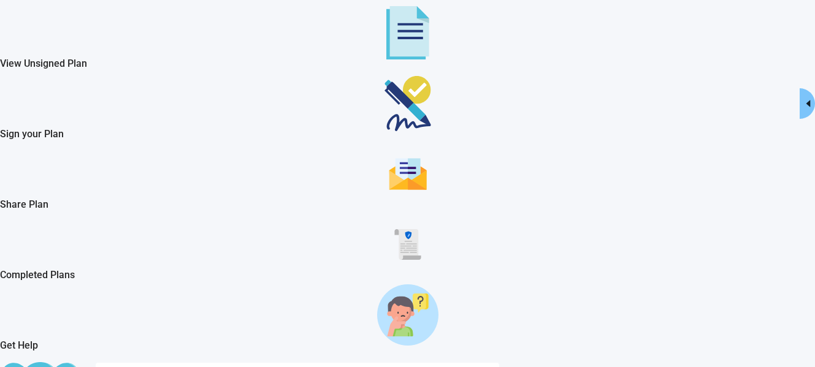
click at [377, 297] on img "Get Help" at bounding box center [407, 315] width 61 height 61
drag, startPoint x: 125, startPoint y: 103, endPoint x: 129, endPoint y: 30, distance: 73.1
click at [129, 10] on div at bounding box center [407, 10] width 815 height 0
click at [804, 101] on icon "caret-left" at bounding box center [809, 104] width 10 height 10
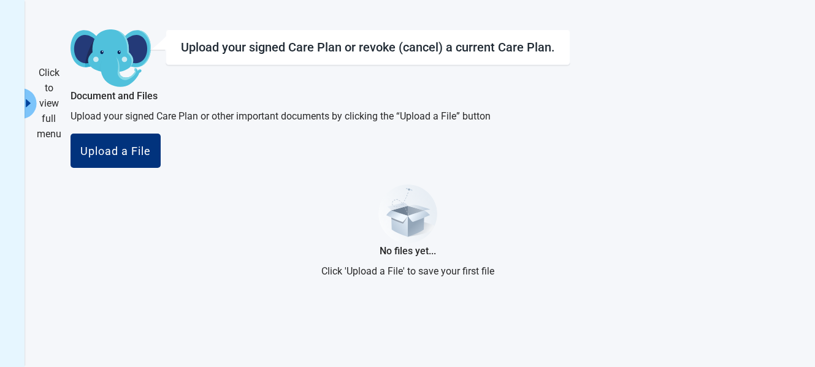
scroll to position [0, 0]
click at [61, 104] on div "Click to view full menu" at bounding box center [49, 103] width 25 height 77
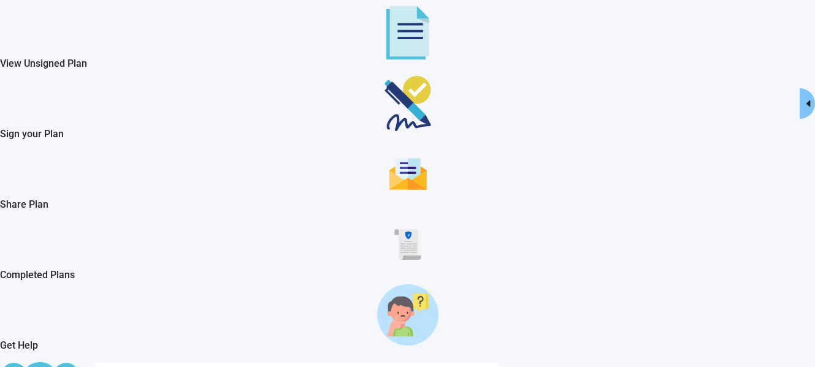
click at [386, 47] on img "View Unsigned Plan" at bounding box center [407, 32] width 43 height 53
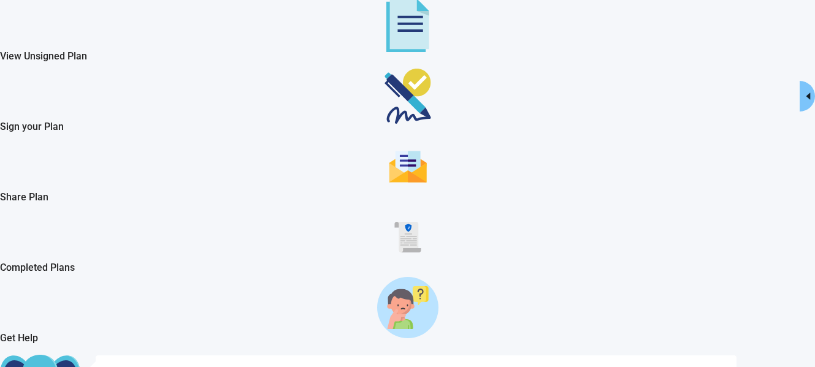
scroll to position [45, 0]
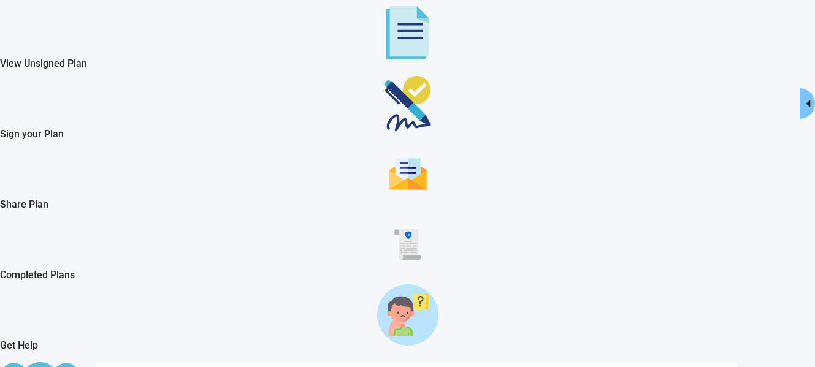
click at [386, 45] on img "View Unsigned Plan" at bounding box center [407, 32] width 43 height 53
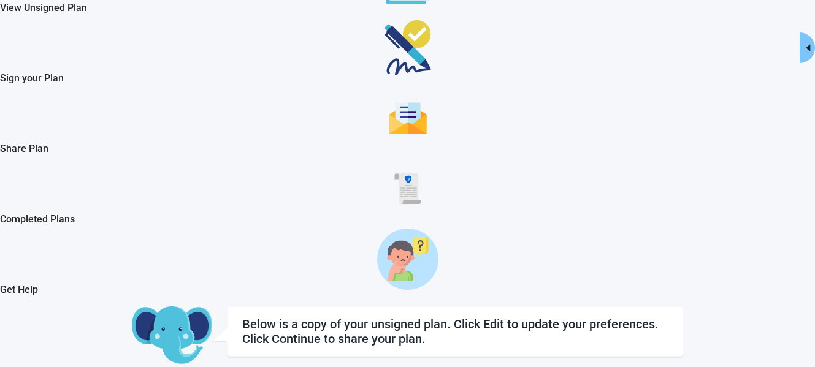
scroll to position [123, 0]
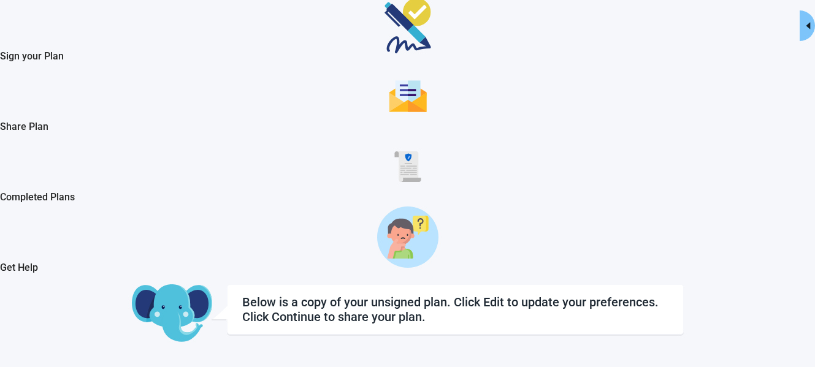
click at [64, 190] on div "Completed Plans" at bounding box center [407, 167] width 815 height 46
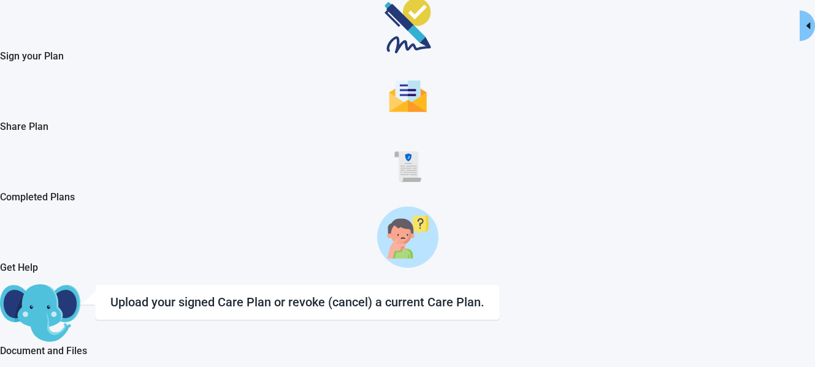
scroll to position [45, 0]
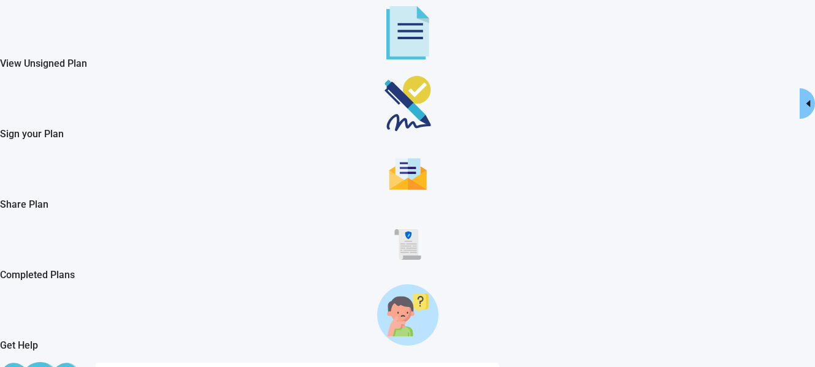
drag, startPoint x: 55, startPoint y: 20, endPoint x: 702, endPoint y: 77, distance: 650.3
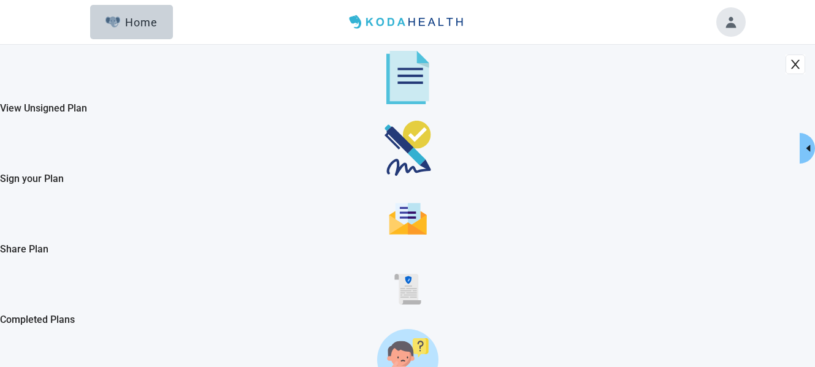
drag, startPoint x: 50, startPoint y: 80, endPoint x: 57, endPoint y: 62, distance: 19.6
drag, startPoint x: 57, startPoint y: 62, endPoint x: 77, endPoint y: 68, distance: 20.6
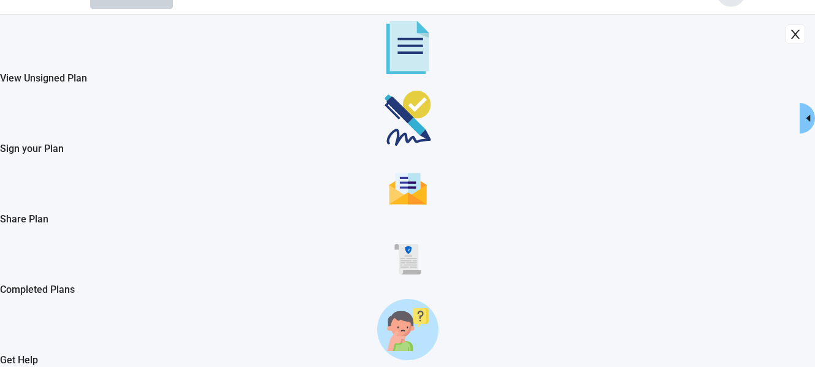
scroll to position [45, 0]
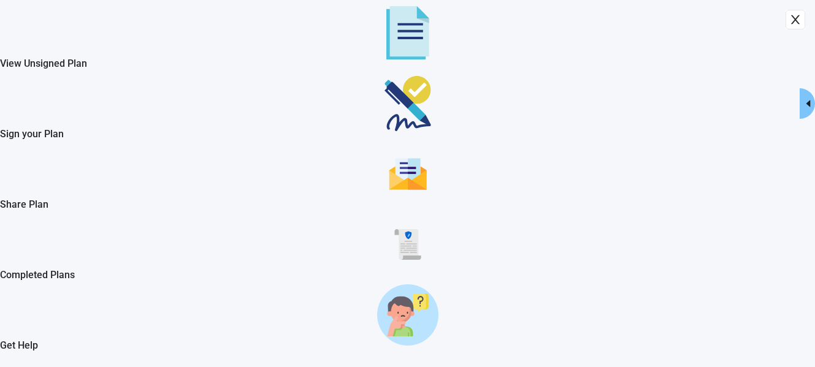
drag, startPoint x: 52, startPoint y: 37, endPoint x: 336, endPoint y: 114, distance: 294.2
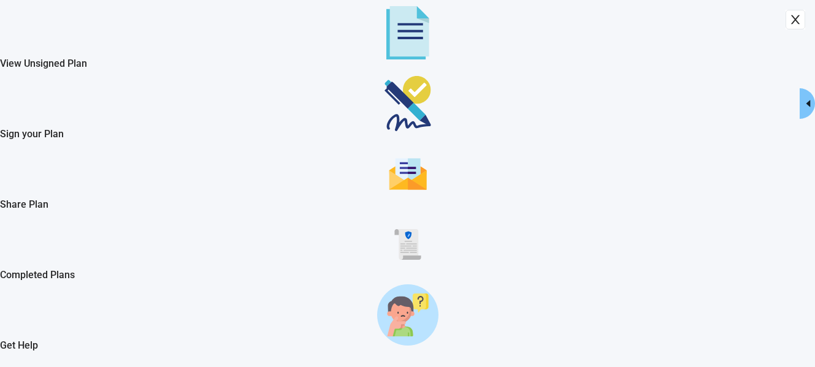
type input "Plan-[PERSON_NAME]-9_15_25 (1)"
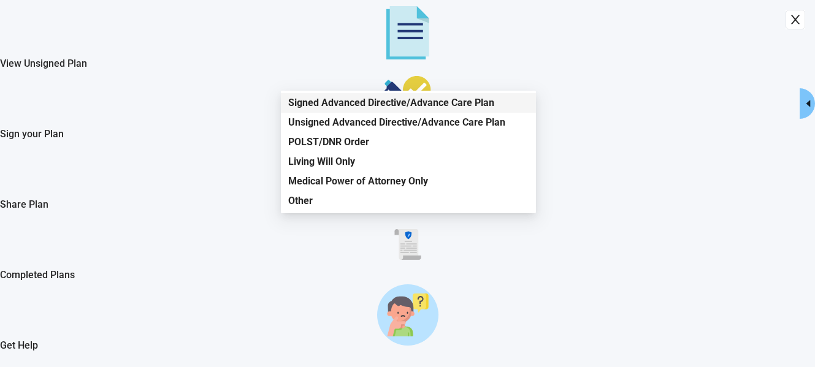
click at [502, 121] on div "Unsigned Advanced Directive/Advance Care Plan" at bounding box center [408, 122] width 240 height 13
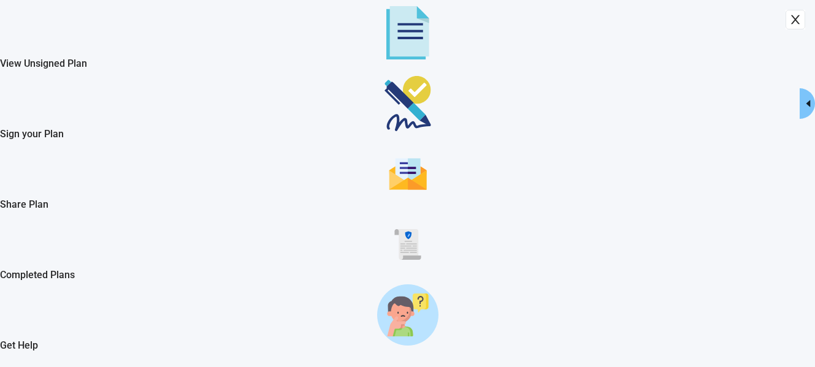
click at [791, 25] on icon "close" at bounding box center [795, 19] width 9 height 9
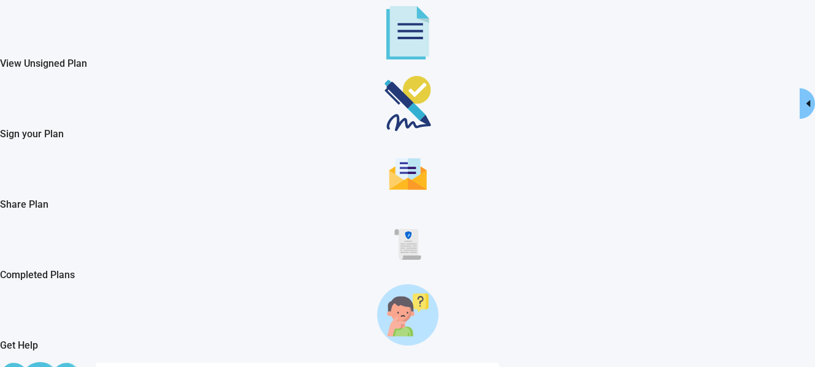
click at [790, 26] on icon "close" at bounding box center [796, 19] width 12 height 12
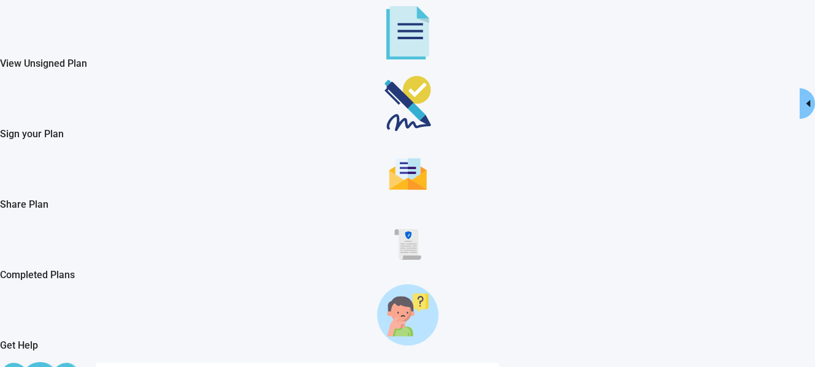
click at [752, 196] on div "View Unsigned Plan Sign your Plan Share Plan Completed Plans Get Help Upload yo…" at bounding box center [407, 305] width 815 height 611
